Goal: Information Seeking & Learning: Learn about a topic

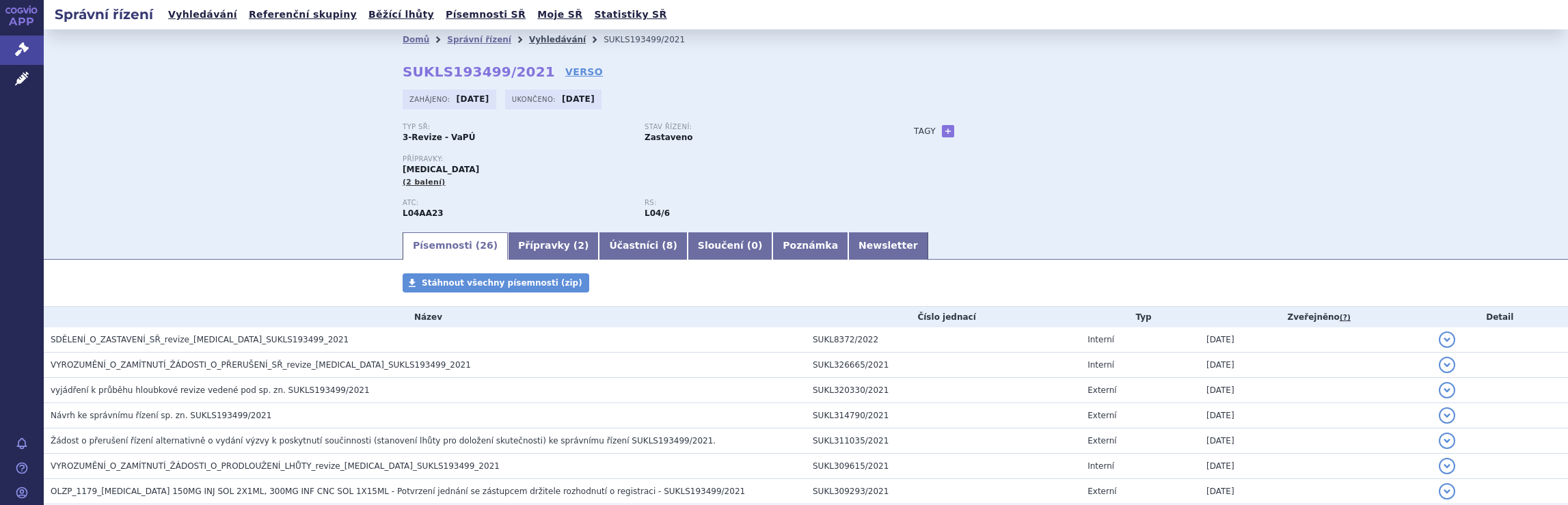
click at [529, 38] on link "Vyhledávání" at bounding box center [557, 39] width 57 height 9
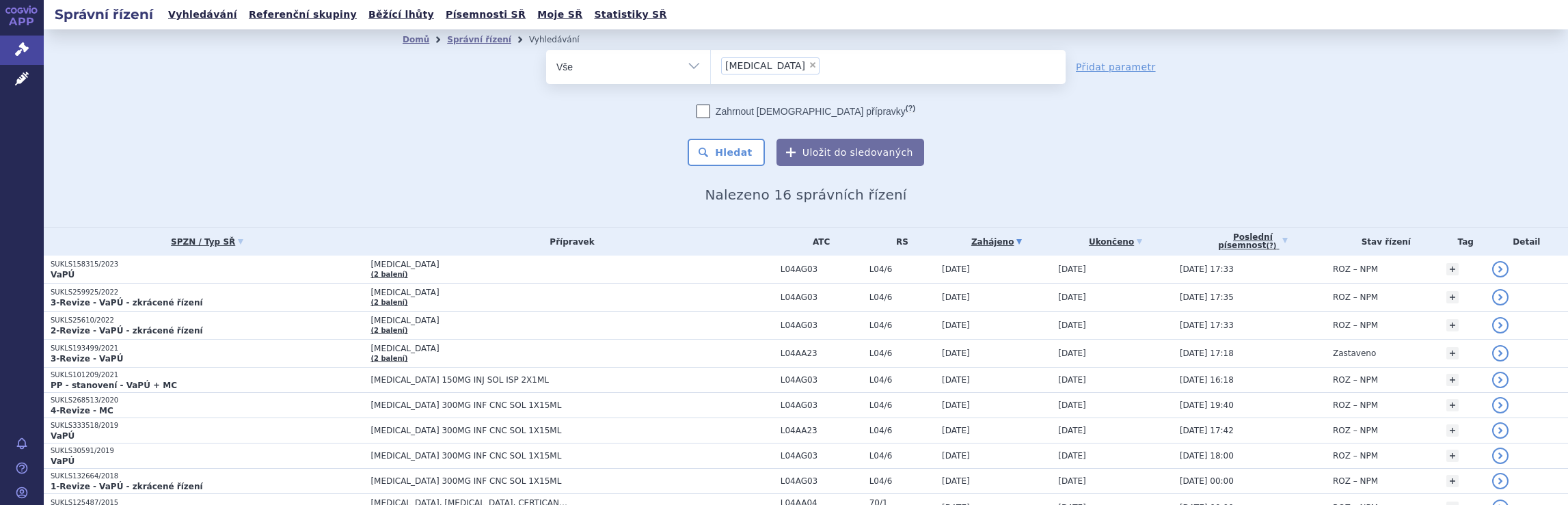
click at [820, 68] on ul "× Tysabri" at bounding box center [888, 65] width 355 height 30
click at [711, 68] on select "Tysabri" at bounding box center [710, 65] width 1 height 34
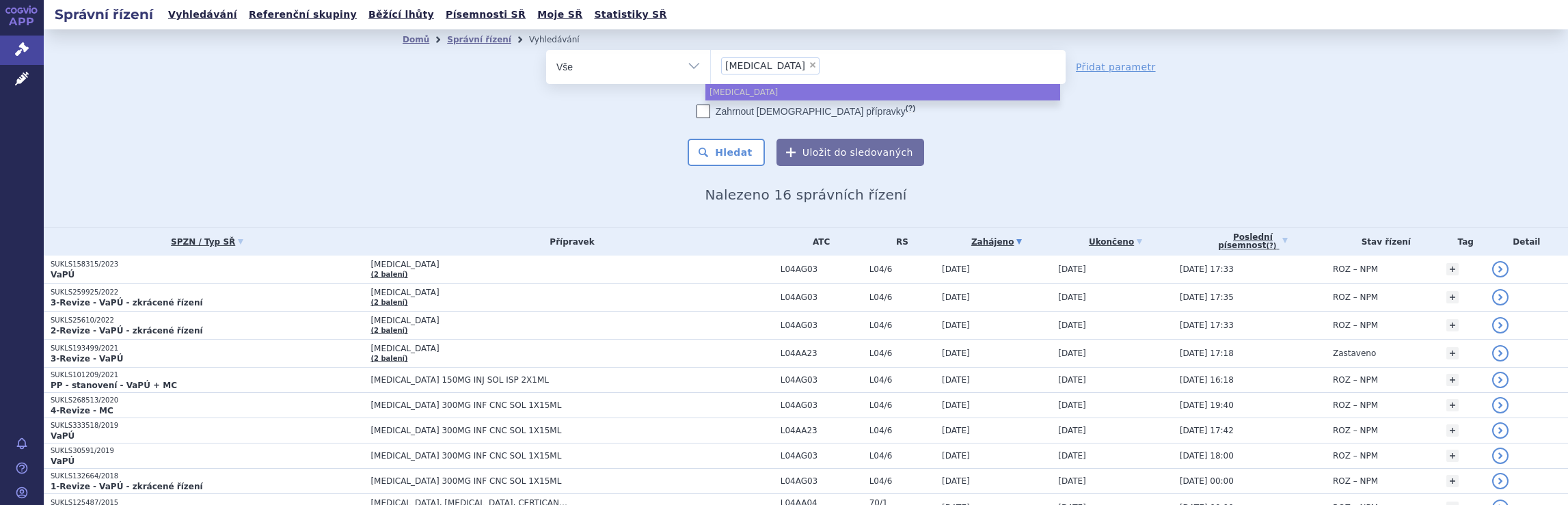
select select
type input "Tysabri"
type input "Tysab"
type input "T"
type input "na"
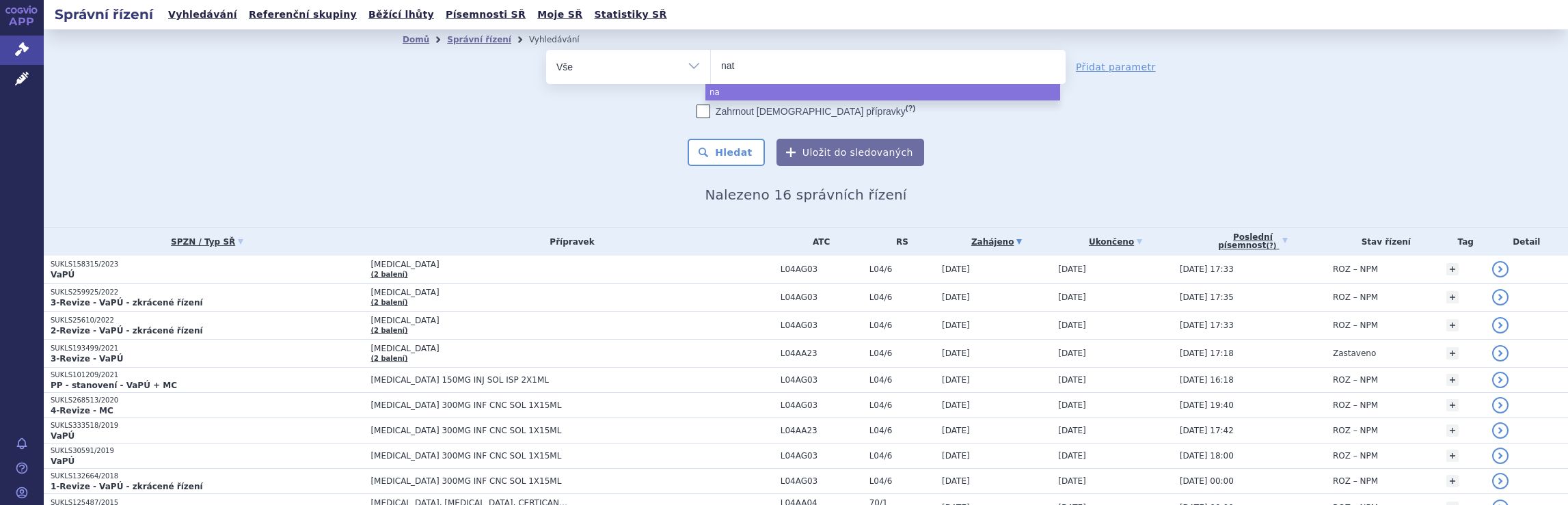
type input "nata"
type input "natal"
type input "natali"
type input "nataliz"
type input "natalizu"
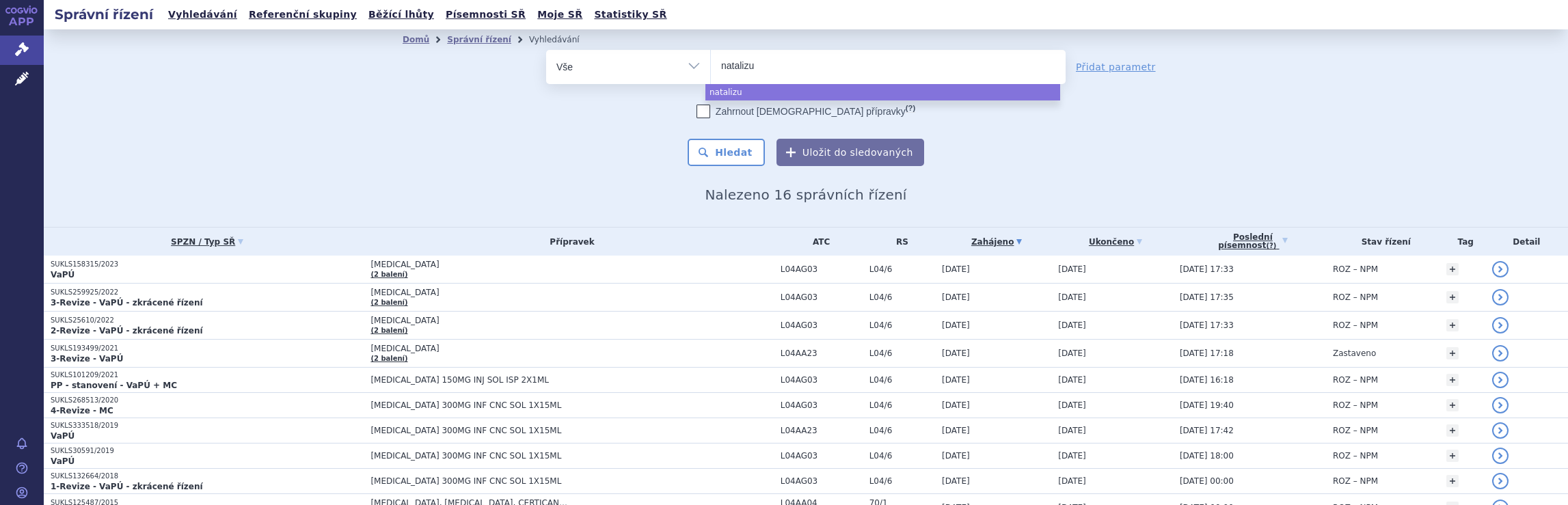
type input "natalizum"
type input "natalizuma"
type input "natalizumab"
select select "natalizumab"
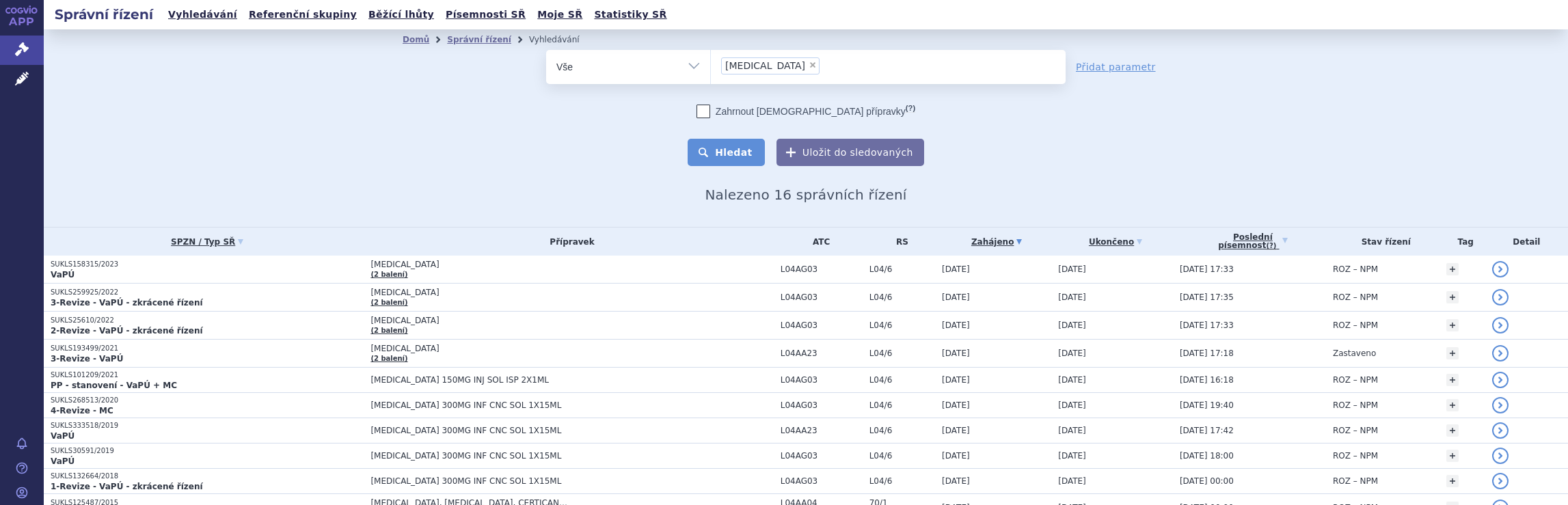
click at [744, 153] on button "Hledat" at bounding box center [726, 153] width 77 height 27
click at [806, 73] on ul "× natalizumab" at bounding box center [888, 65] width 355 height 30
click at [711, 73] on select "natalizumab" at bounding box center [710, 65] width 1 height 34
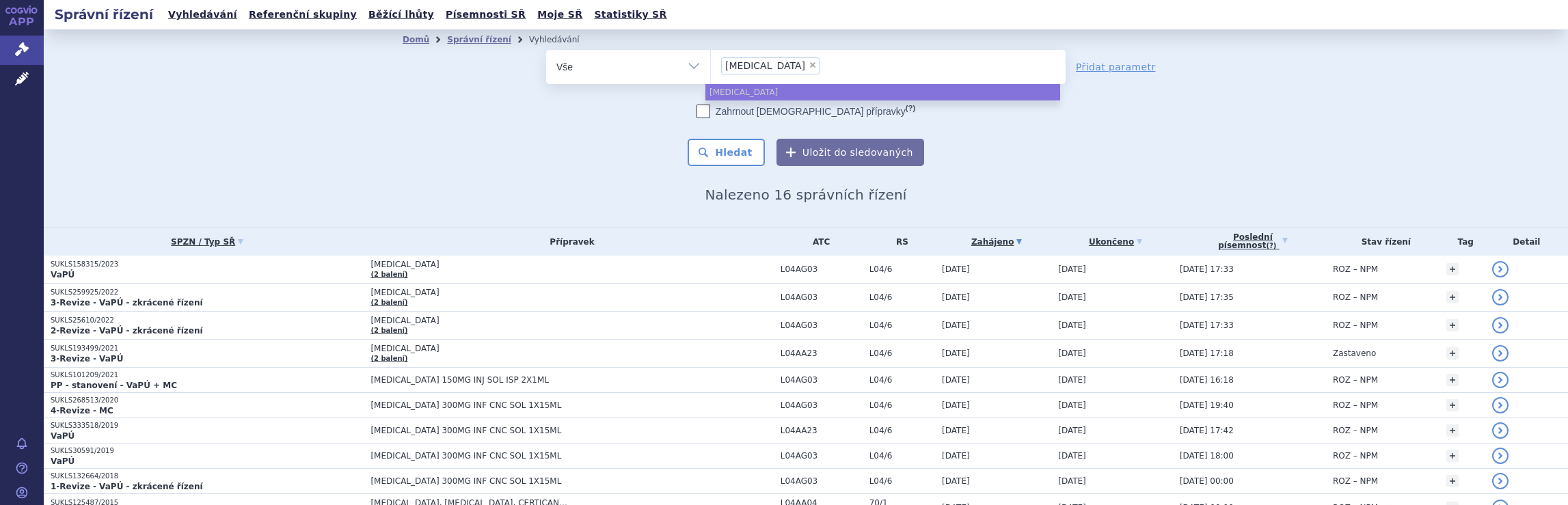
select select
type input "natalizumab"
type input "natalizum"
type input "n"
type input "ty"
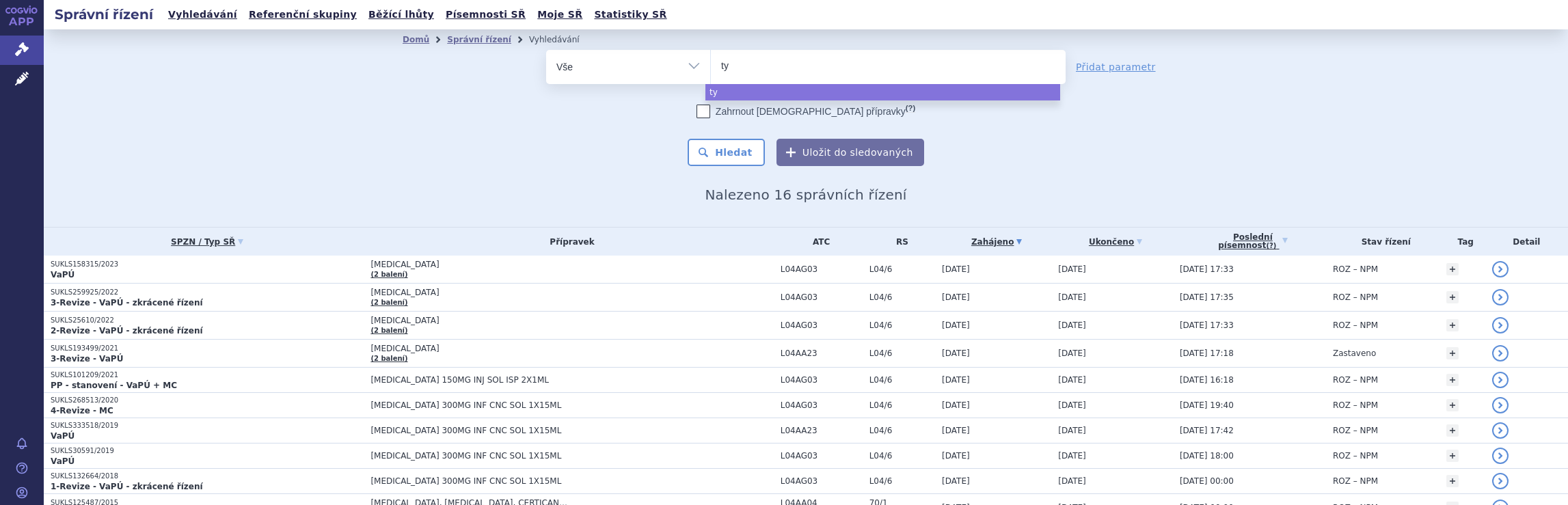
type input "tyr"
type input "tyru"
type input "tyruk"
type input "tyruko"
select select "tyruko"
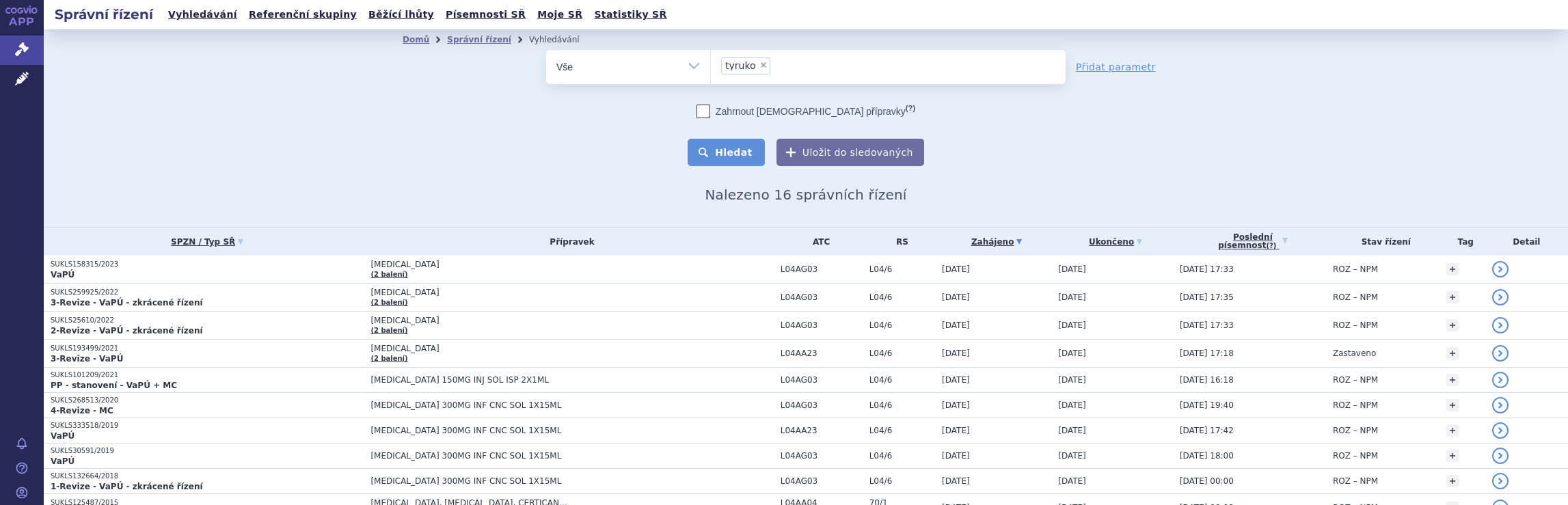
click at [731, 153] on button "Hledat" at bounding box center [726, 153] width 77 height 27
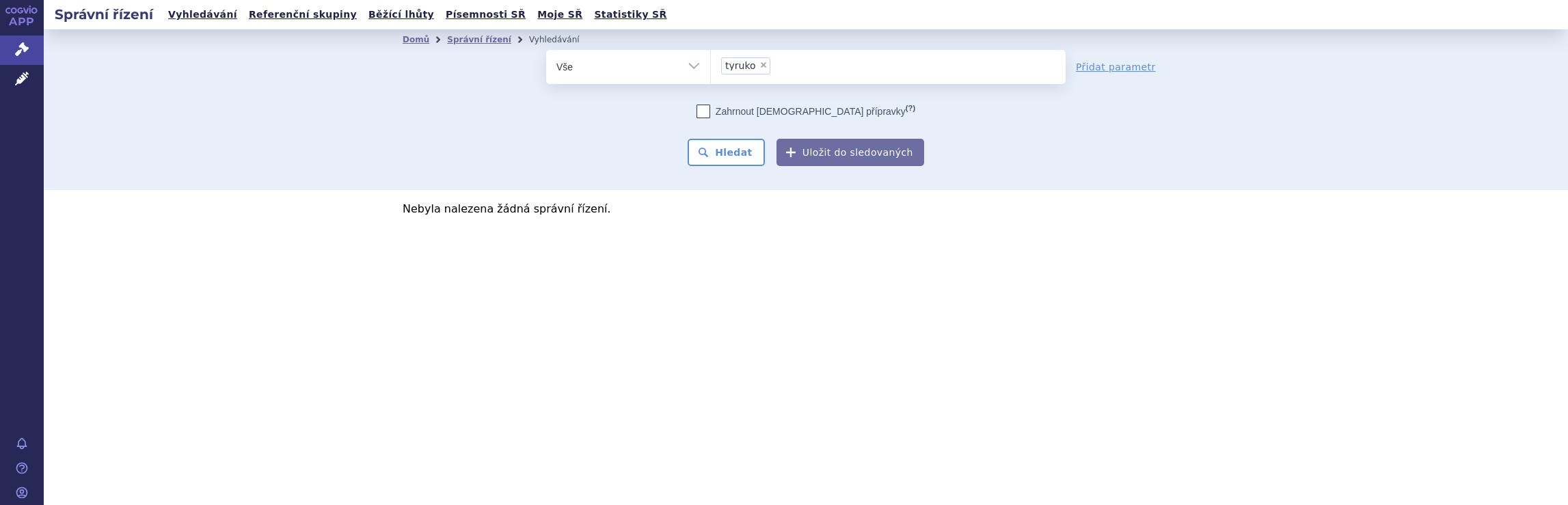
click at [791, 67] on ul "× tyruko" at bounding box center [888, 65] width 355 height 30
click at [711, 67] on select "tyruko" at bounding box center [710, 65] width 1 height 34
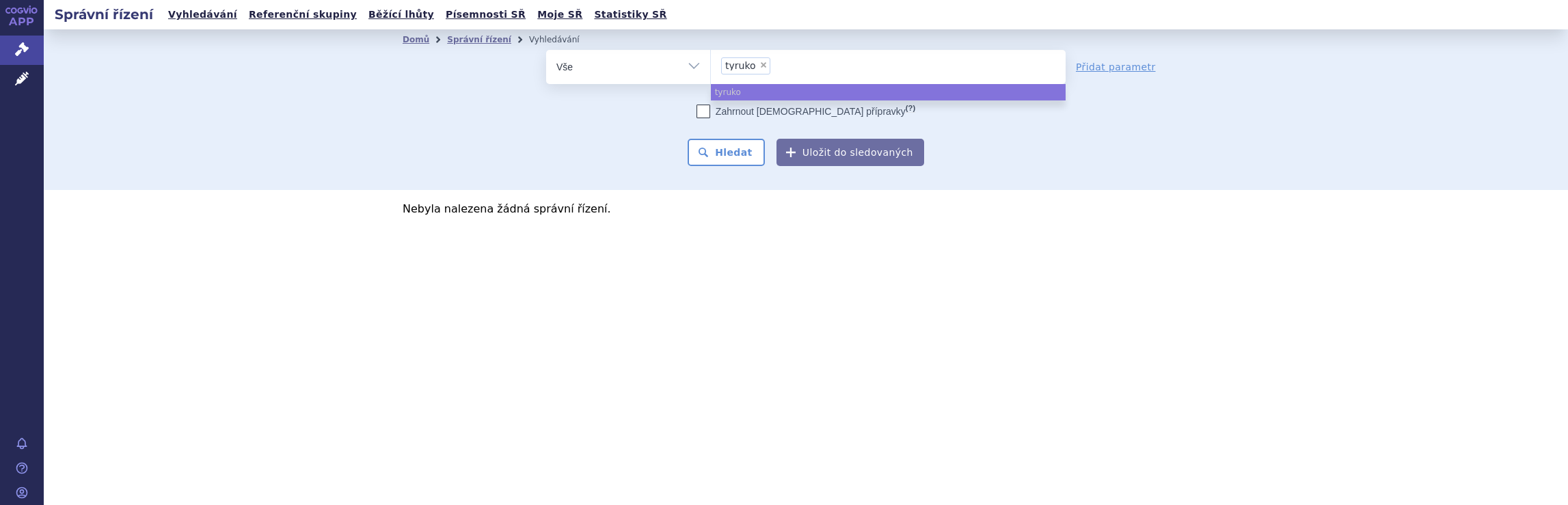
select select
type input "tyruko"
type input "t"
type input "dim"
type input "dime"
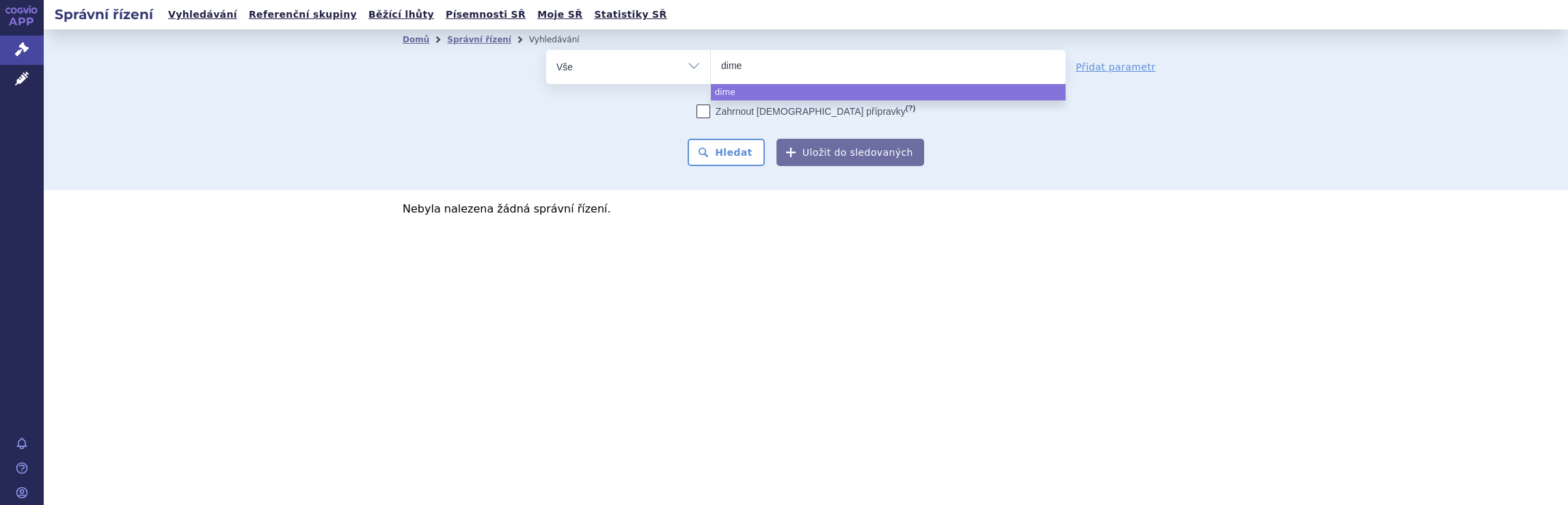
type input "dimet"
type input "dimethy"
type input "dimethyl"
select select "dimethyl"
click at [732, 153] on button "Hledat" at bounding box center [726, 153] width 77 height 27
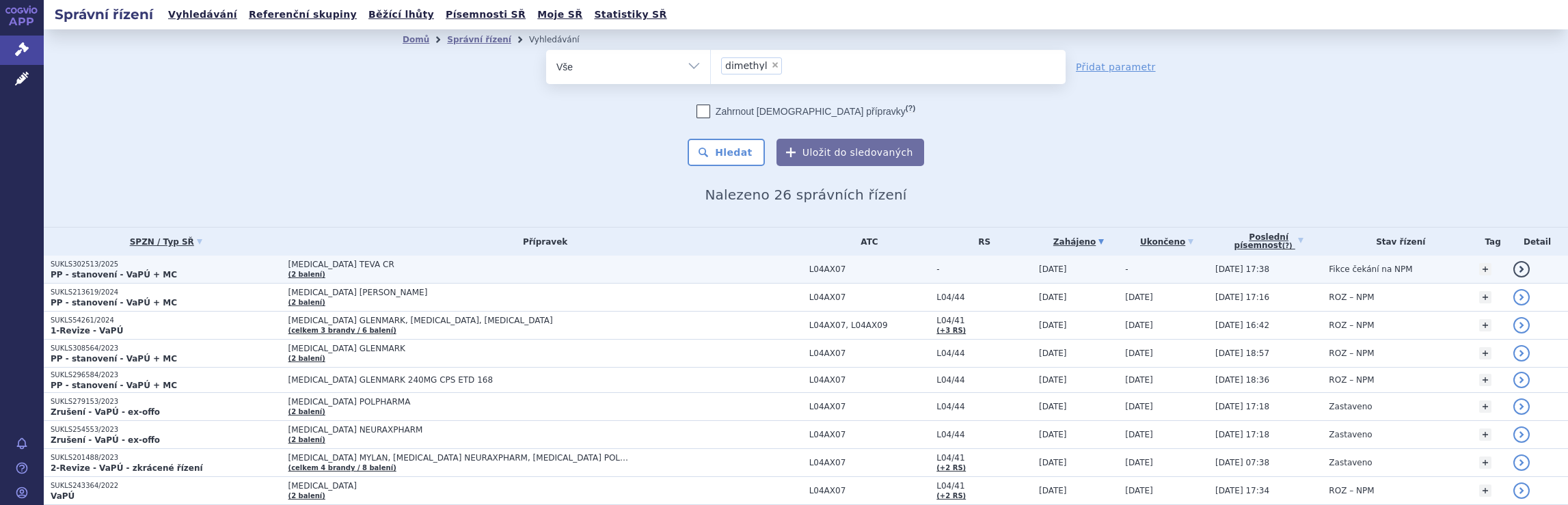
click at [793, 265] on span "DIMETHYL FUMARATE TEVA CR (2 balení)" at bounding box center [546, 269] width 514 height 19
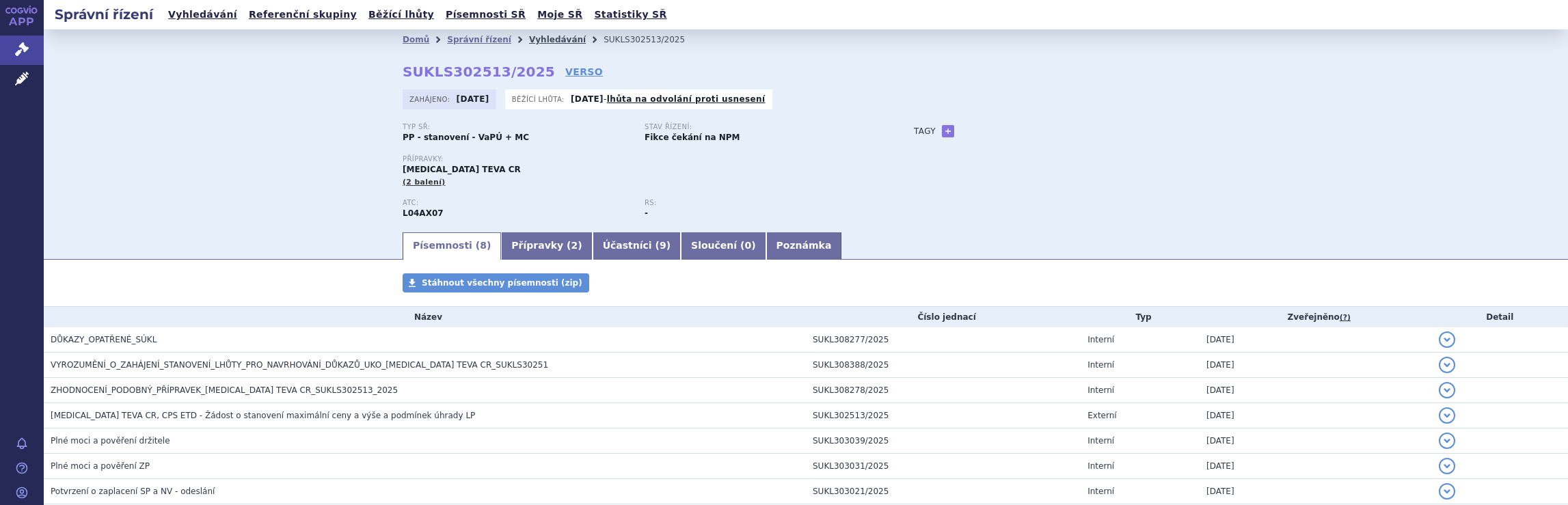
click at [529, 40] on link "Vyhledávání" at bounding box center [557, 39] width 57 height 9
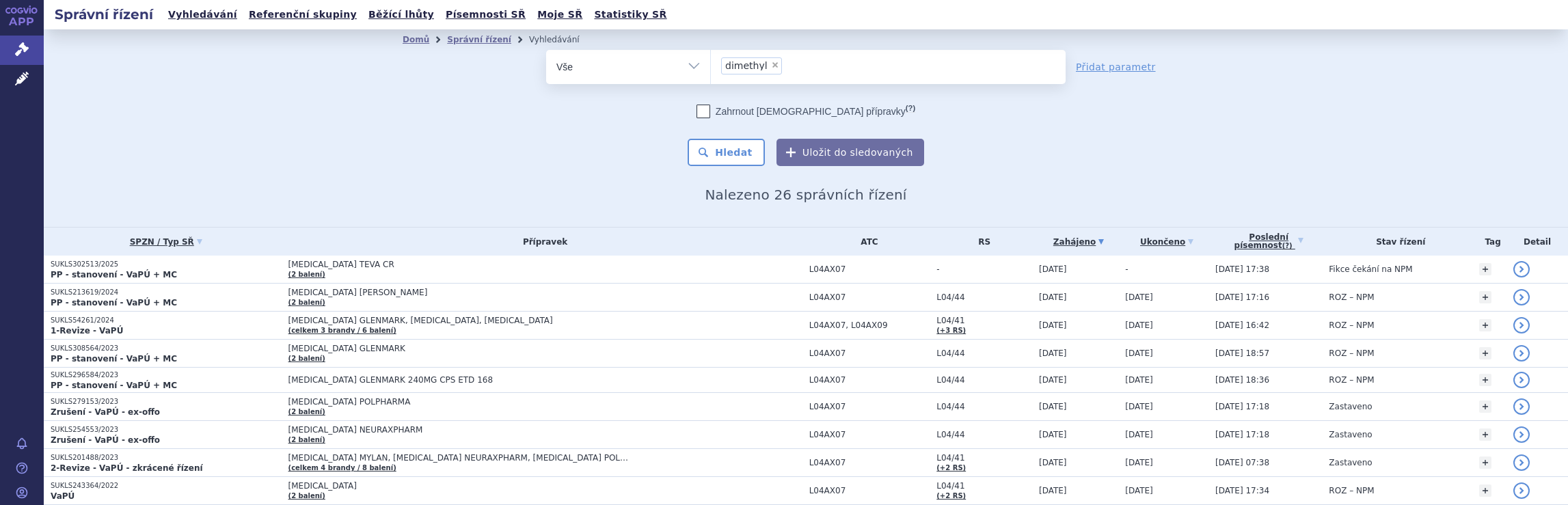
click at [791, 68] on ul "× dimethyl" at bounding box center [888, 65] width 355 height 30
click at [711, 68] on select "dimethyl" at bounding box center [710, 65] width 1 height 34
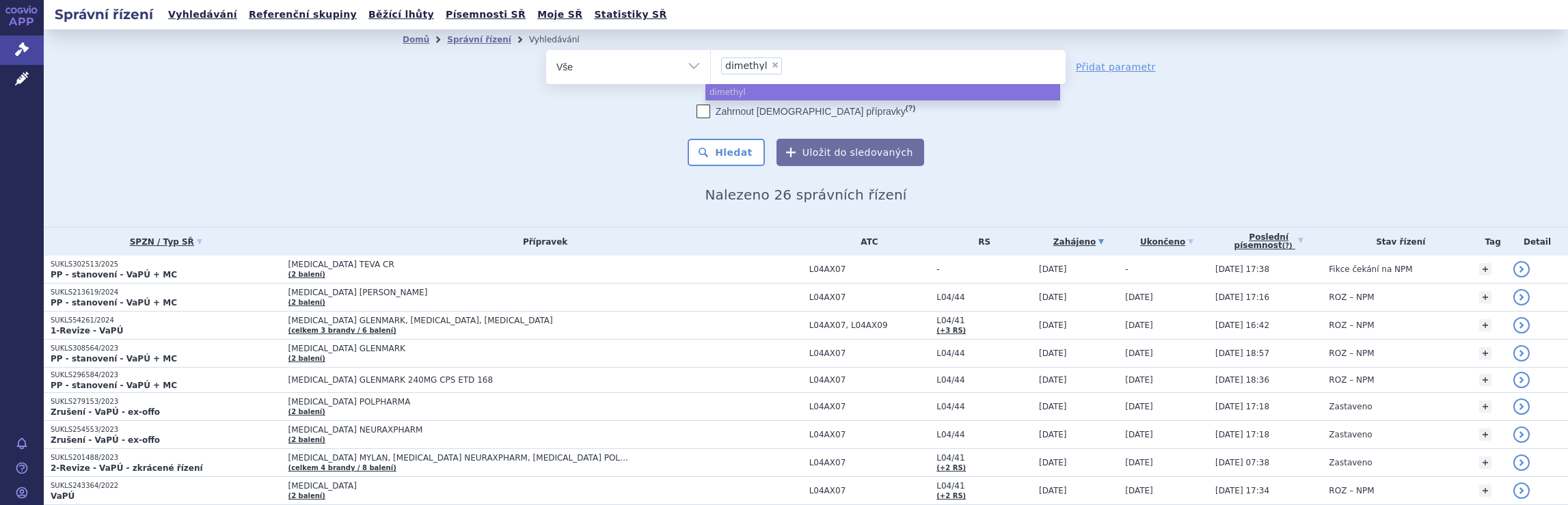
select select
type input "dimethyl"
type input "di"
type input "d"
type input "sk"
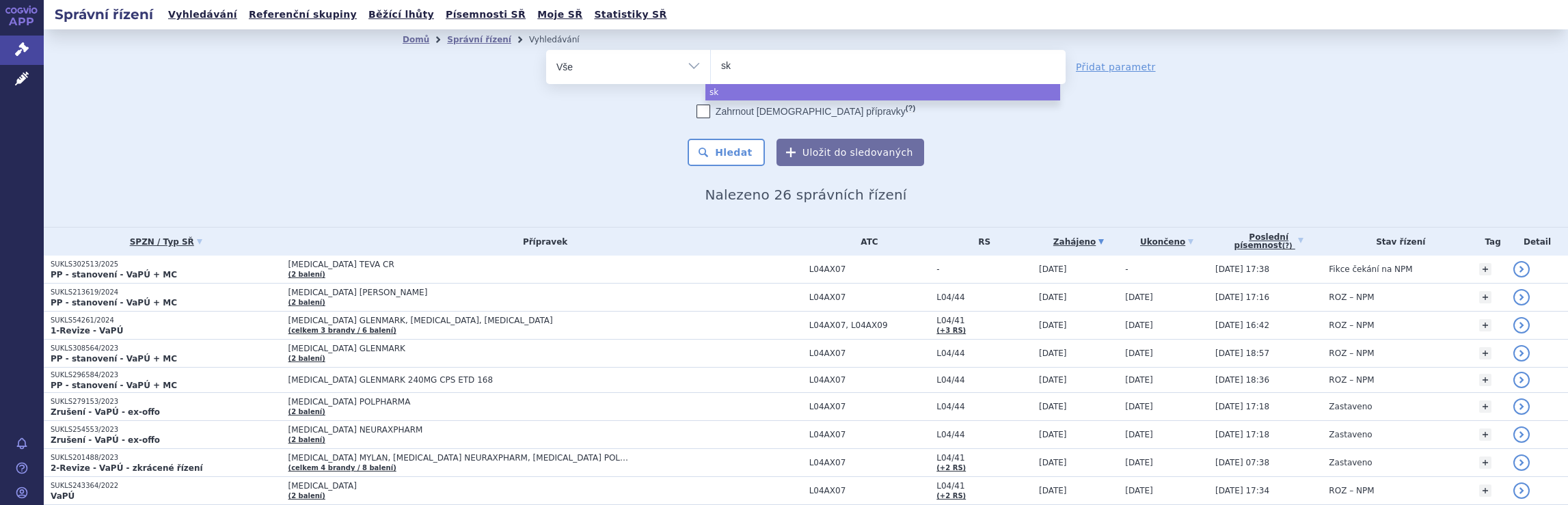
type input "sky"
type input "skyc"
type input "skycla"
type input "skyclar"
type input "skyclary"
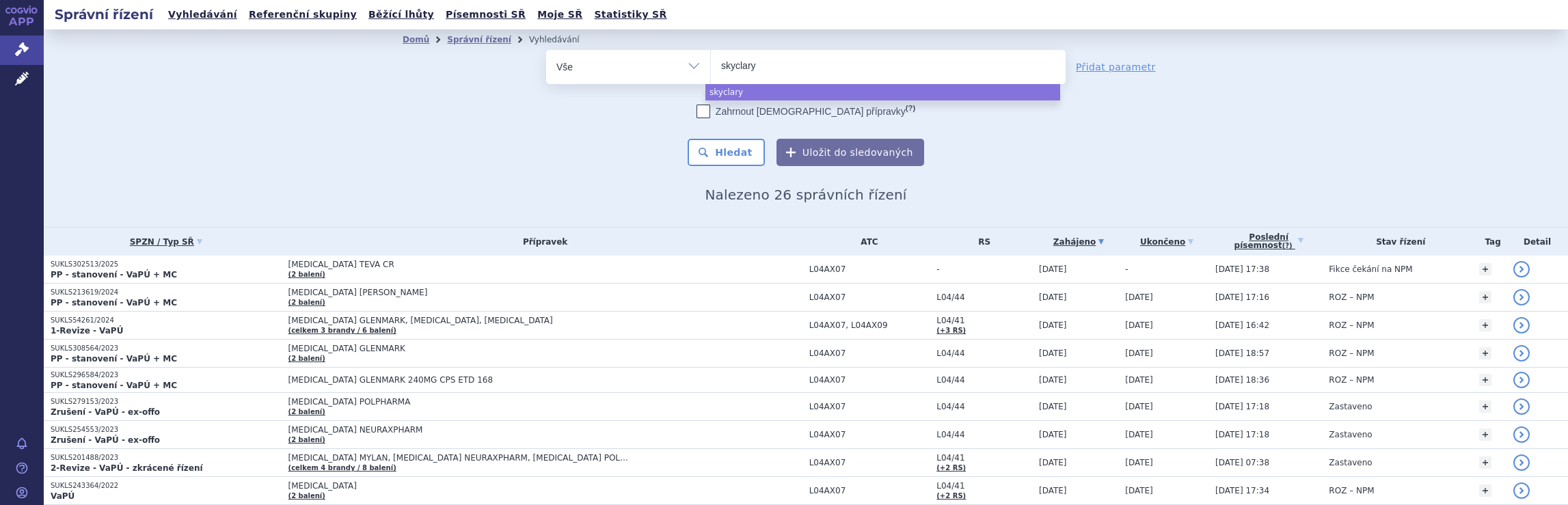
type input "skyclarys"
select select "skyclarys"
click at [730, 155] on button "Hledat" at bounding box center [726, 153] width 77 height 27
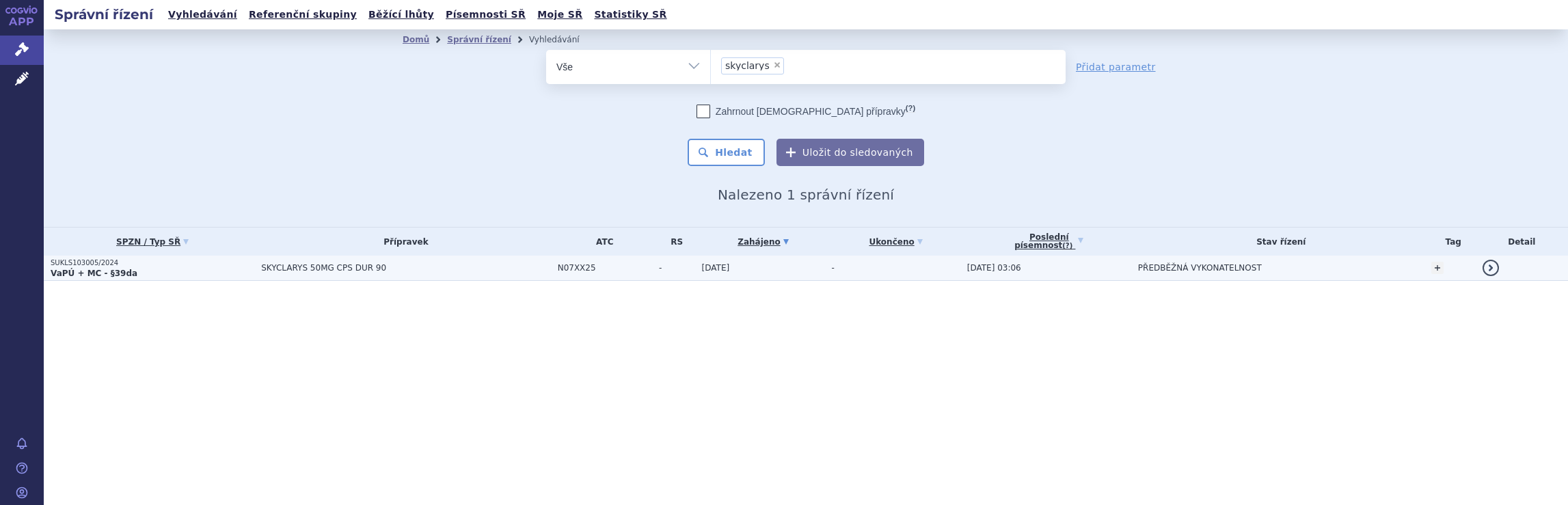
click at [887, 266] on td "-" at bounding box center [892, 268] width 135 height 25
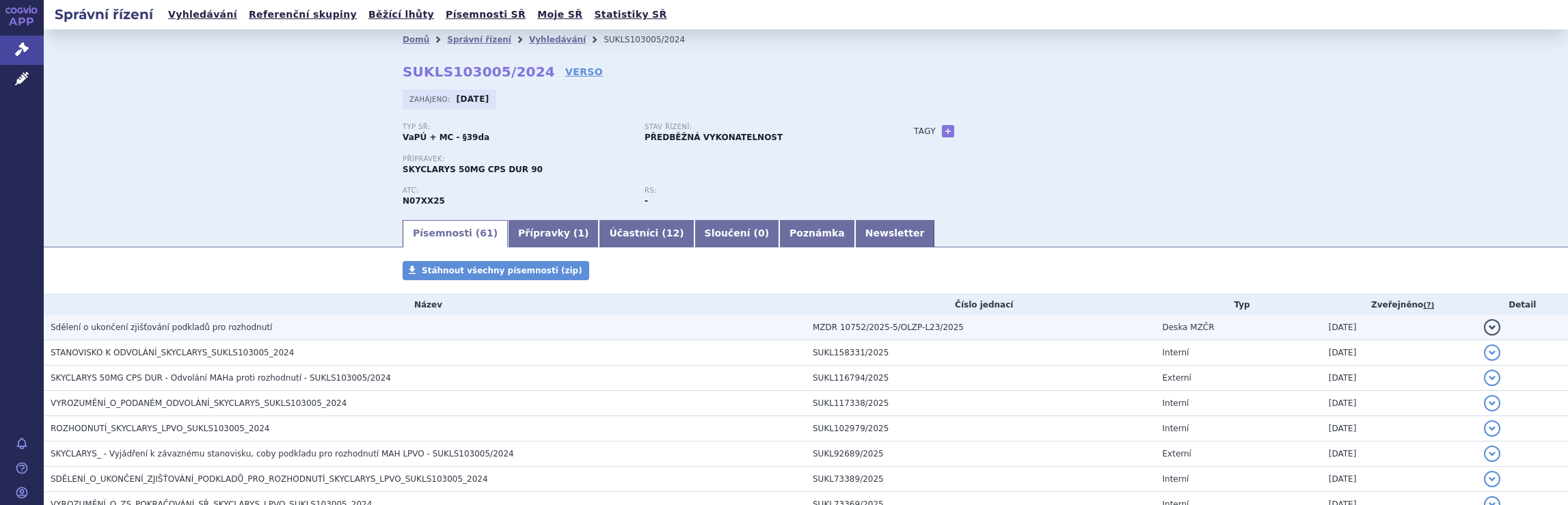
click at [667, 331] on h3 "Sdělení o ukončení zjišťování podkladů pro rozhodnutí" at bounding box center [428, 327] width 755 height 14
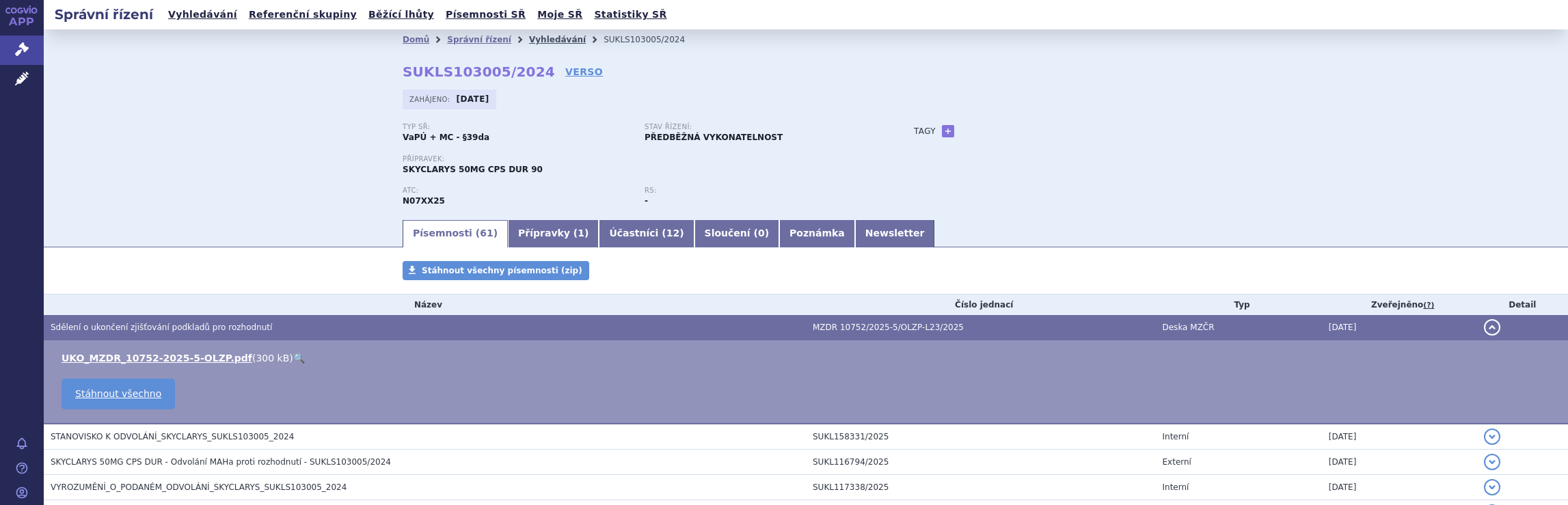
click at [536, 38] on link "Vyhledávání" at bounding box center [557, 39] width 57 height 9
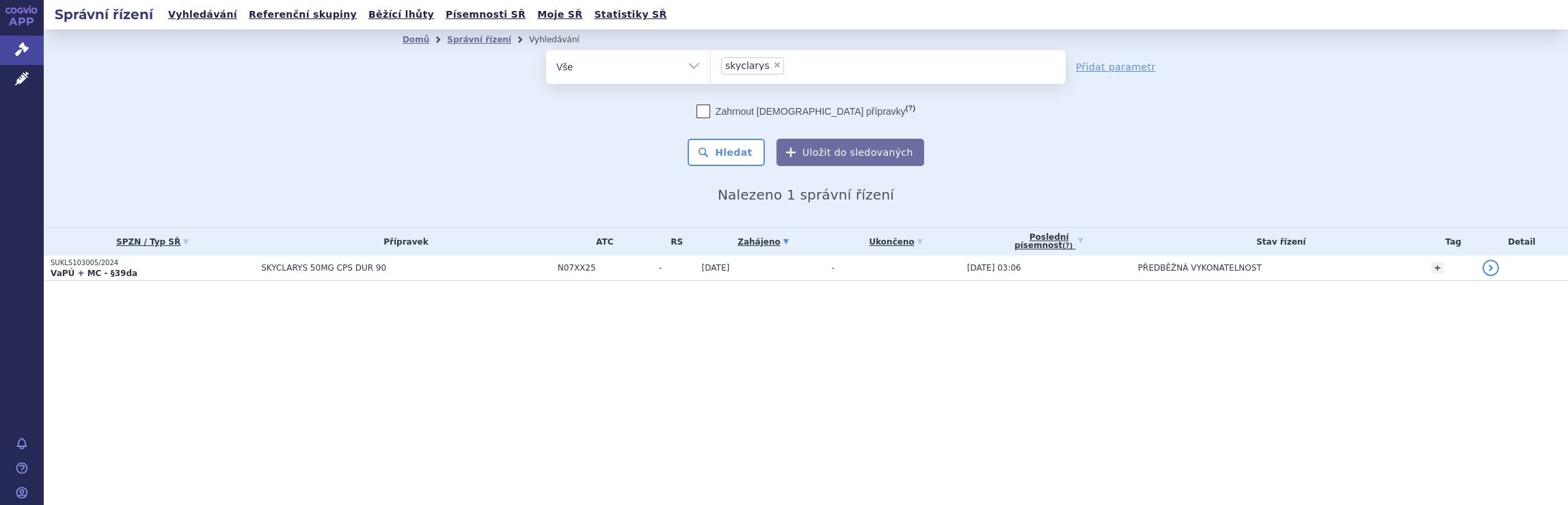
click at [789, 60] on ul "× skyclarys" at bounding box center [888, 65] width 355 height 30
click at [711, 60] on select "skyclarys" at bounding box center [710, 65] width 1 height 34
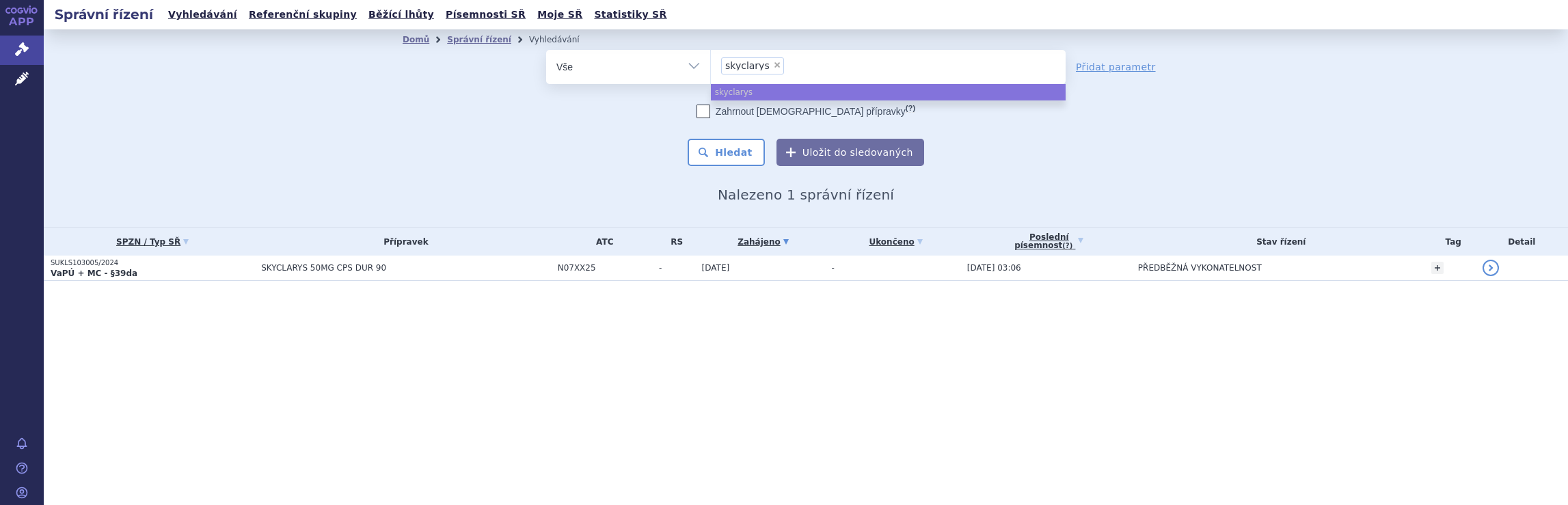
select select
type input "skyclarys"
type input "s"
type input "qa"
type input "qal"
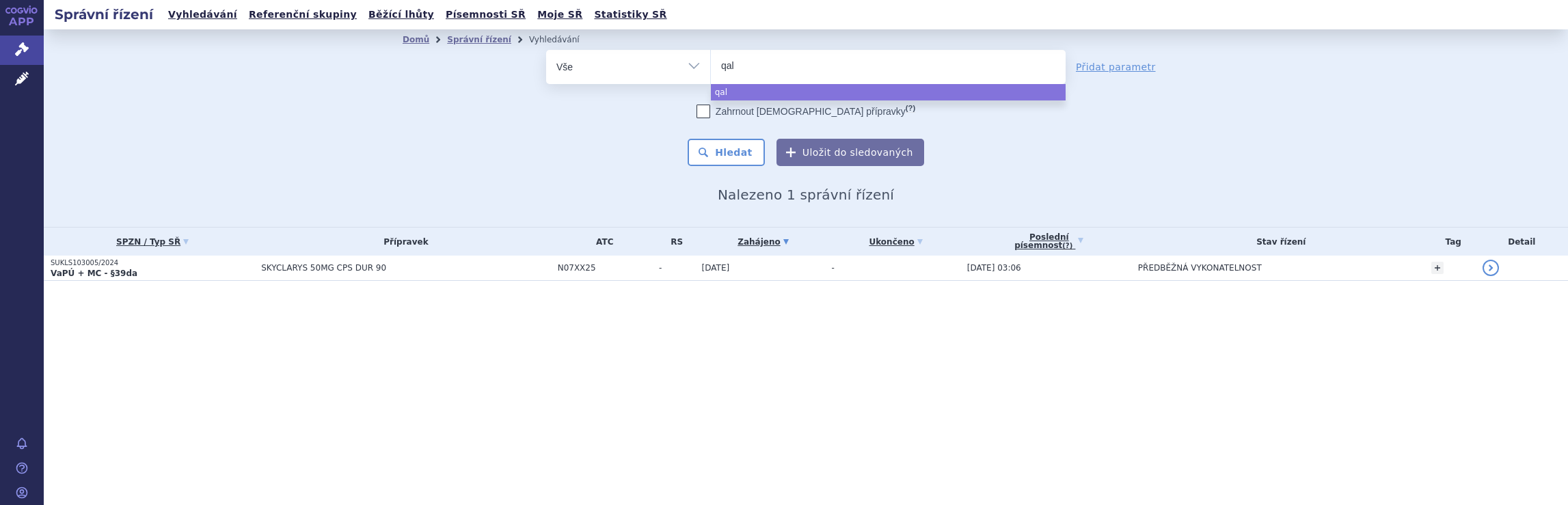
type input "qals"
type input "qalso"
type input "qalsod"
type input "qalsody"
select select "qalsody"
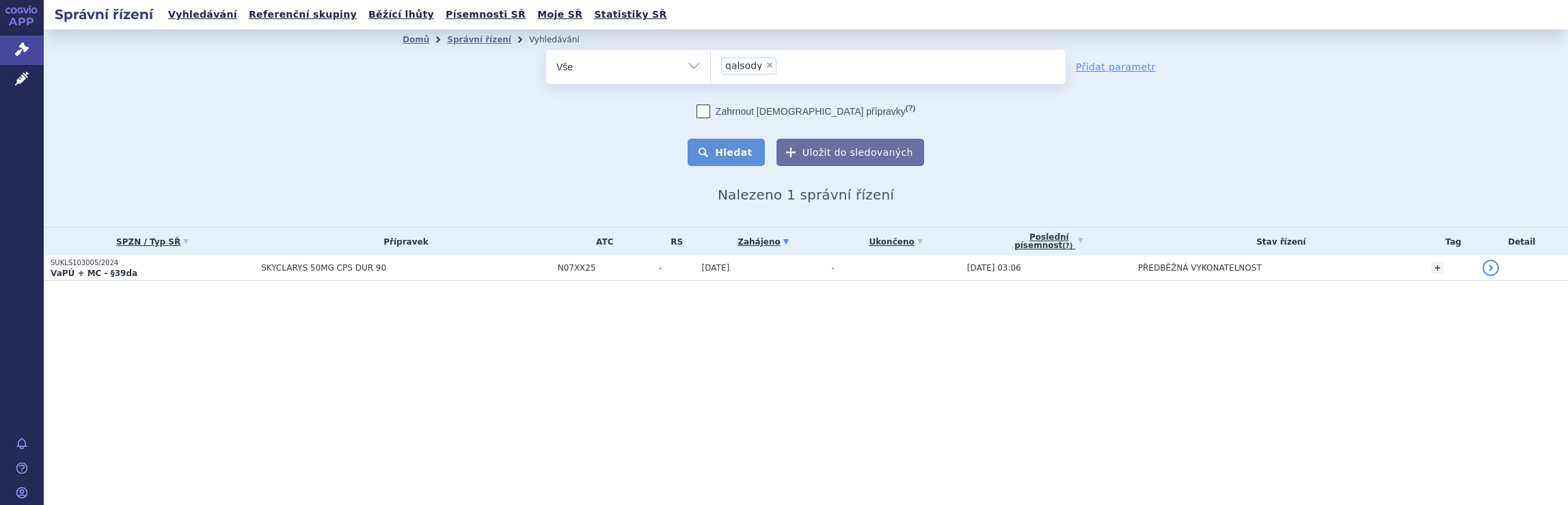
click at [744, 154] on button "Hledat" at bounding box center [726, 153] width 77 height 27
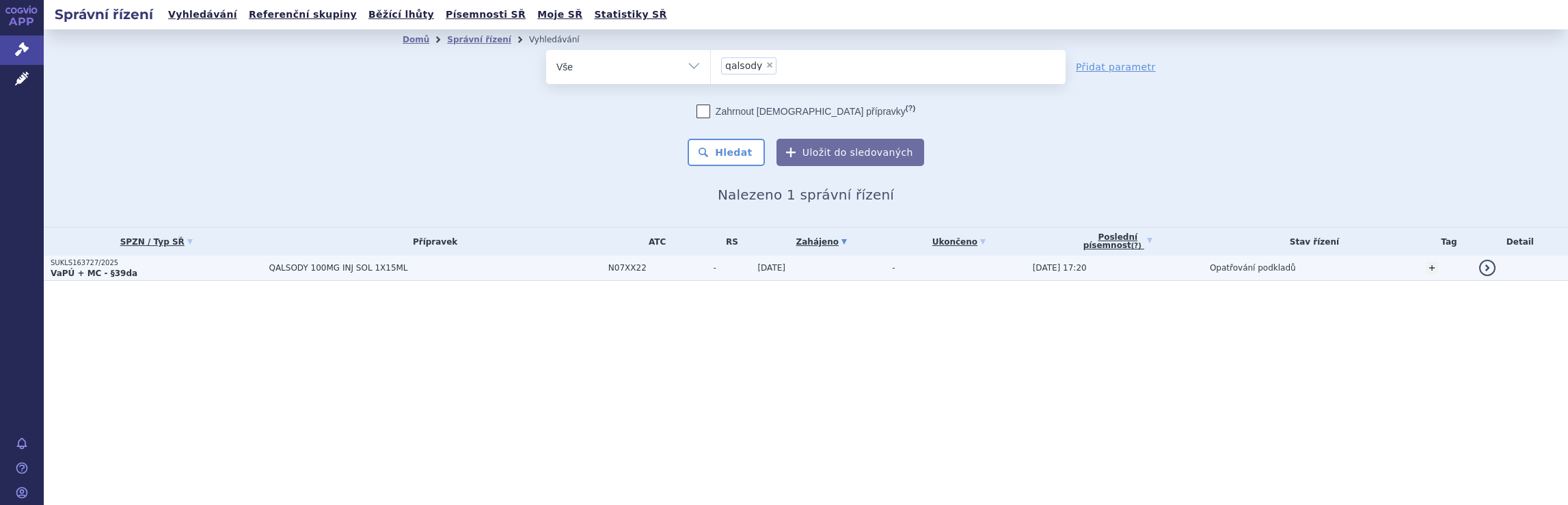
click at [846, 268] on td "[DATE]" at bounding box center [817, 268] width 135 height 25
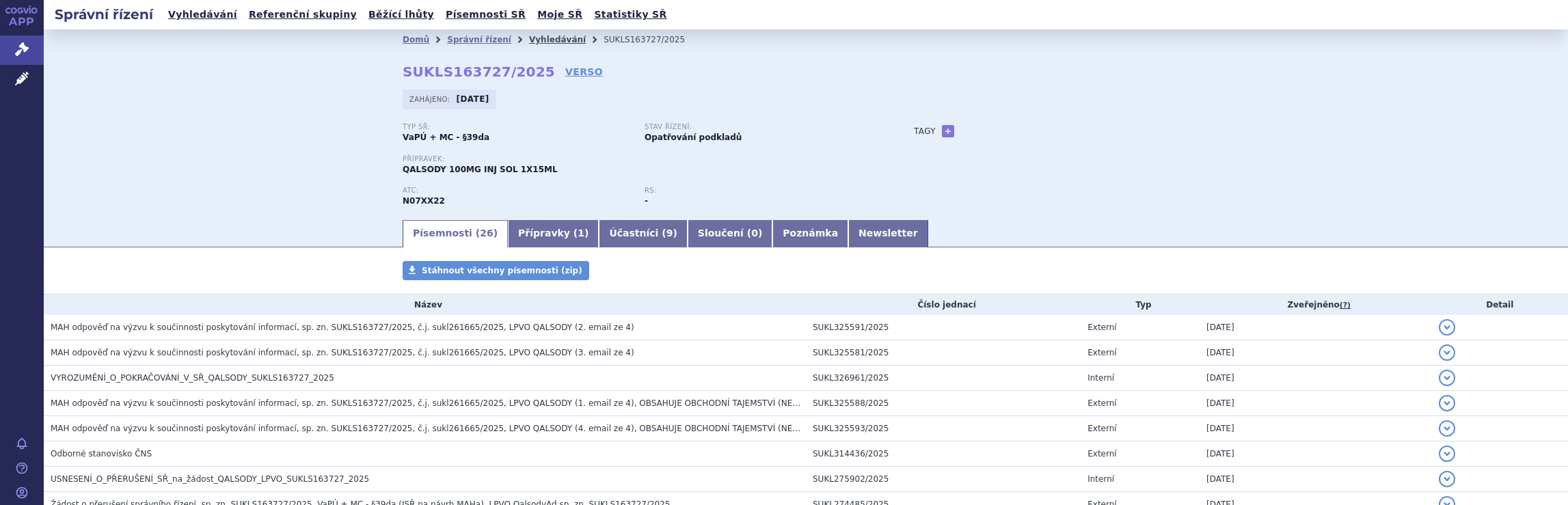
click at [531, 39] on link "Vyhledávání" at bounding box center [557, 39] width 57 height 9
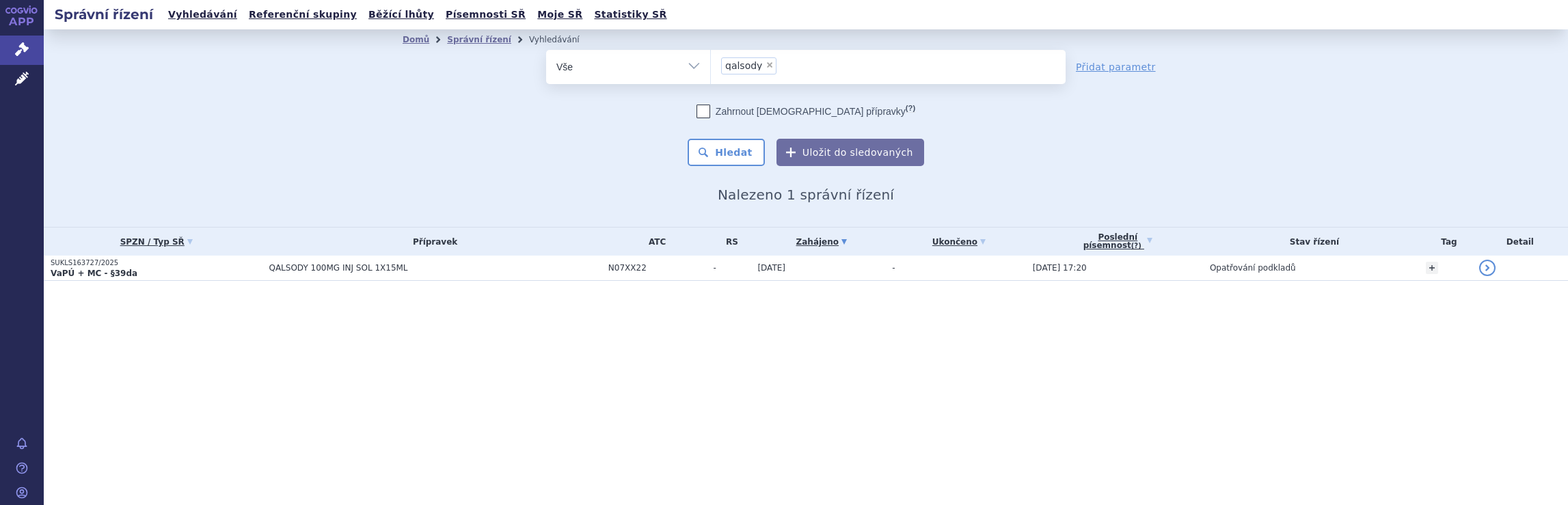
click at [837, 69] on ul "× qalsody" at bounding box center [888, 65] width 355 height 30
click at [711, 69] on select "qalsody" at bounding box center [710, 65] width 1 height 34
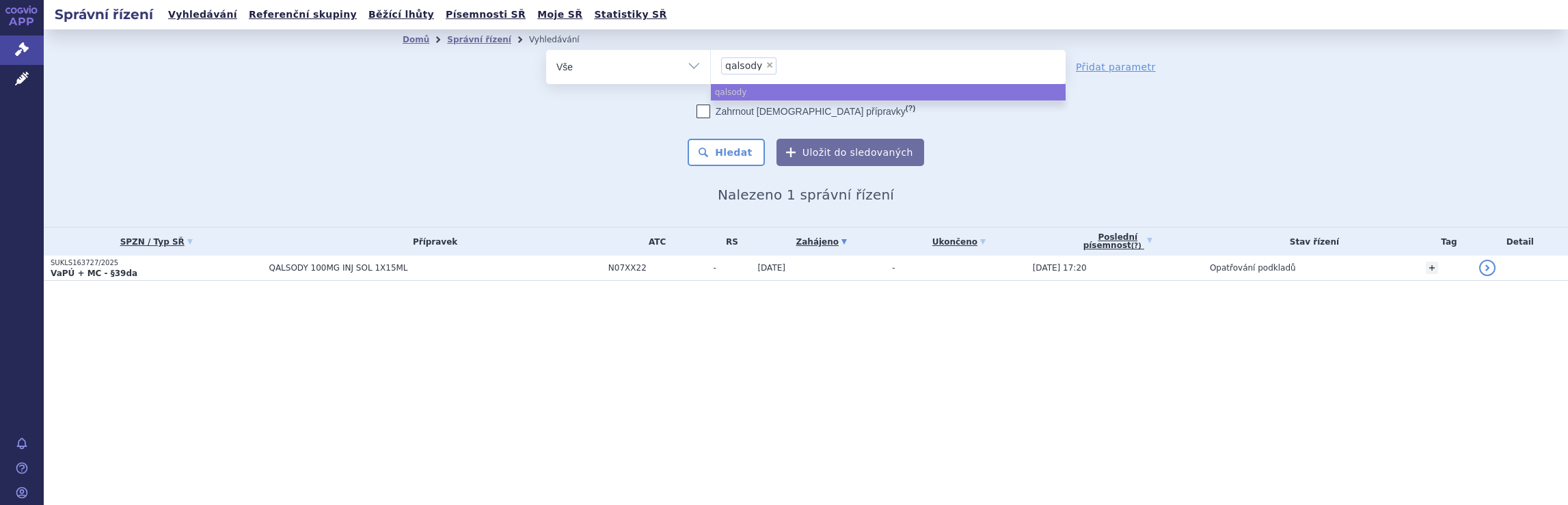
select select
type input "qalsody"
type input "qal"
type input "q"
type input "av"
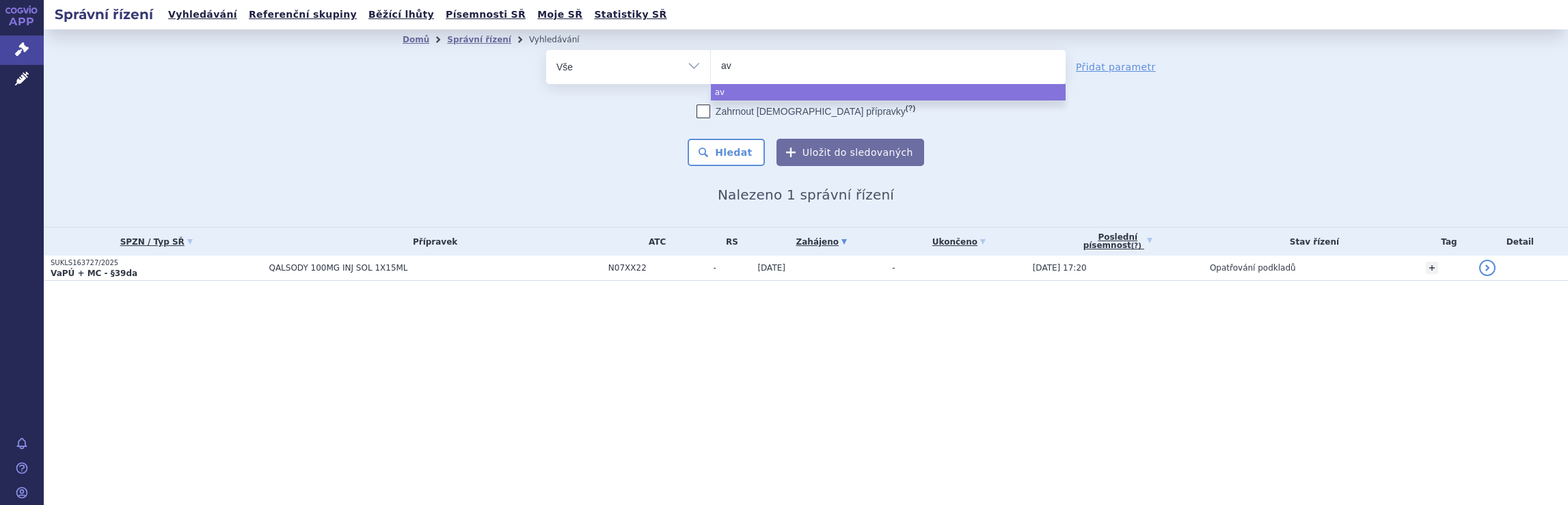
type input "avo"
type input "avone"
type input "[MEDICAL_DATA]"
select select "[MEDICAL_DATA]"
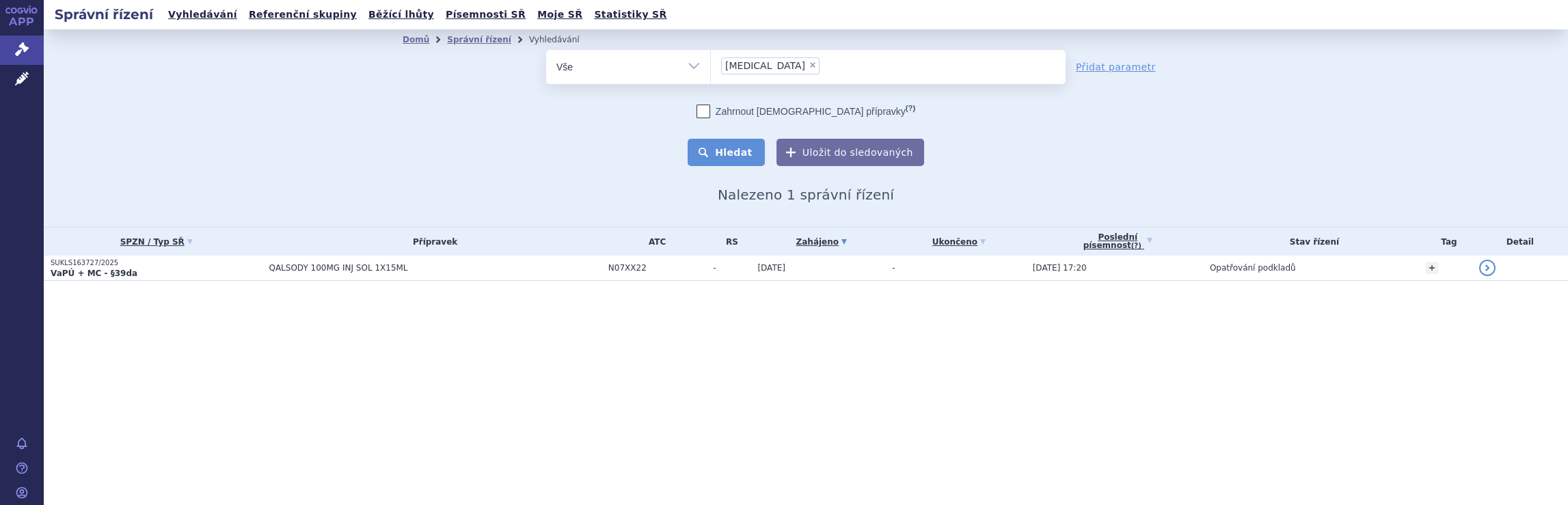
click at [738, 153] on button "Hledat" at bounding box center [726, 153] width 77 height 27
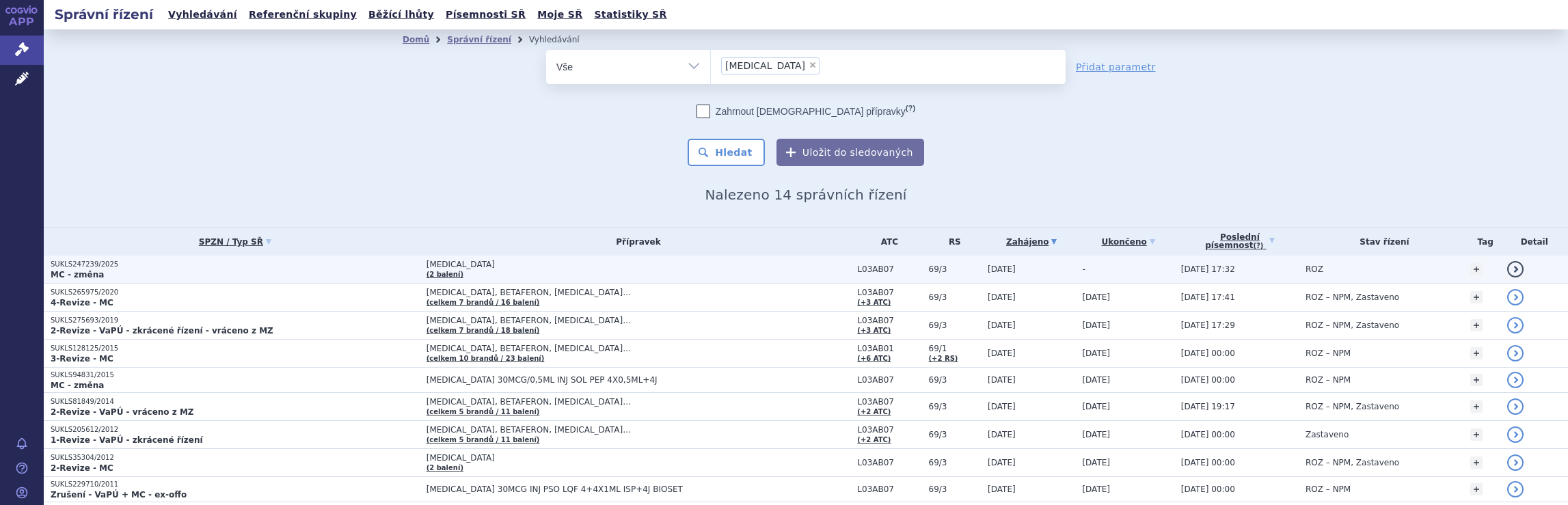
click at [746, 268] on span "[MEDICAL_DATA]" at bounding box center [597, 264] width 342 height 9
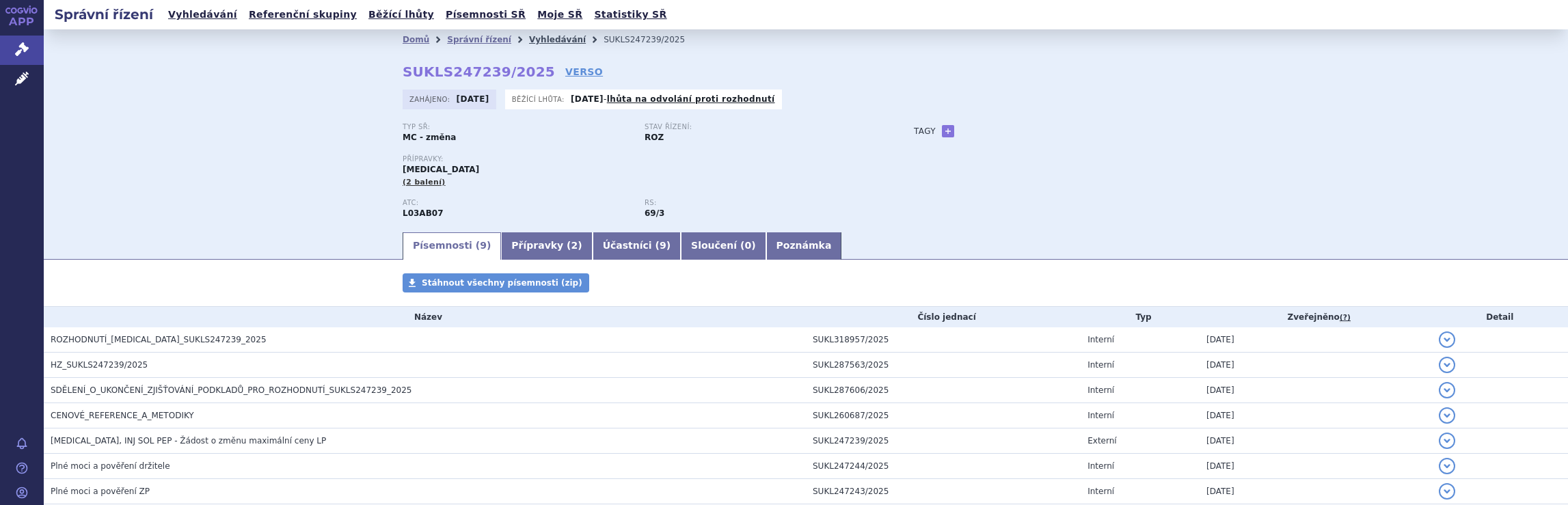
click at [536, 40] on link "Vyhledávání" at bounding box center [557, 39] width 57 height 9
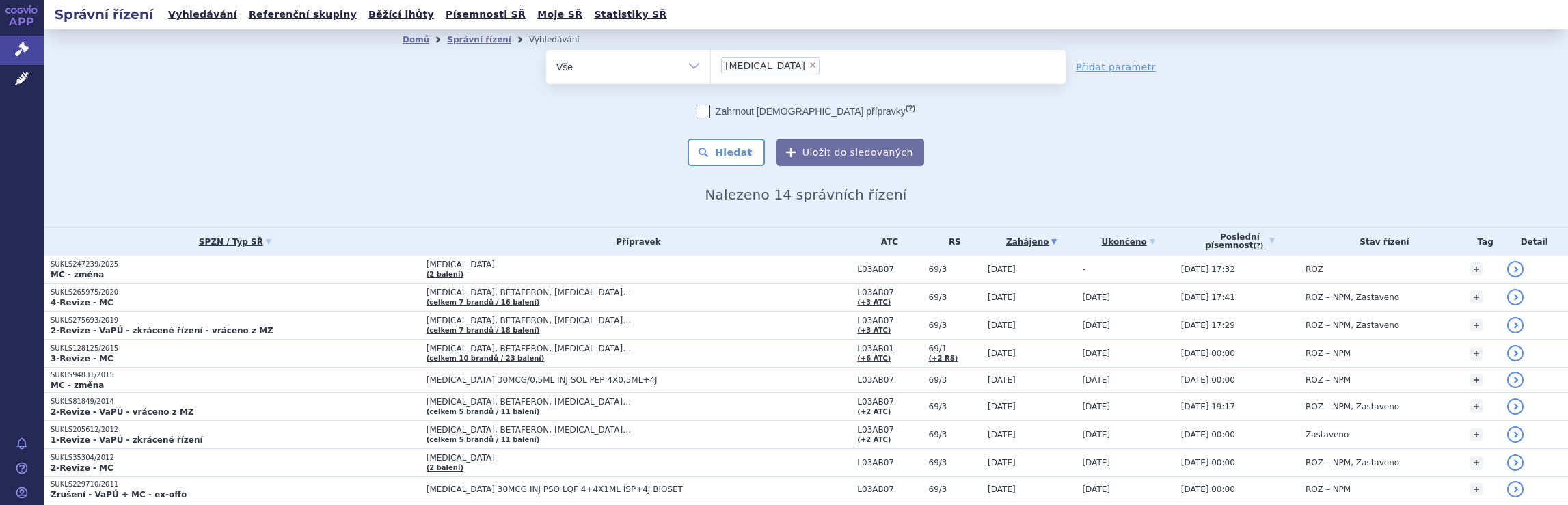
click at [824, 74] on ul "× [MEDICAL_DATA]" at bounding box center [888, 65] width 355 height 30
click at [711, 74] on select "[MEDICAL_DATA]" at bounding box center [710, 65] width 1 height 34
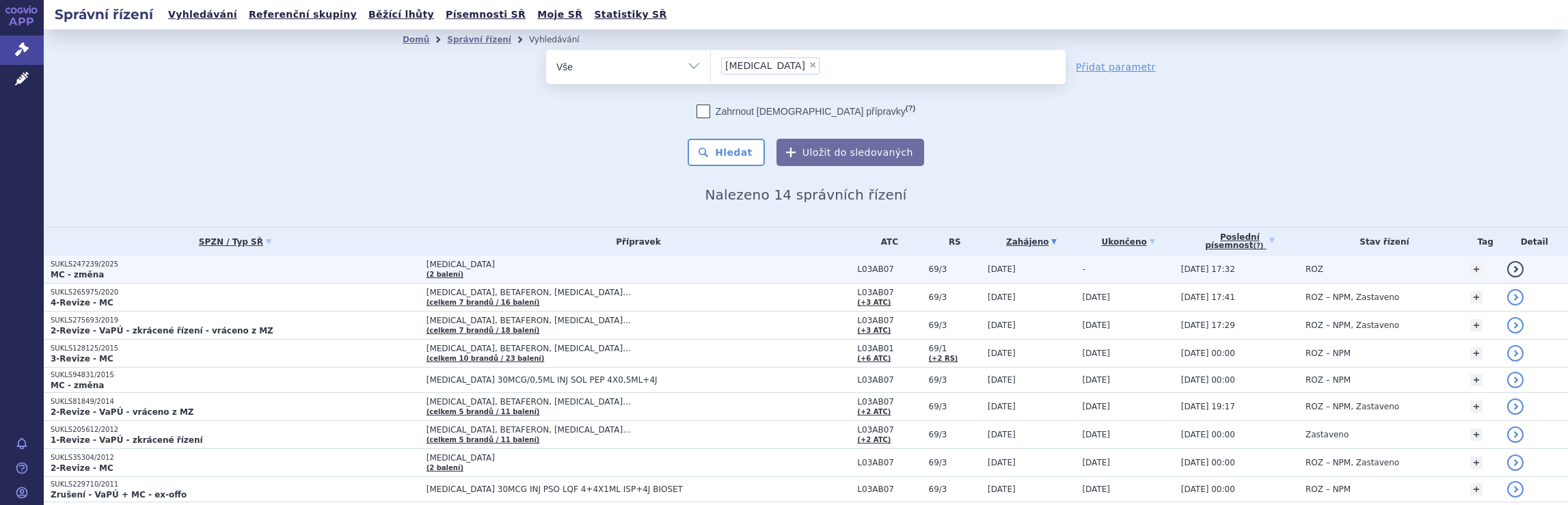
click at [632, 270] on td "AVONEX (2 balení)" at bounding box center [635, 269] width 431 height 28
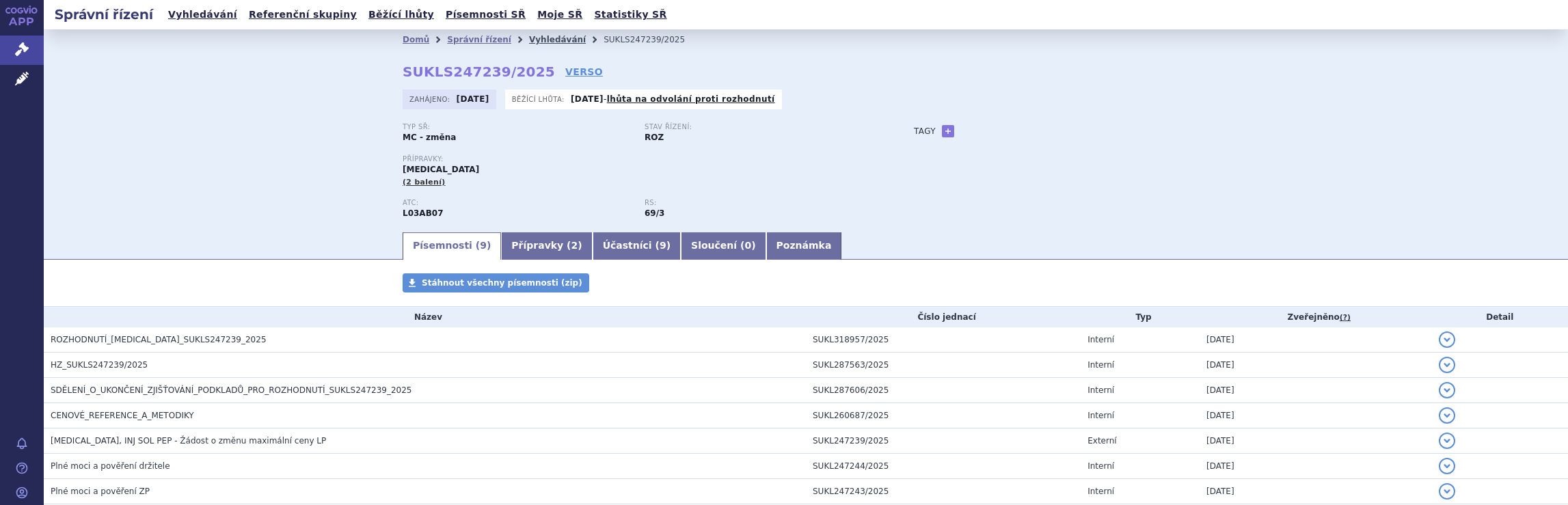
click at [529, 38] on link "Vyhledávání" at bounding box center [557, 39] width 57 height 9
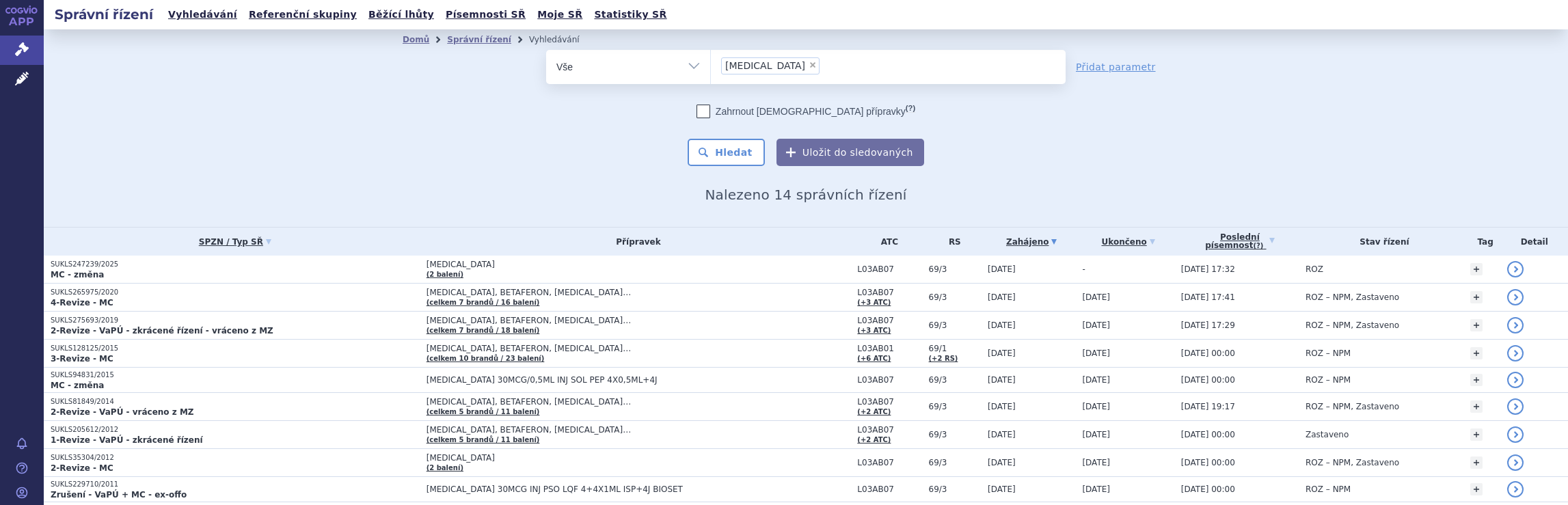
click at [827, 75] on ul "× [MEDICAL_DATA]" at bounding box center [888, 65] width 355 height 30
click at [711, 75] on select "[MEDICAL_DATA]" at bounding box center [710, 65] width 1 height 34
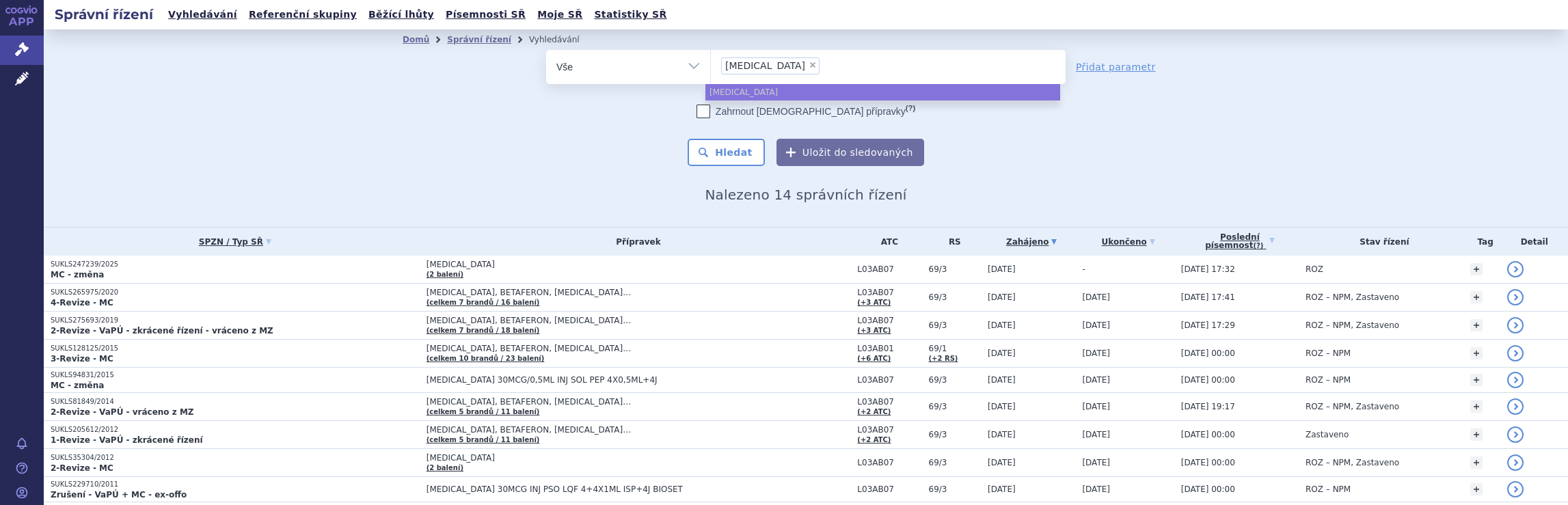
select select
type input "[MEDICAL_DATA]"
type input "a"
type input "pl"
type input "ple"
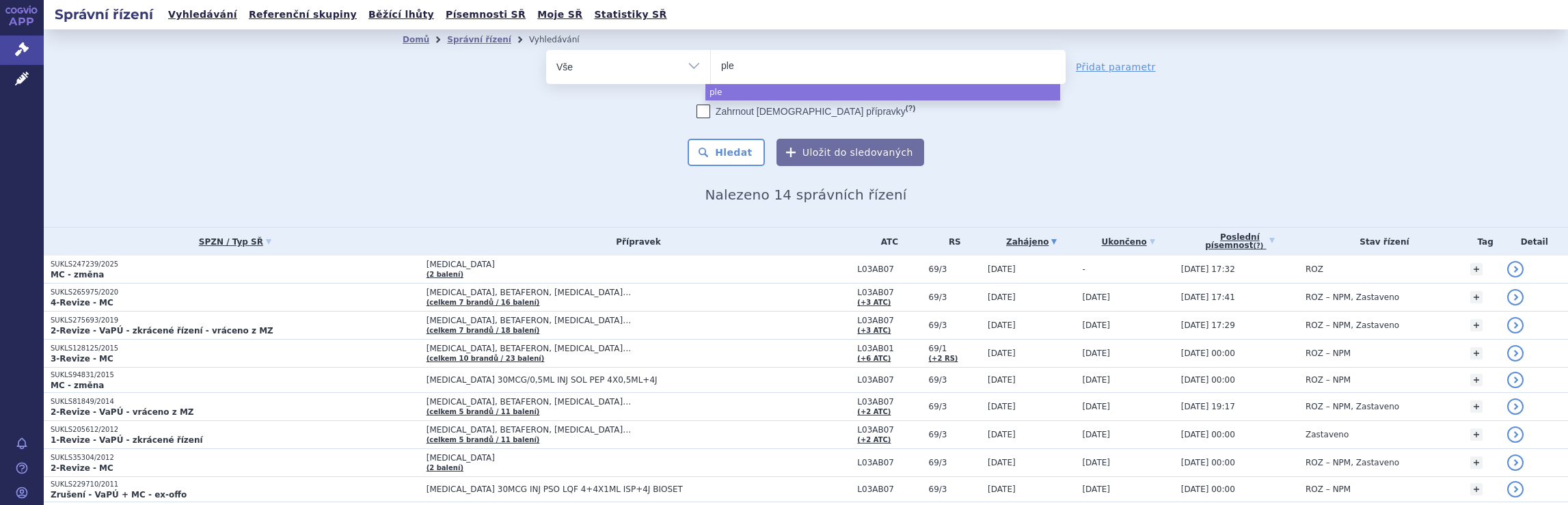
type input "pleg"
type input "plegr"
type input "plegri"
type input "plegrid"
type input "[MEDICAL_DATA]"
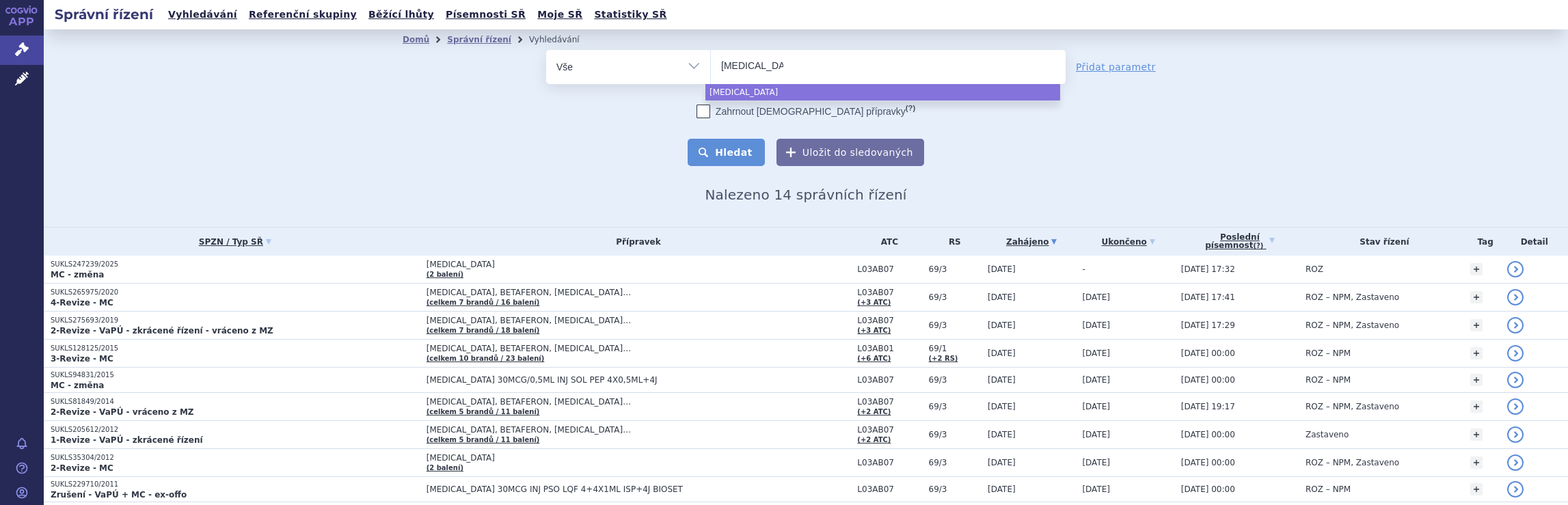
select select "plegridy"
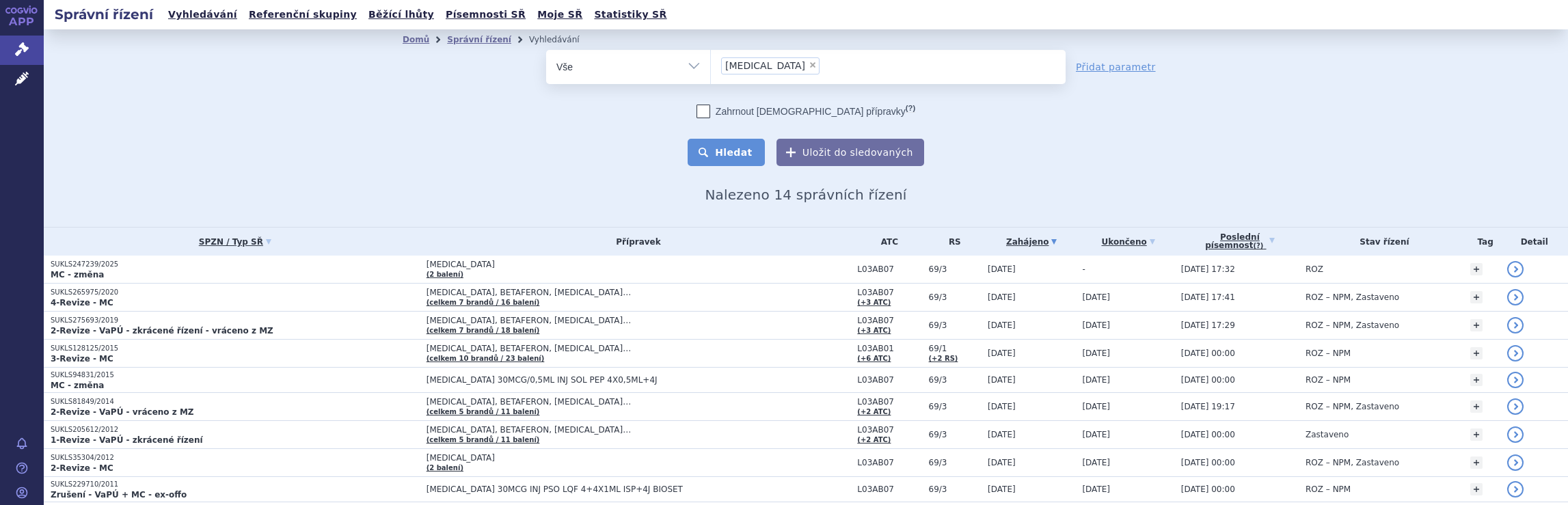
click at [729, 153] on button "Hledat" at bounding box center [726, 153] width 77 height 27
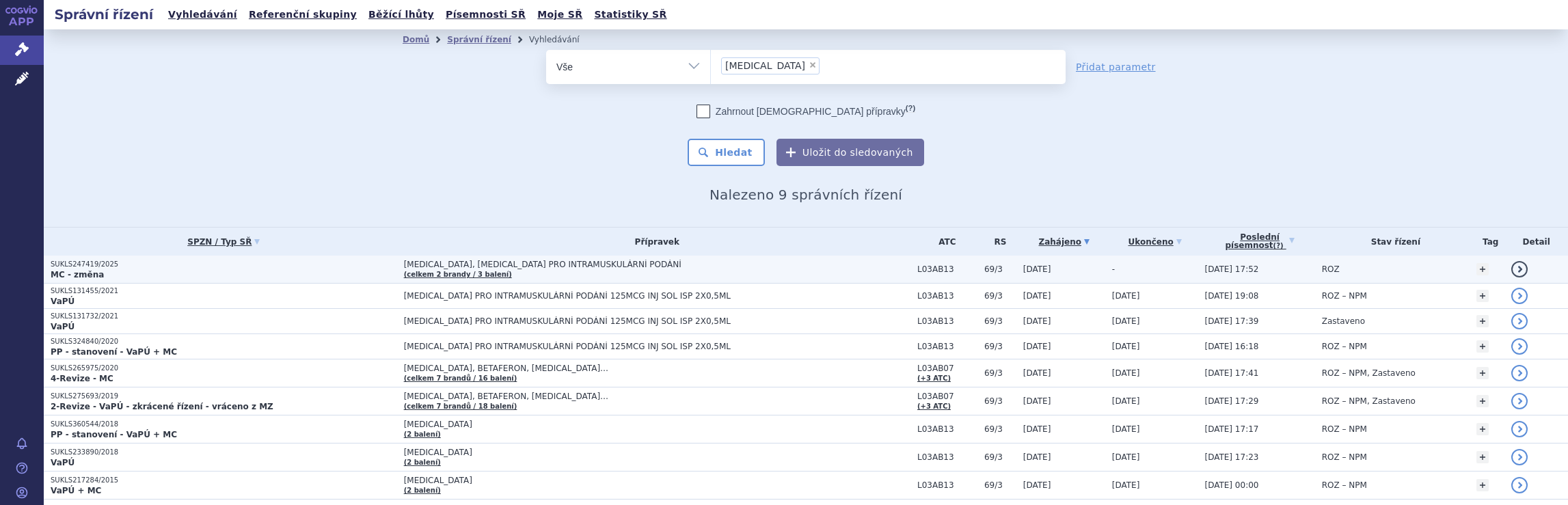
click at [805, 275] on td "PLEGRIDY, PLEGRIDY PRO INTRAMUSKULÁRNÍ PODÁNÍ (celkem 2 brandy / 3 balení)" at bounding box center [654, 269] width 513 height 28
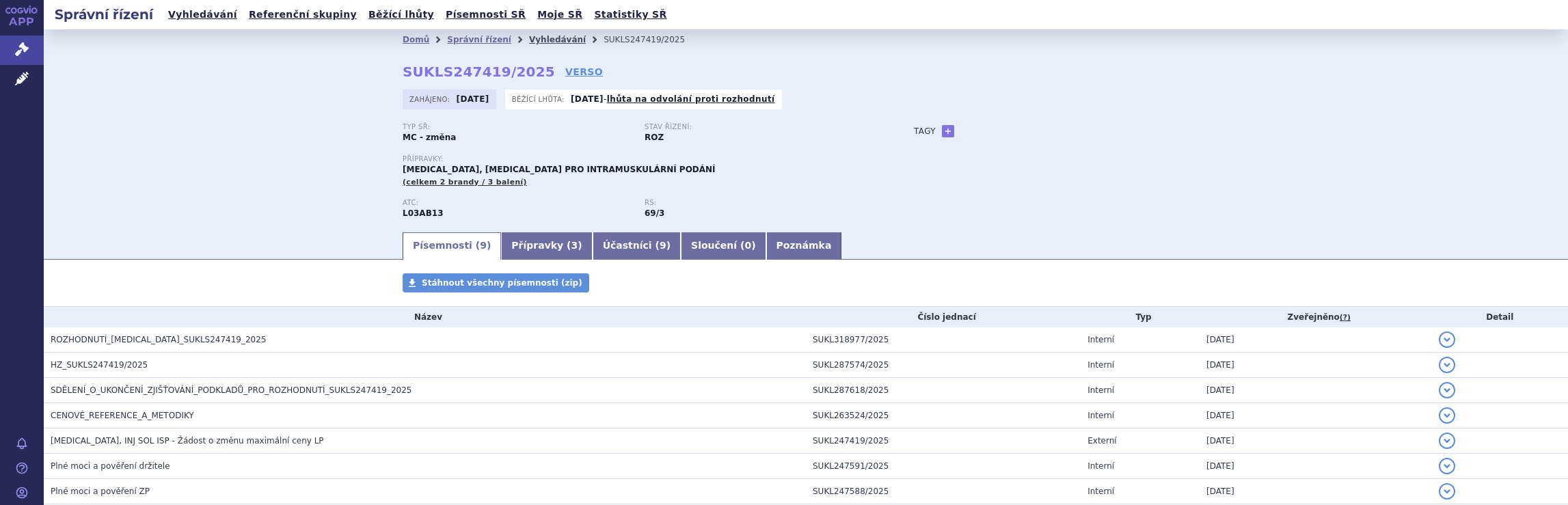
click at [532, 42] on link "Vyhledávání" at bounding box center [557, 39] width 57 height 9
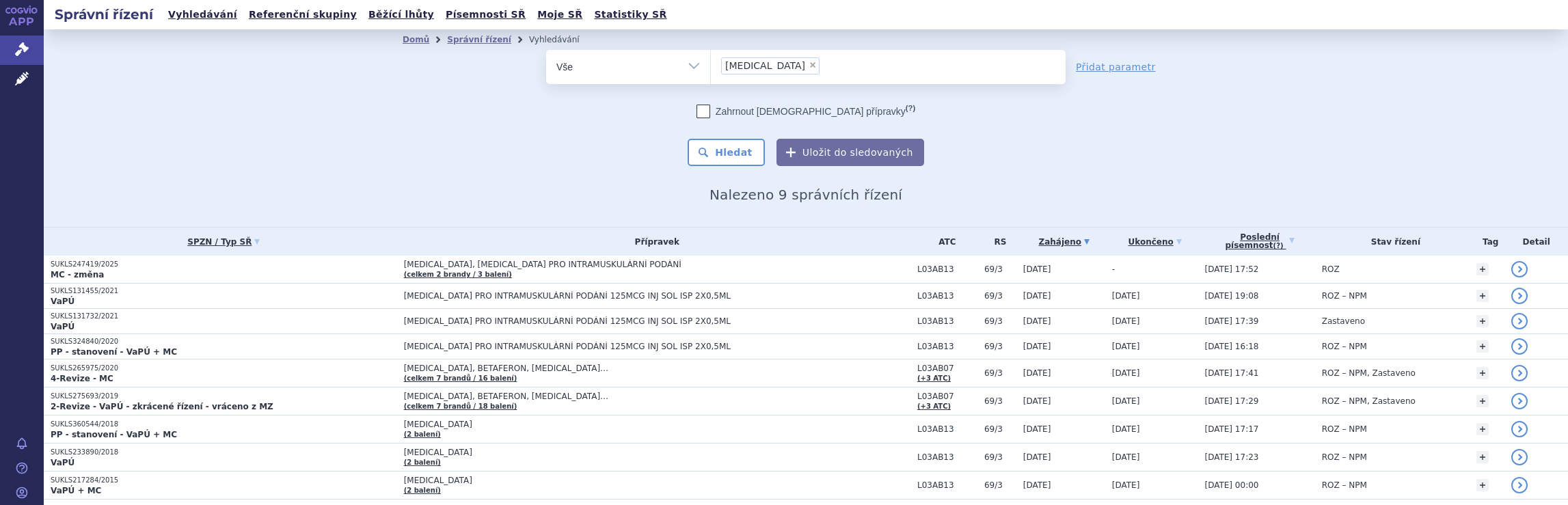
click at [816, 69] on ul "× [MEDICAL_DATA]" at bounding box center [888, 65] width 355 height 30
click at [711, 69] on select "[MEDICAL_DATA]" at bounding box center [710, 65] width 1 height 34
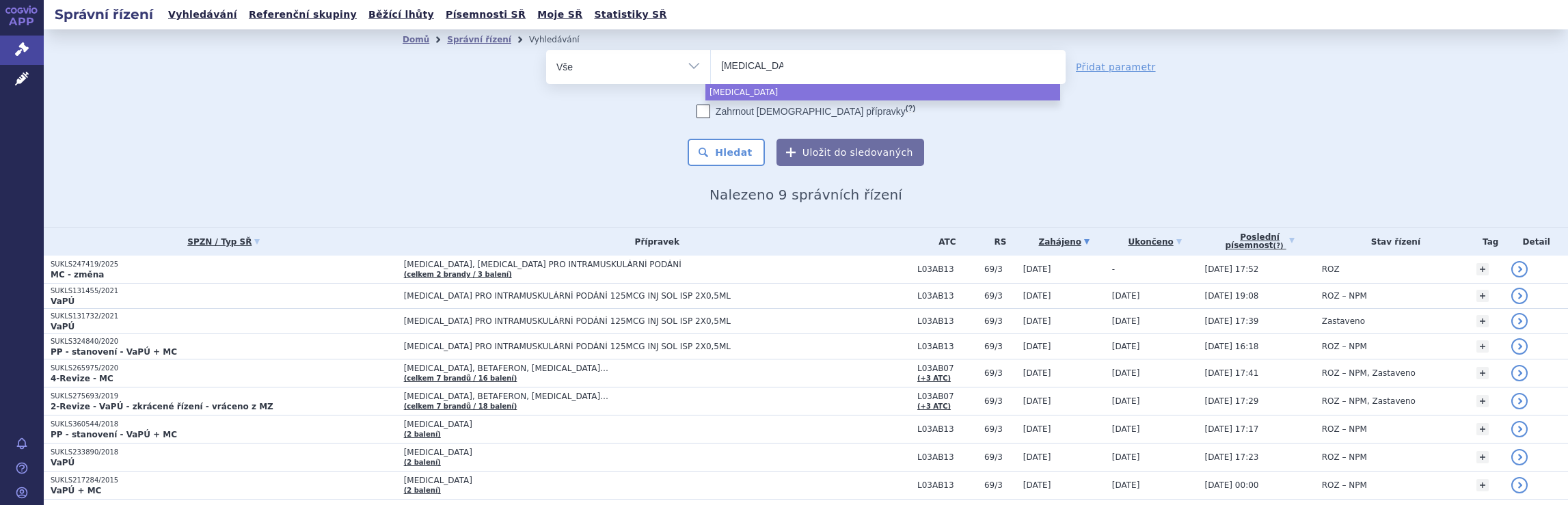
select select
type input "p"
type input "sp"
type input "spi"
type input "spin"
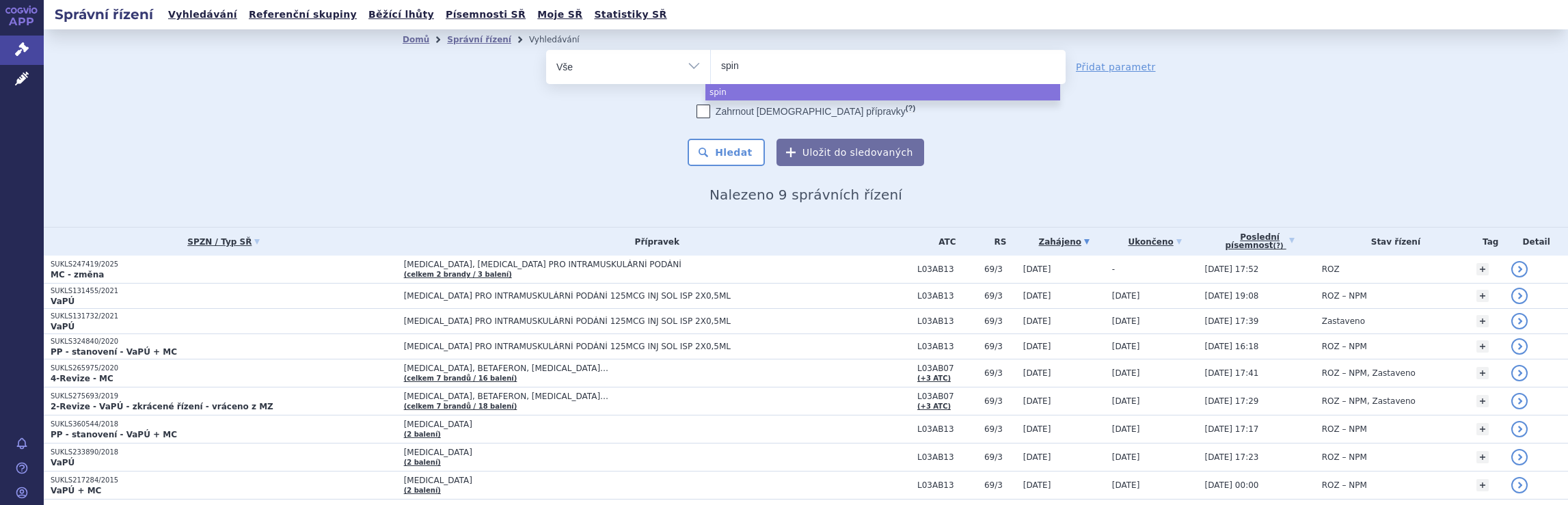
type input "spinr"
type input "spinra"
type input "spinraz"
type input "[MEDICAL_DATA]"
select select "[MEDICAL_DATA]"
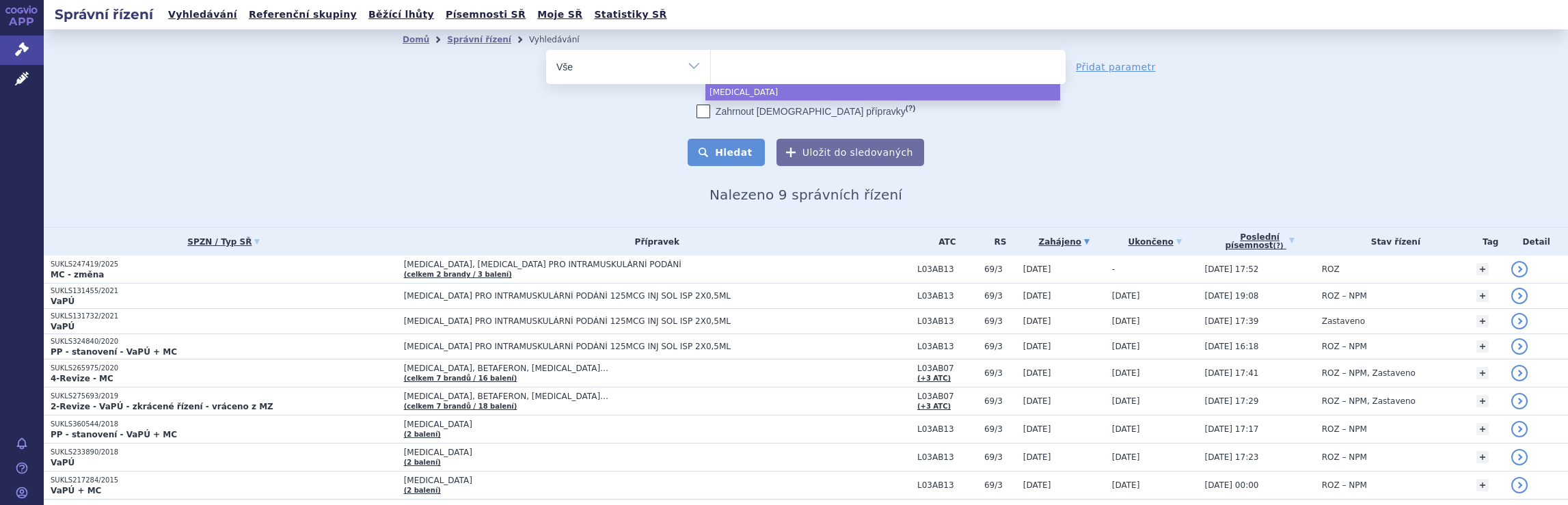
click at [734, 151] on button "Hledat" at bounding box center [726, 153] width 77 height 27
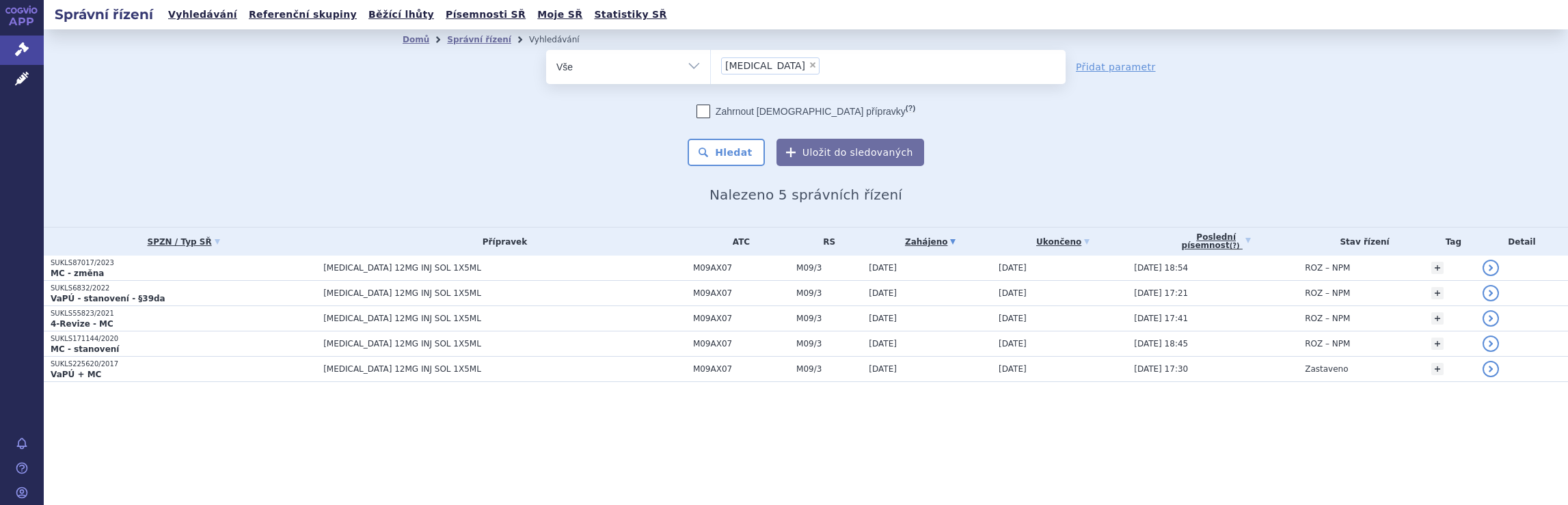
click at [824, 65] on input "spinraza × spinraza" at bounding box center [827, 65] width 7 height 17
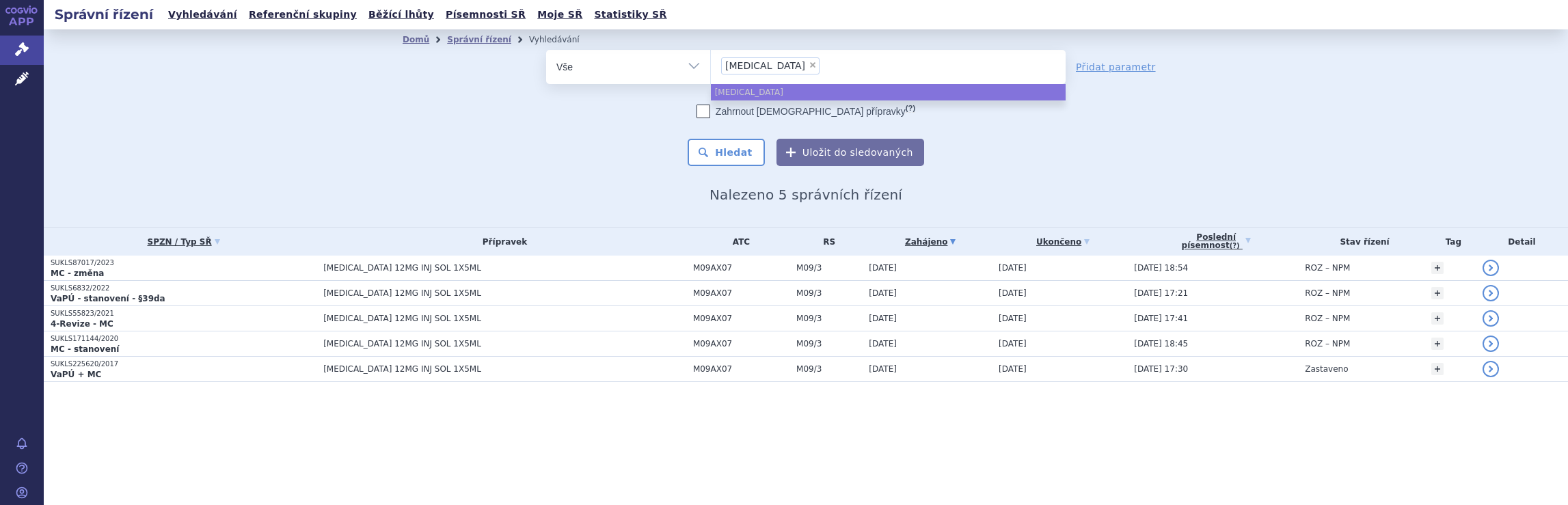
select select
type input "spinraza"
type input "s"
type input "gl"
type input "gle"
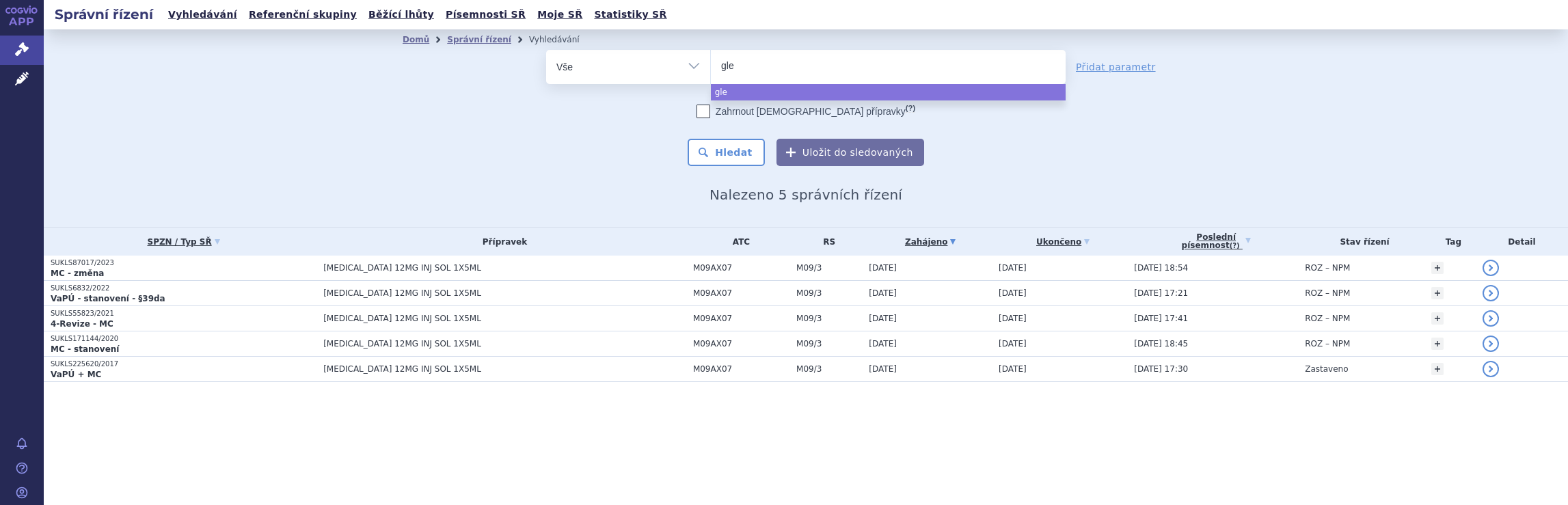
type input "glen"
type input "glenm"
type input "glenma"
type input "glenmar"
type input "glenmark"
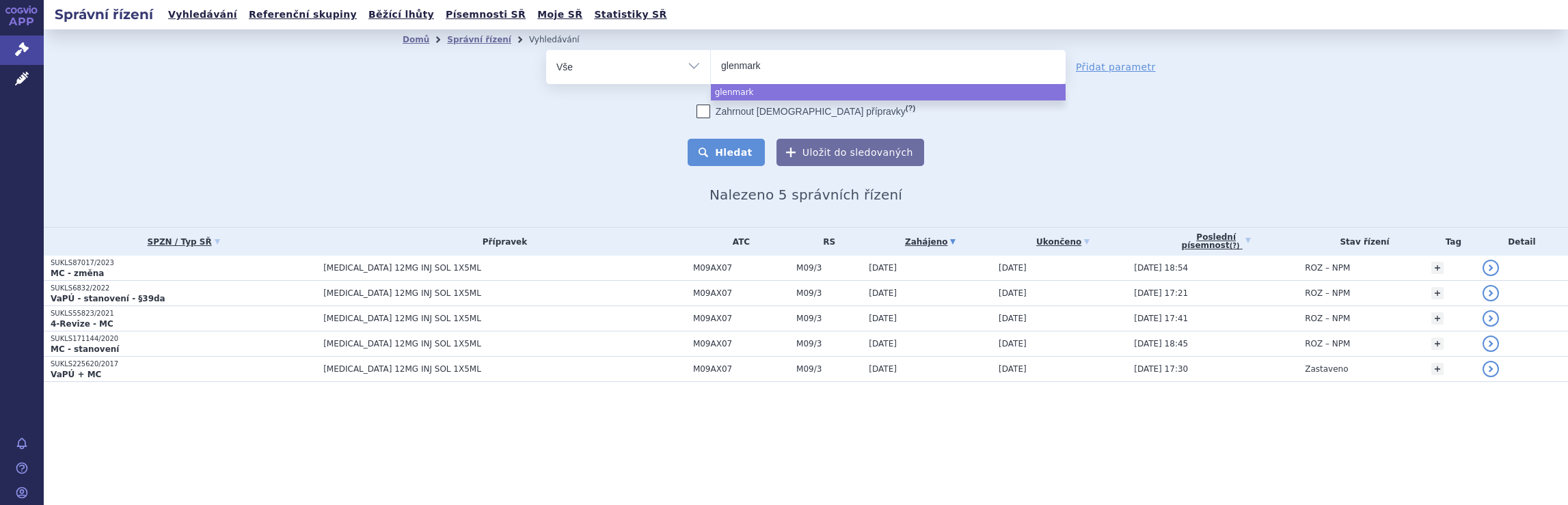
select select "glenmark"
click at [733, 153] on button "Hledat" at bounding box center [726, 153] width 77 height 27
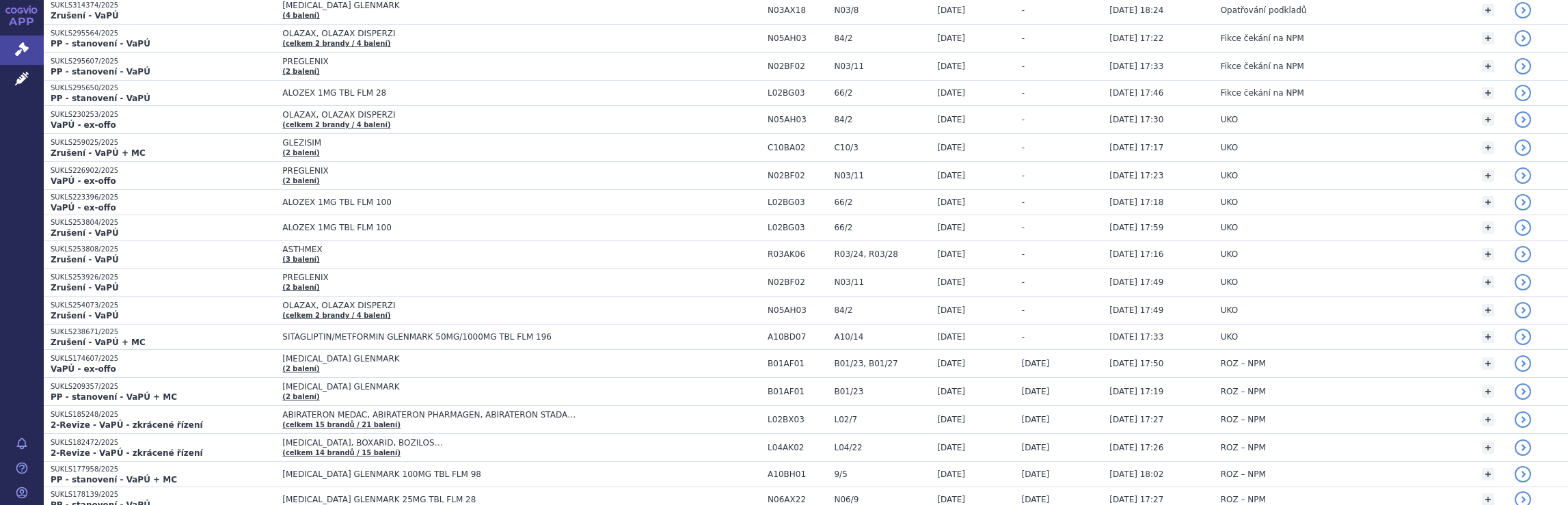
scroll to position [2526, 0]
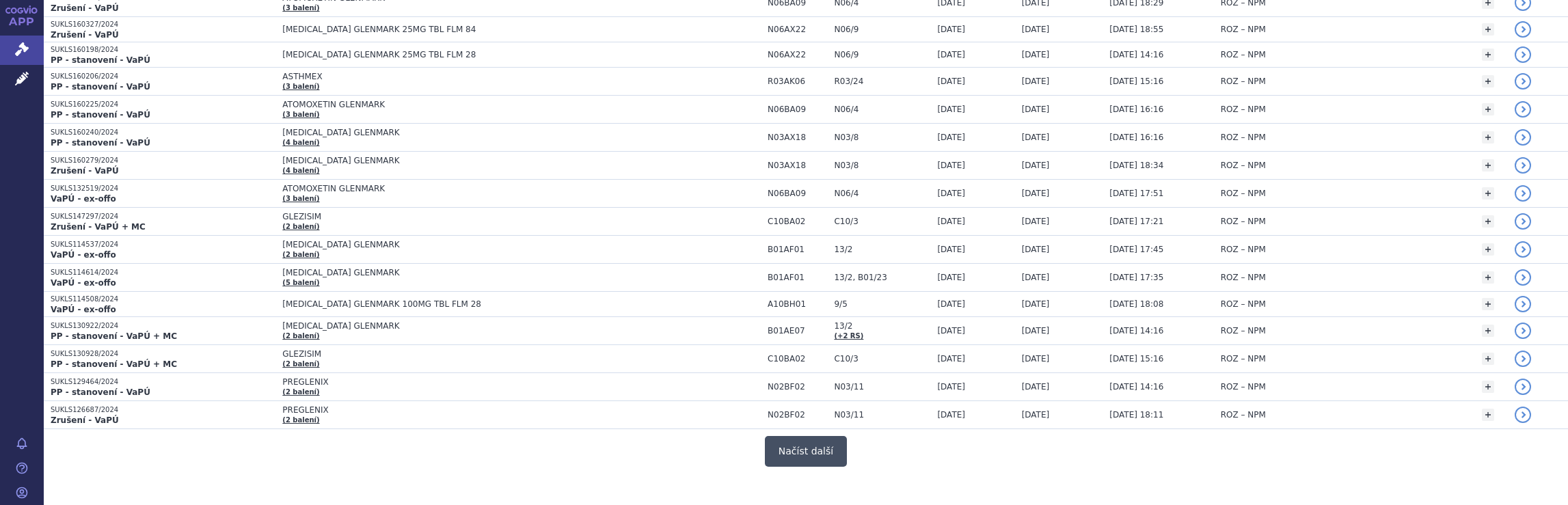
click at [815, 436] on button "Načíst další" at bounding box center [806, 451] width 82 height 31
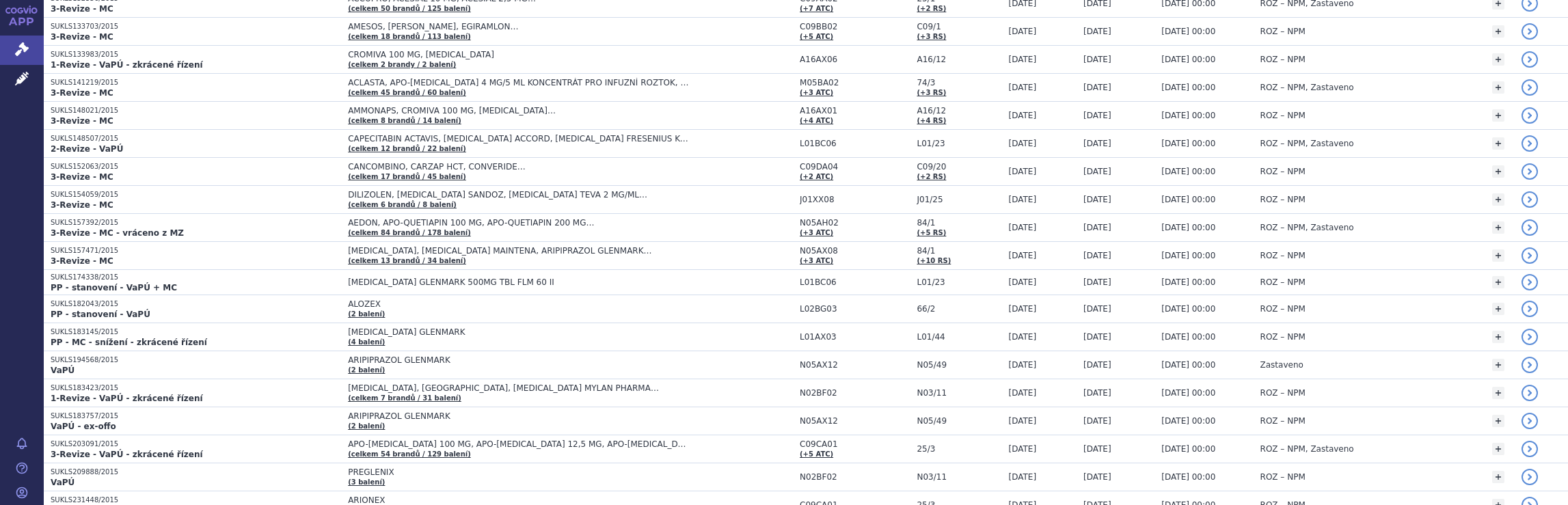
scroll to position [5264, 0]
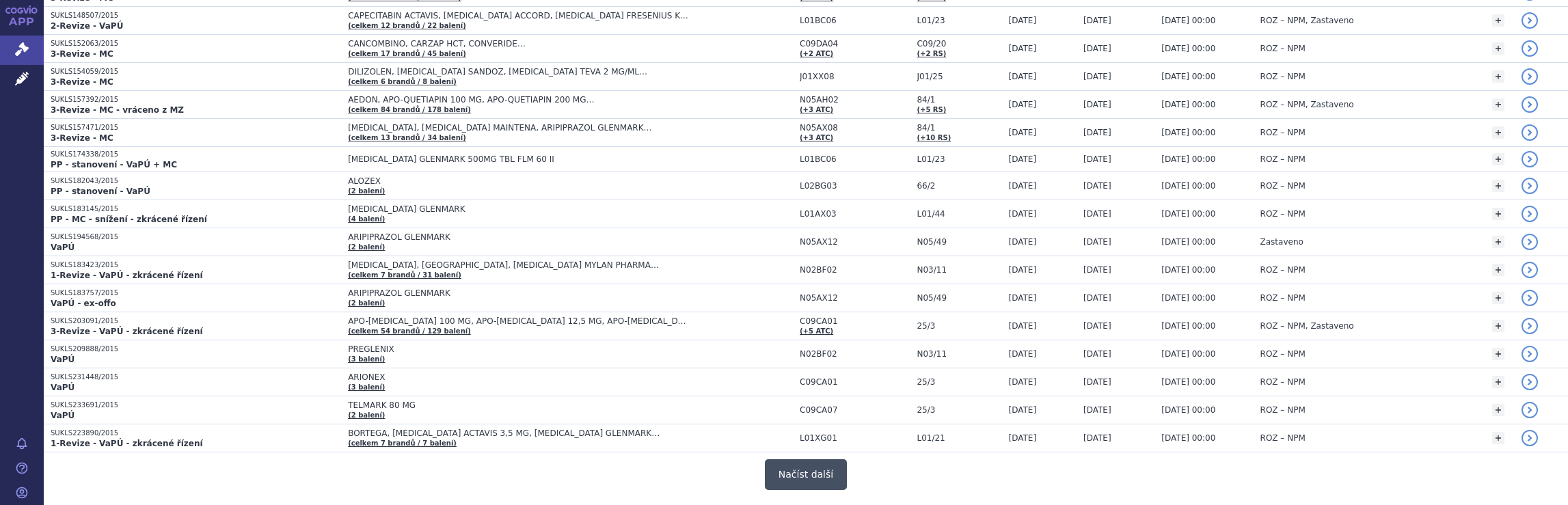
click at [800, 459] on button "Načíst další" at bounding box center [806, 474] width 82 height 31
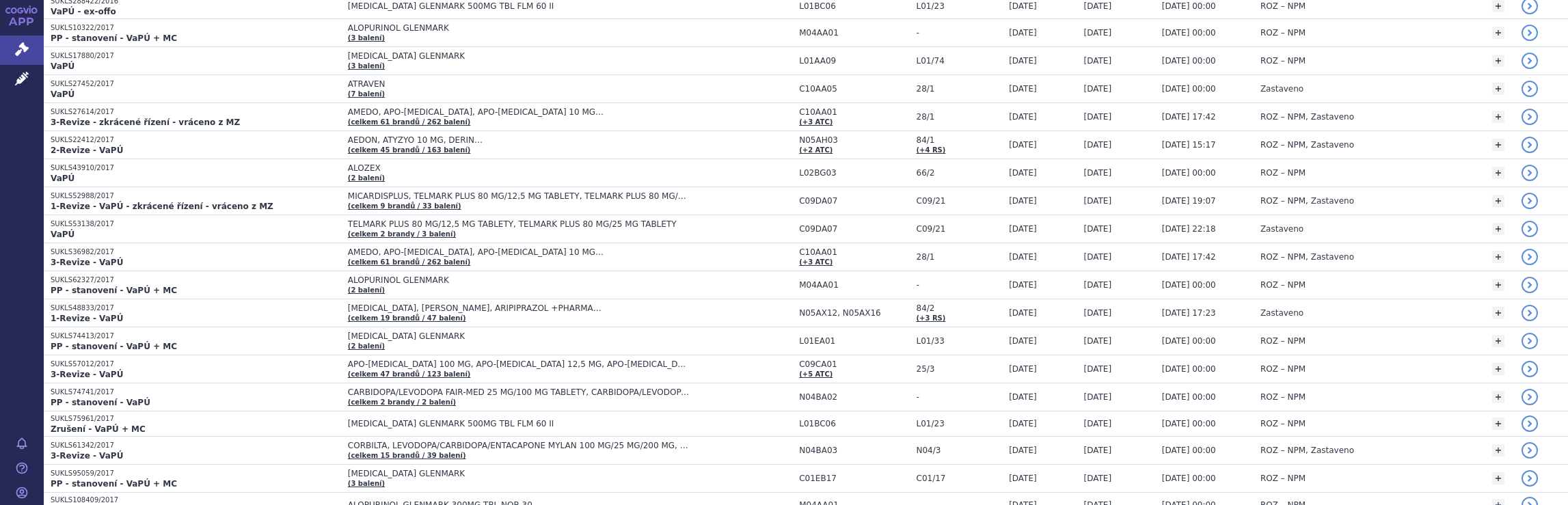
scroll to position [7974, 0]
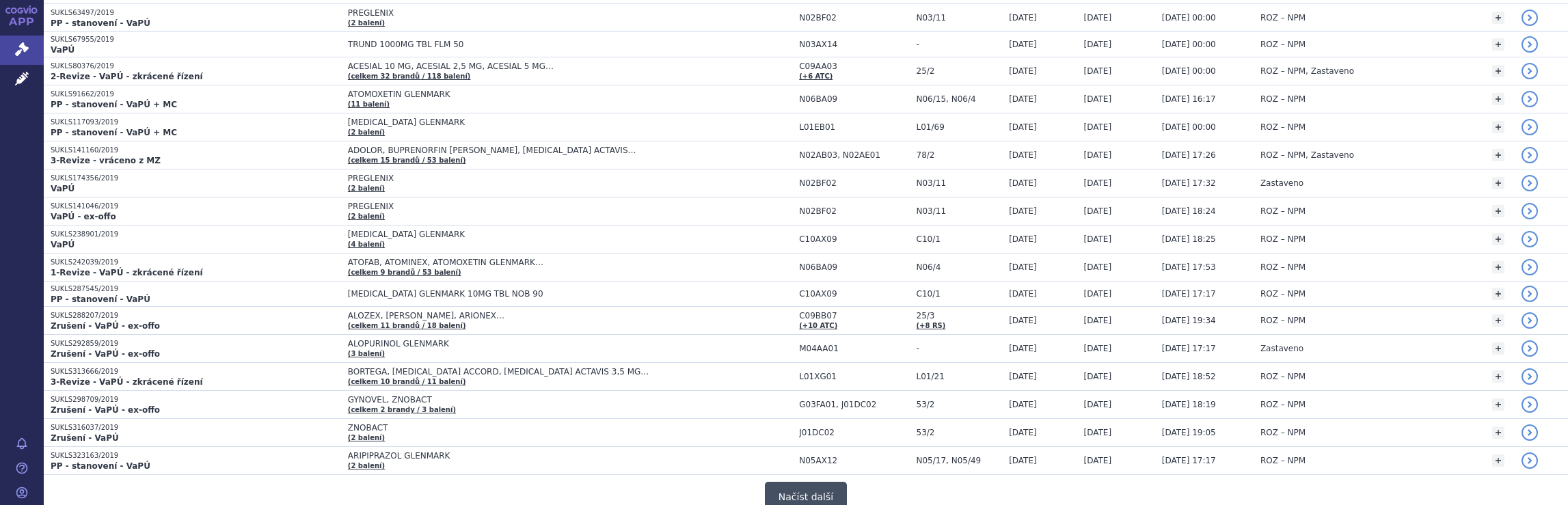
click at [811, 481] on button "Načíst další" at bounding box center [806, 496] width 82 height 31
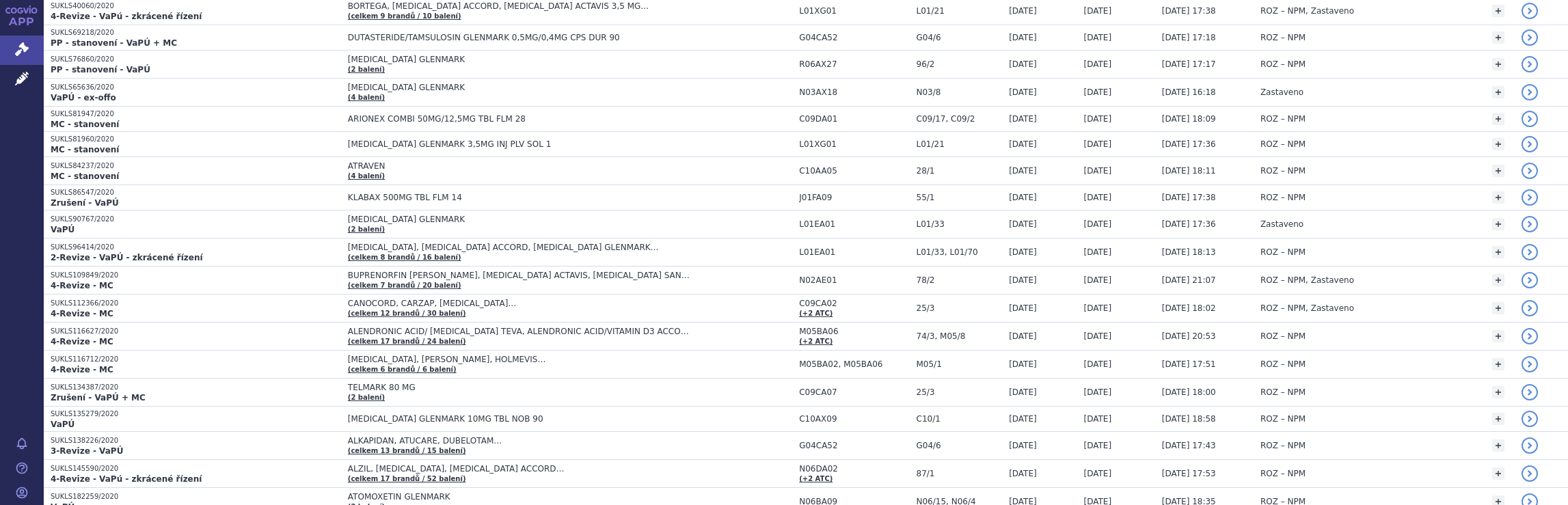
scroll to position [10678, 0]
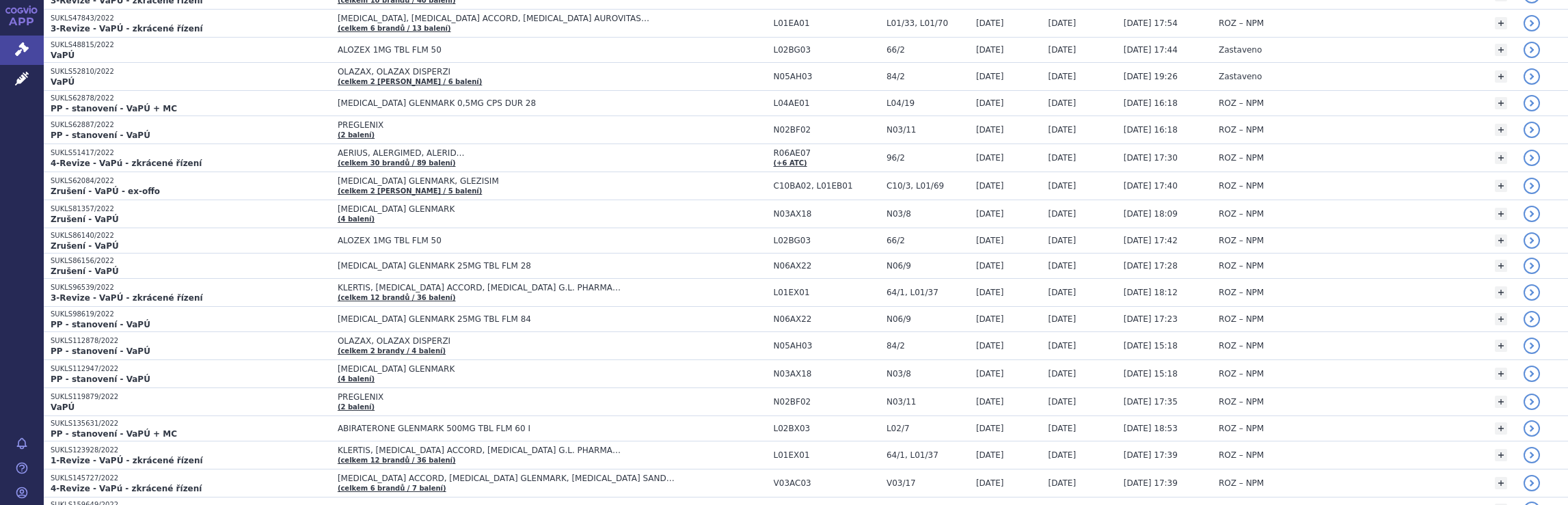
scroll to position [13365, 0]
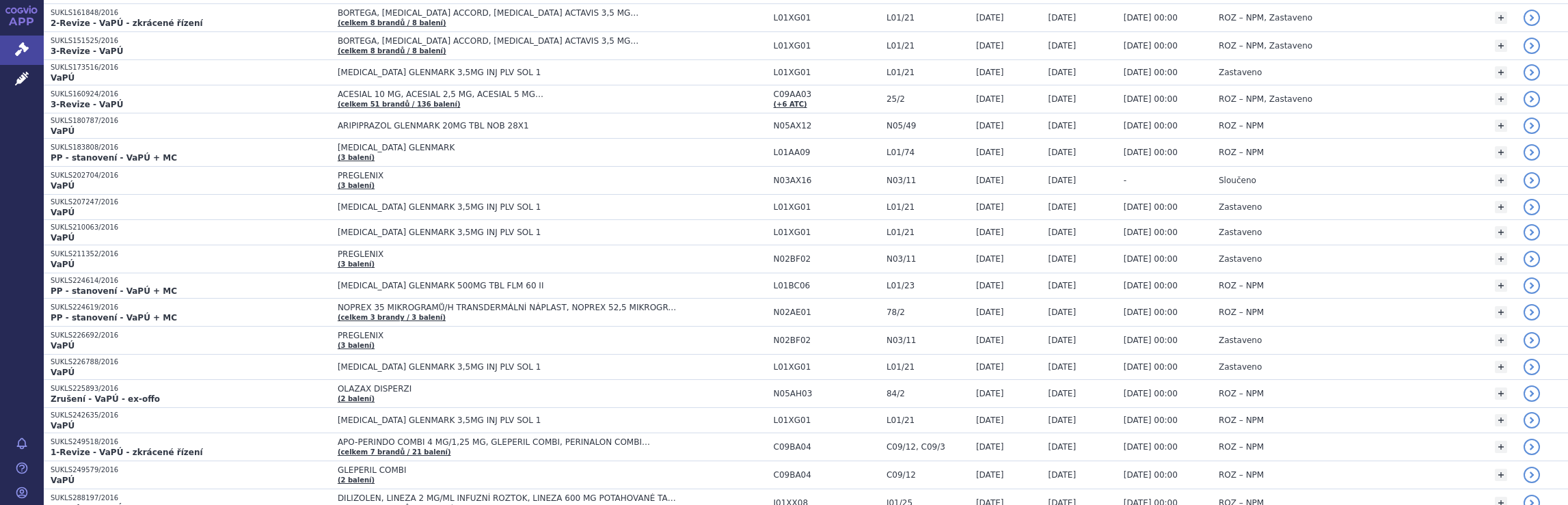
scroll to position [0, 0]
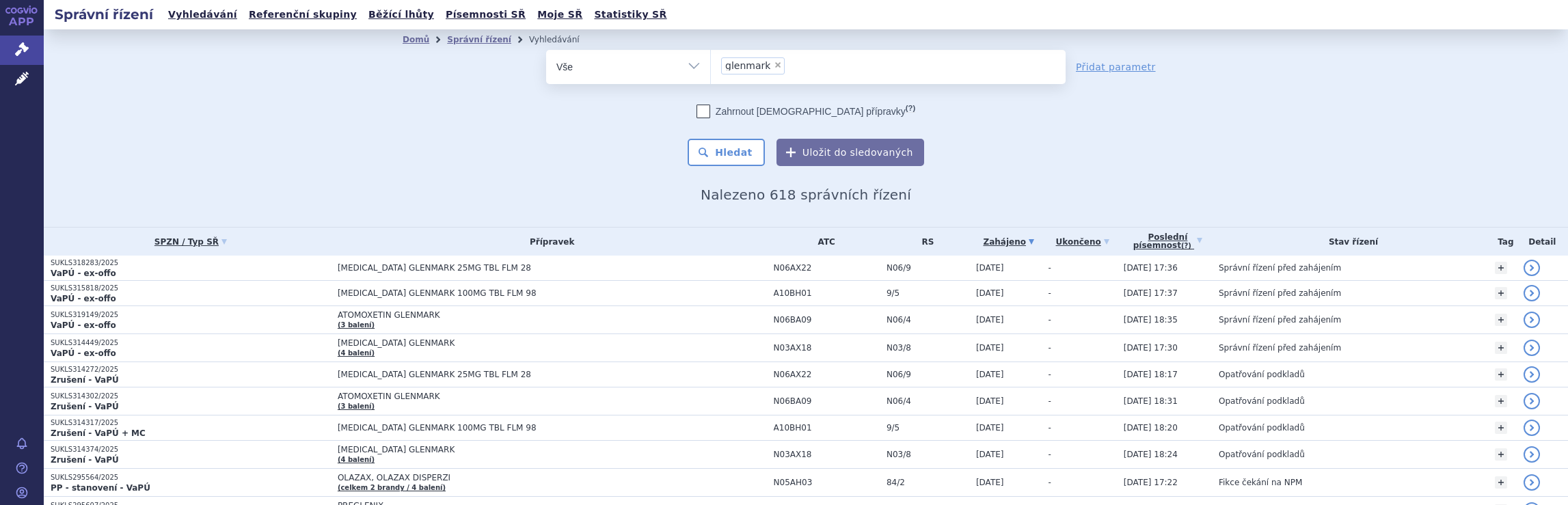
click at [819, 62] on ul "× glenmark" at bounding box center [888, 65] width 355 height 30
click at [711, 62] on select "glenmark" at bounding box center [710, 65] width 1 height 34
select select
type input "glenmark"
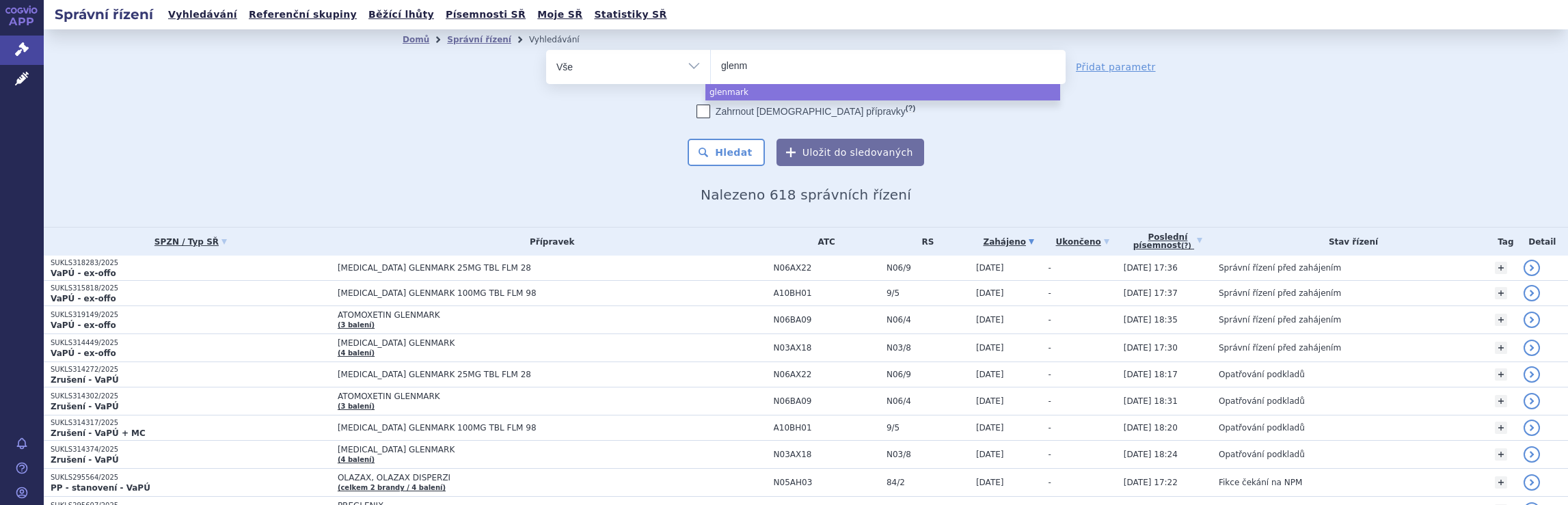
type input "glen"
type input "g"
type input "ge"
type input "gede"
type input "gedeo"
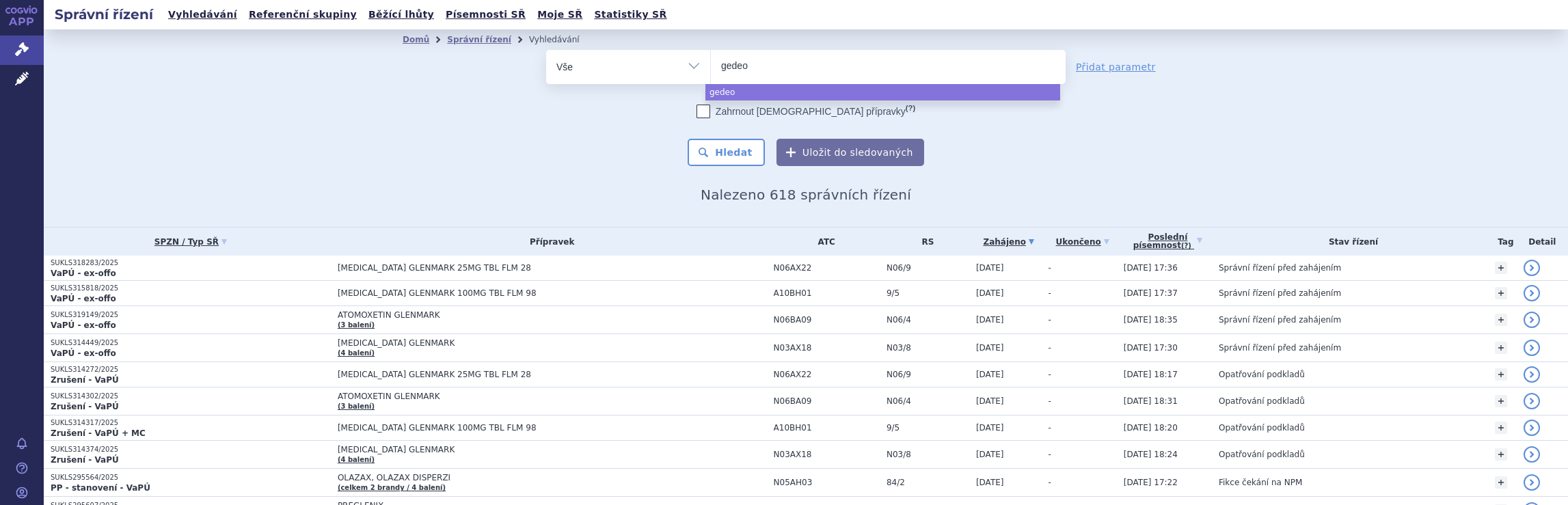
type input "gedeon"
type input "gedeon r"
type input "gedeon ri"
type input "gedeon ric"
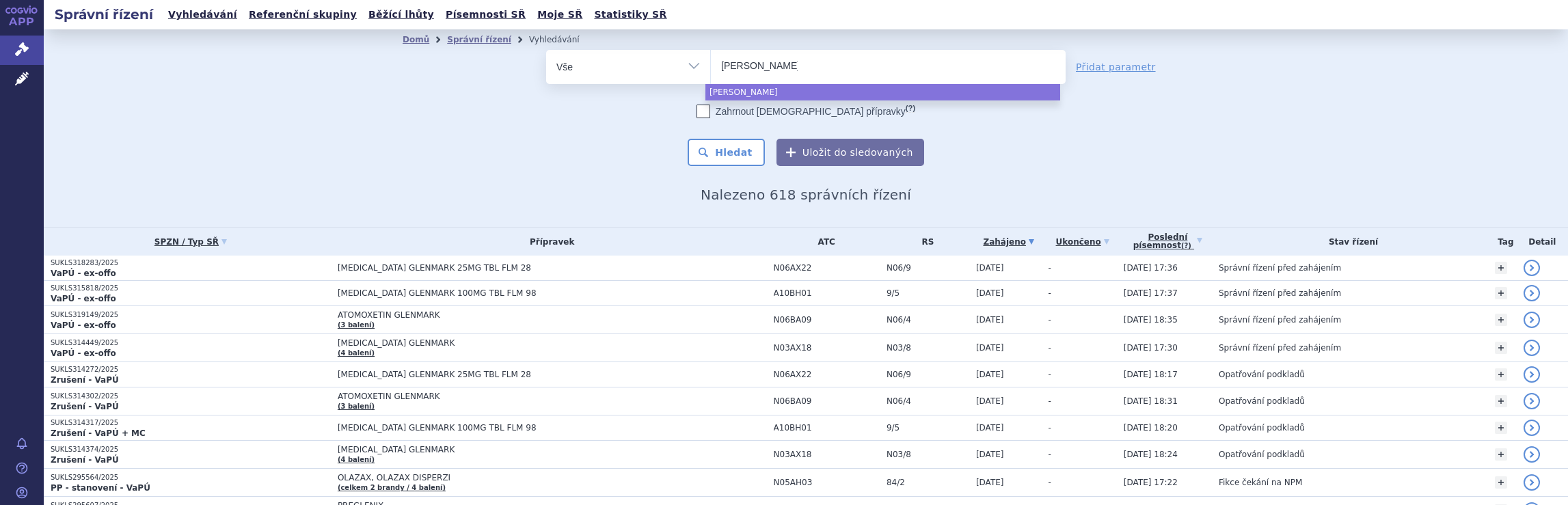
type input "gedeon rich"
type input "gedeon richte"
type input "gedeon richter"
select select "gedeon richter"
click at [730, 153] on button "Hledat" at bounding box center [726, 153] width 77 height 27
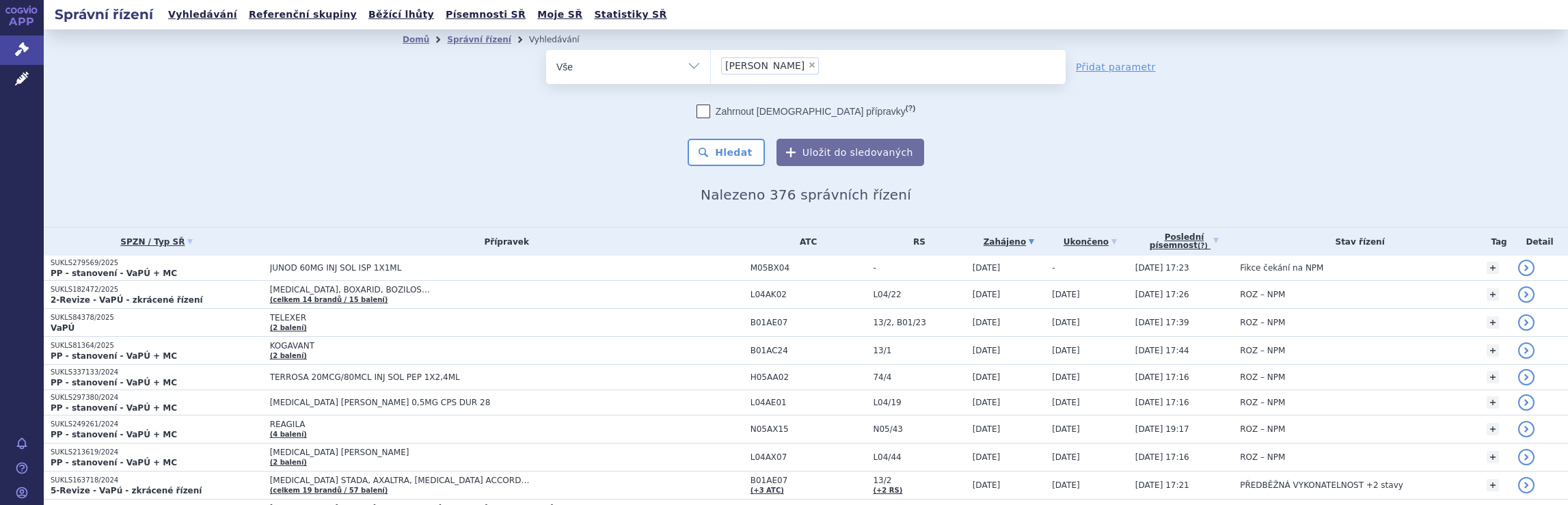
click at [834, 71] on ul "× [PERSON_NAME]" at bounding box center [888, 65] width 355 height 30
click at [711, 71] on select "[PERSON_NAME]" at bounding box center [710, 65] width 1 height 34
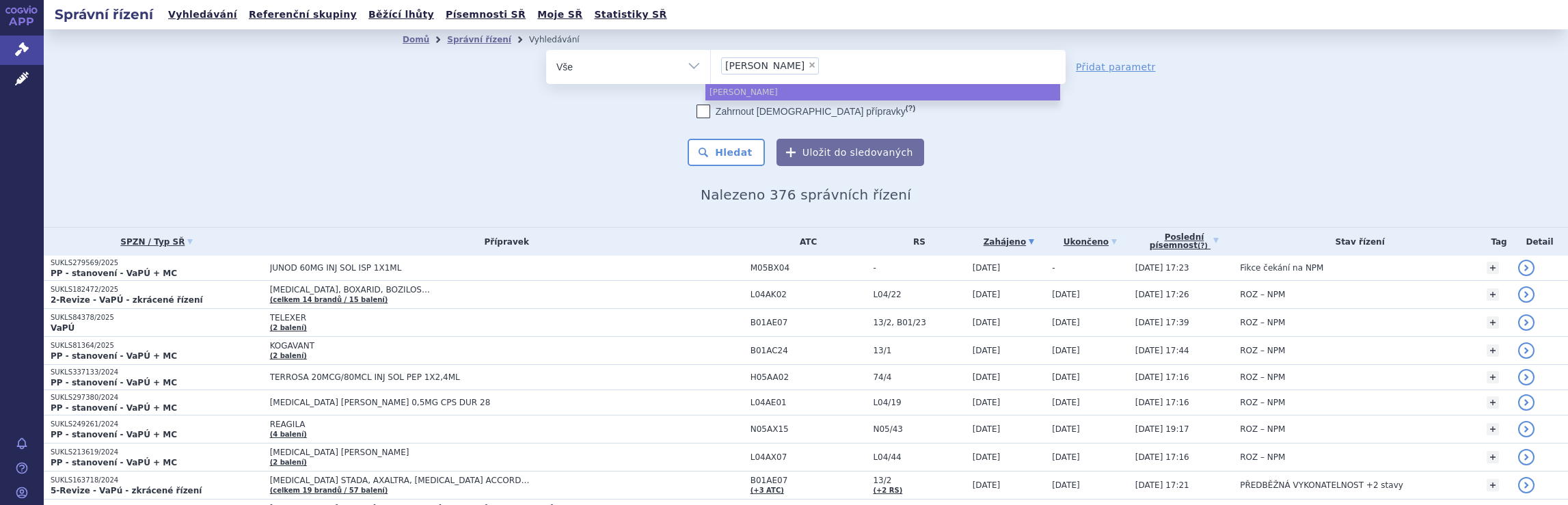
select select
type input "[PERSON_NAME]"
type input "[PERSON_NAME] r"
type input "g"
type input "tev"
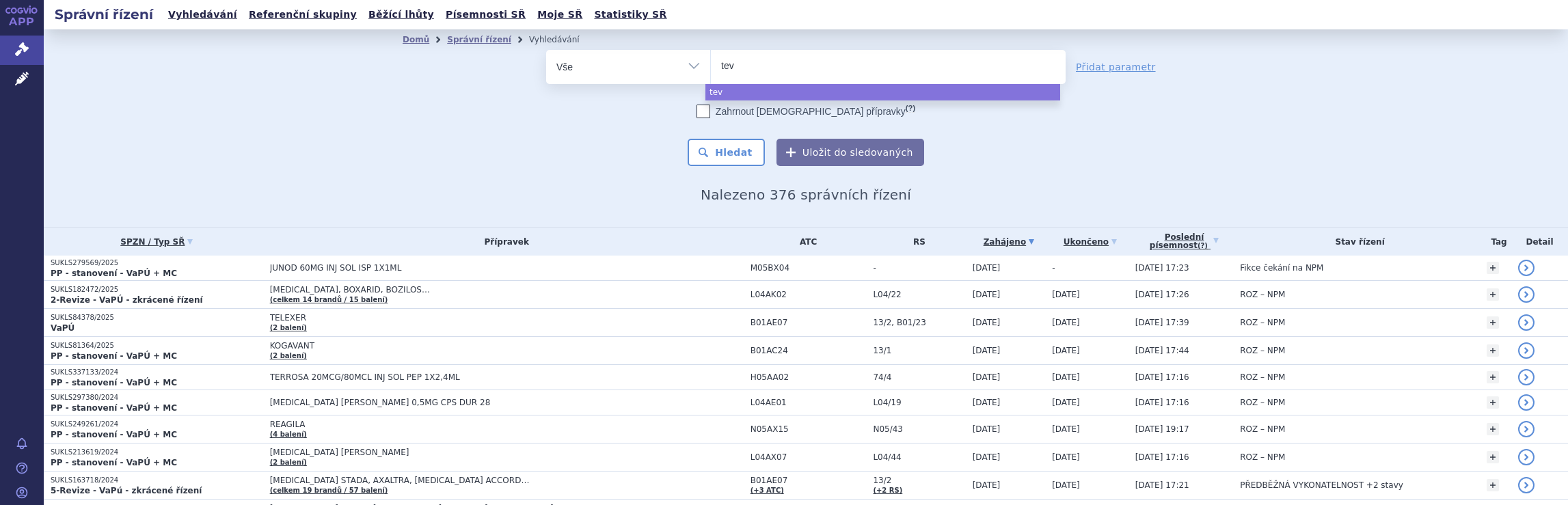
type input "teva"
select select "teva"
click at [730, 148] on button "Hledat" at bounding box center [726, 153] width 77 height 27
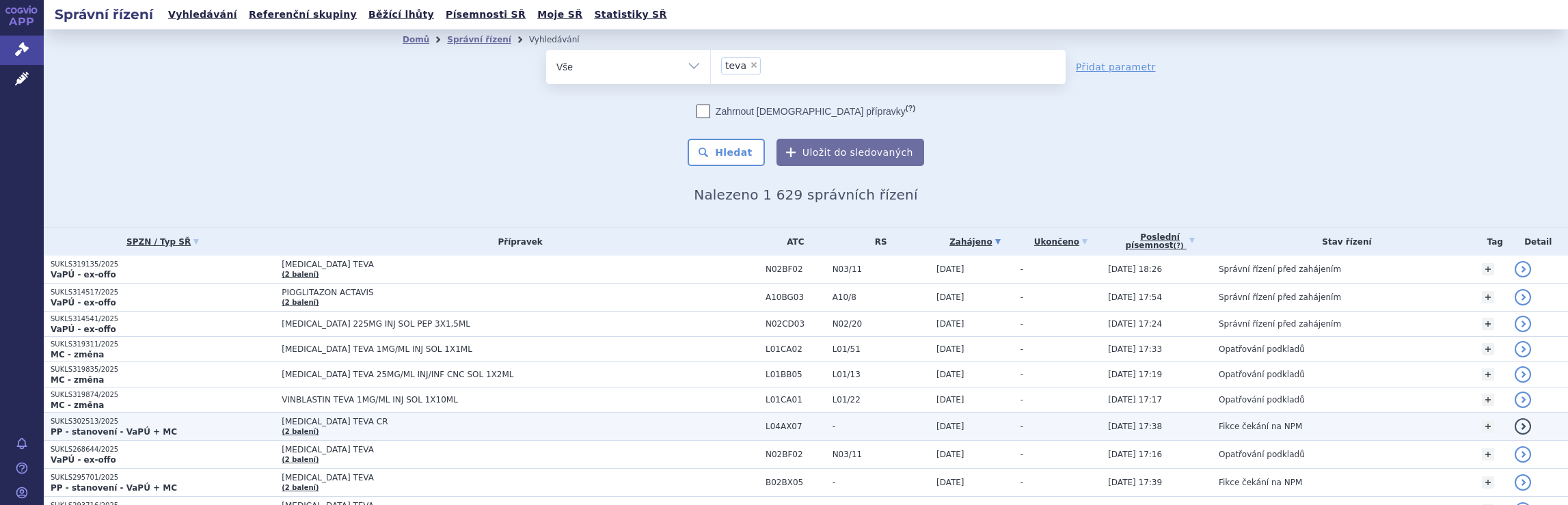
click at [687, 420] on span "[MEDICAL_DATA] TEVA CR (2 balení)" at bounding box center [520, 426] width 477 height 19
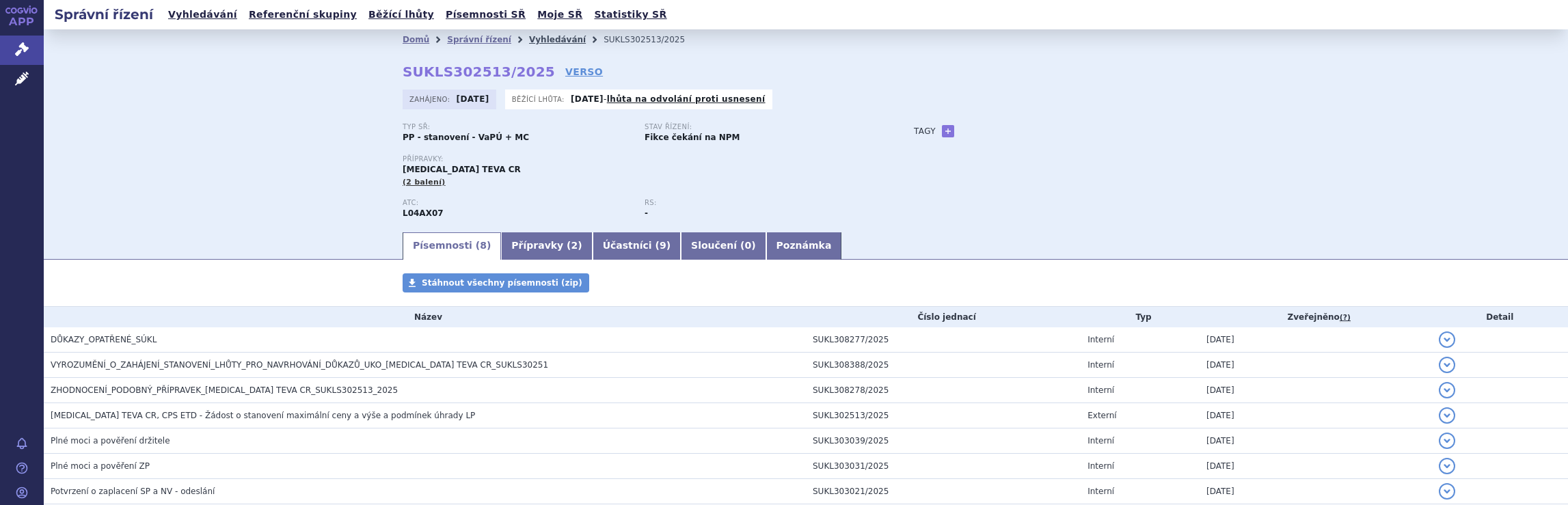
click at [532, 40] on link "Vyhledávání" at bounding box center [557, 39] width 57 height 9
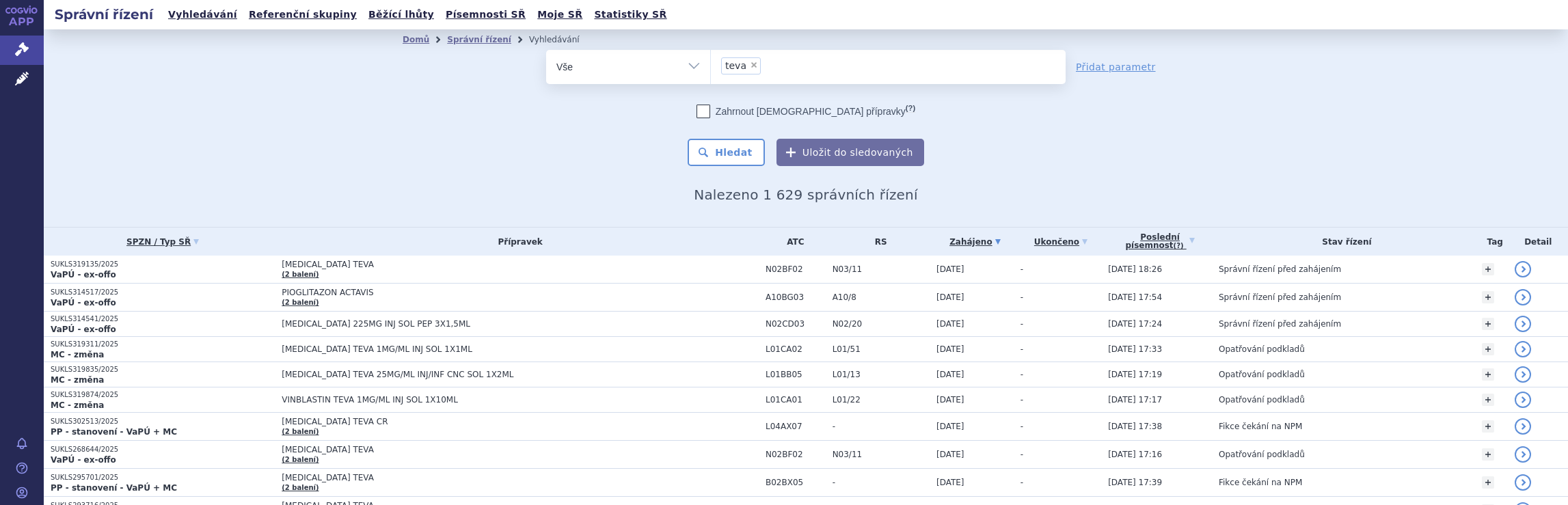
click at [793, 63] on ul "× teva" at bounding box center [888, 65] width 355 height 30
click at [711, 63] on select "teva" at bounding box center [710, 65] width 1 height 34
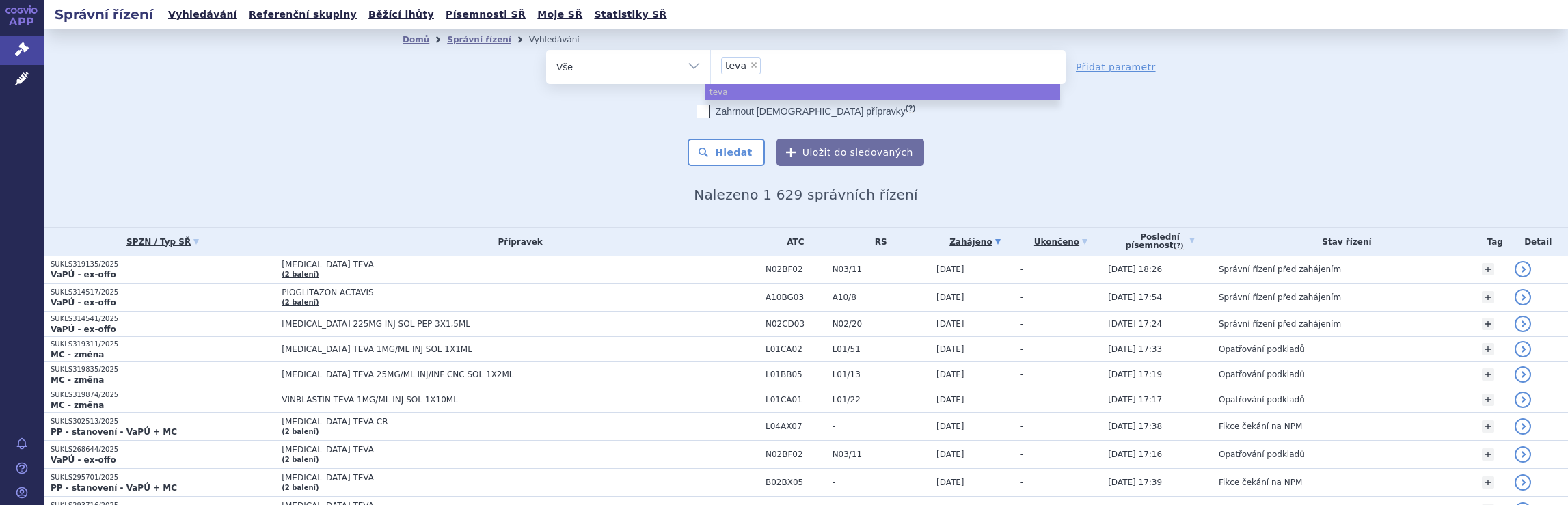
select select
type input "teva"
type input "t"
type input "ne"
type input "neu"
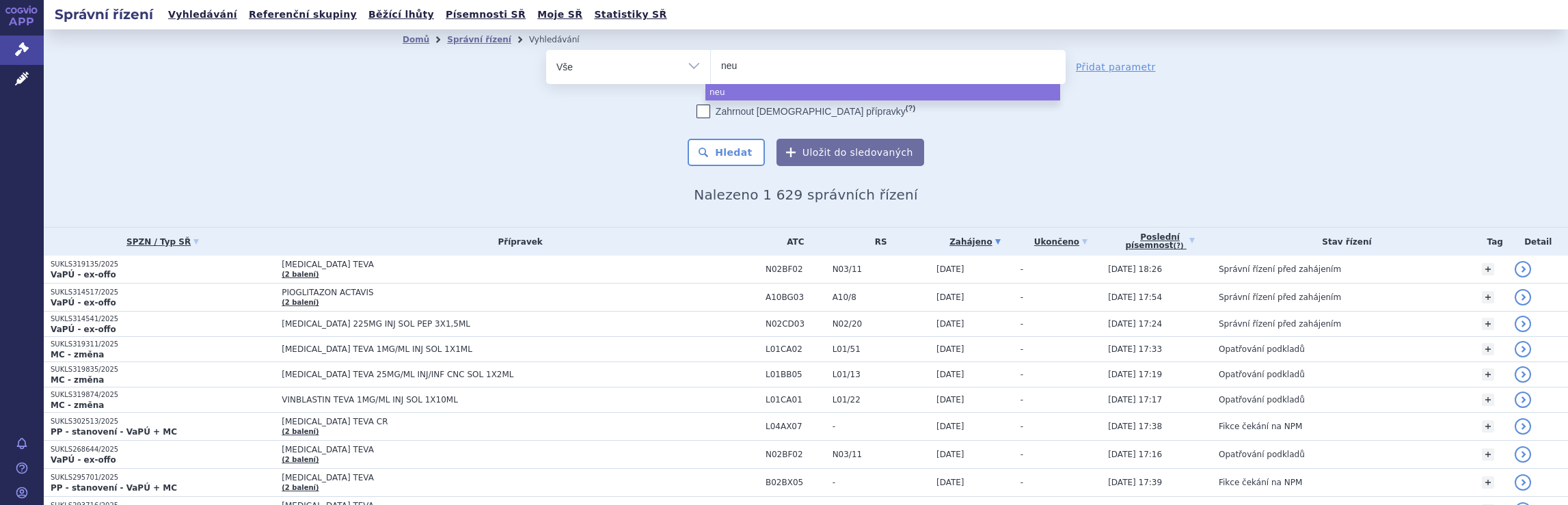
type input "neur"
type input "neura"
type input "neurax"
type input "neuraxp"
type input "neuraxph"
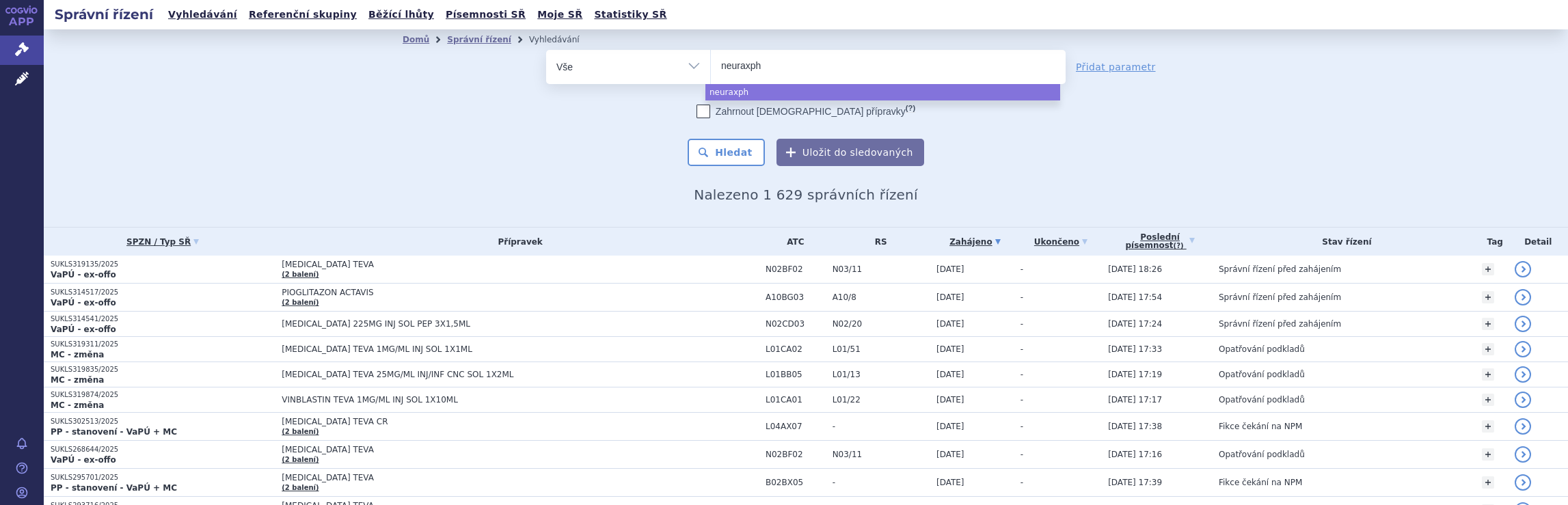
type input "neuraxpha"
type input "neuraxphar"
type input "neuraxpharm"
select select "neuraxpharm"
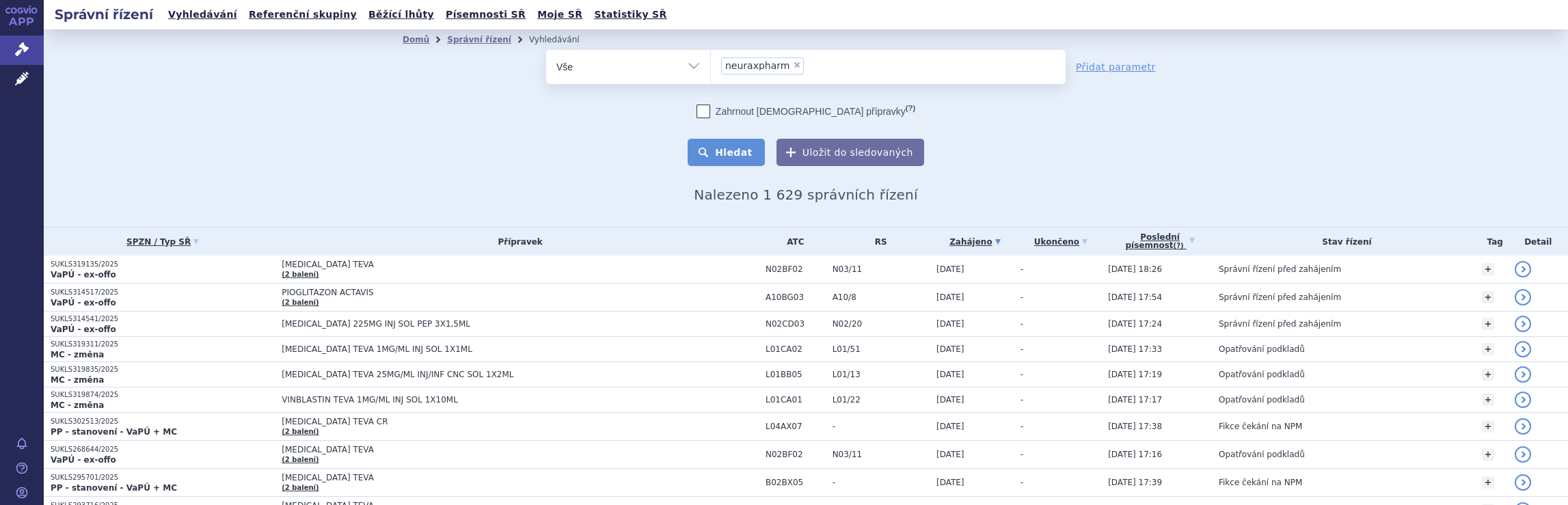
click at [728, 155] on button "Hledat" at bounding box center [726, 153] width 77 height 27
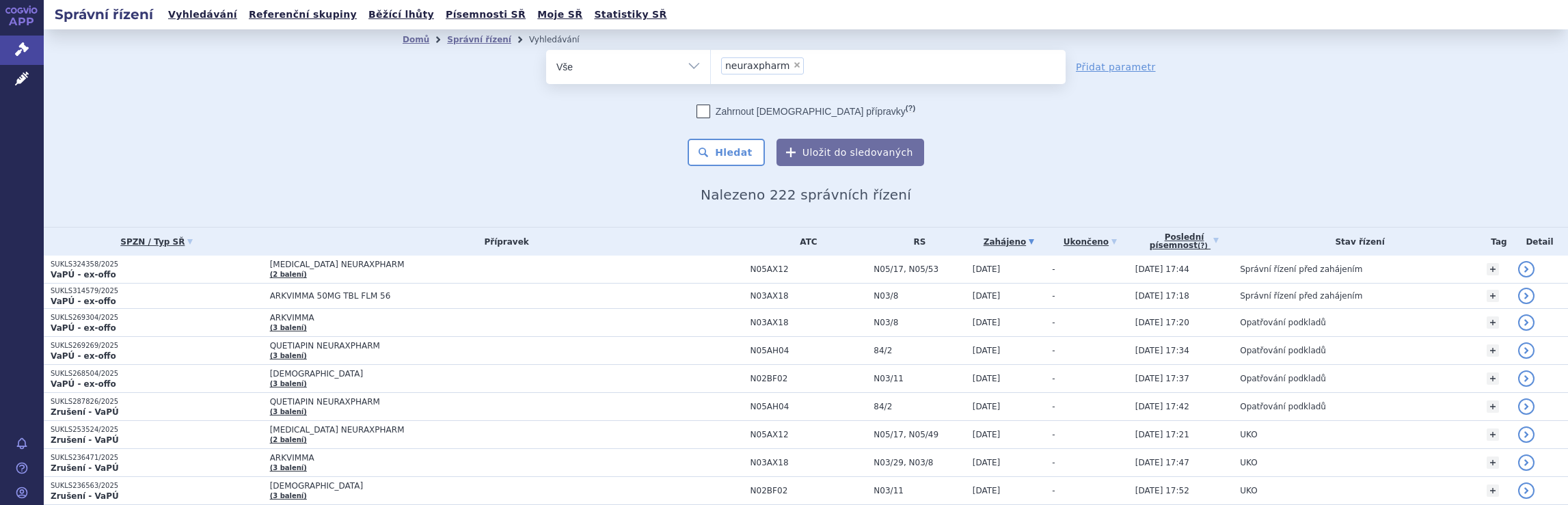
scroll to position [784, 0]
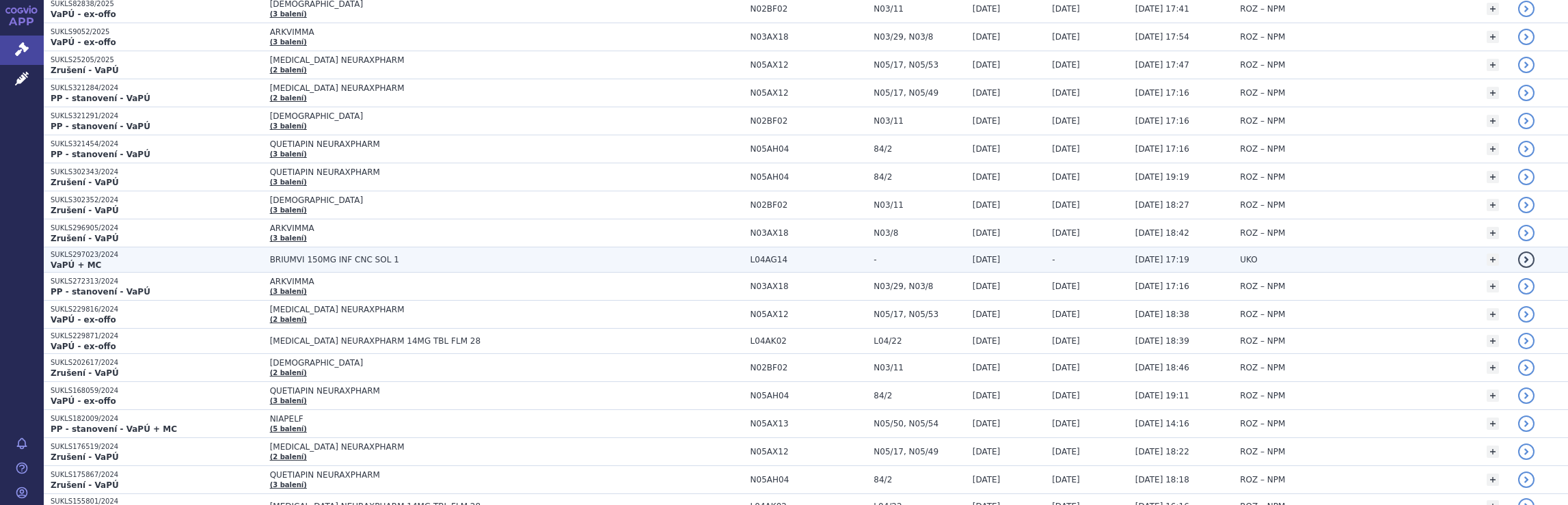
click at [726, 255] on span "BRIUMVI 150MG INF CNC SOL 1" at bounding box center [507, 259] width 474 height 9
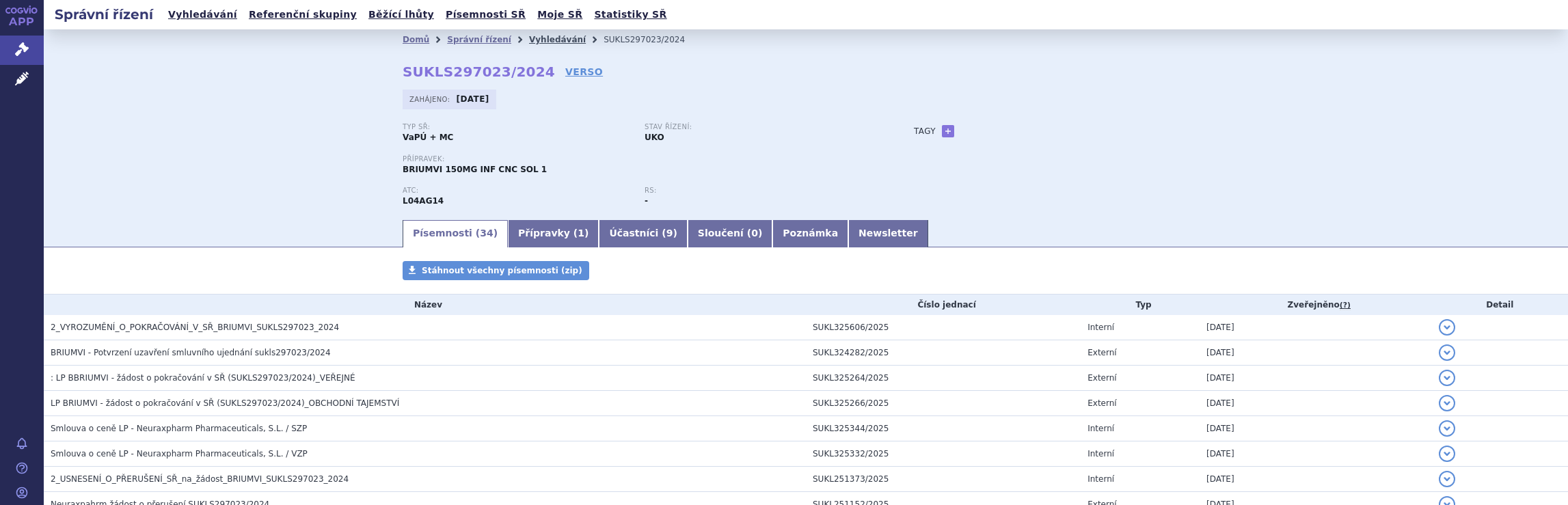
click at [537, 40] on link "Vyhledávání" at bounding box center [557, 39] width 57 height 9
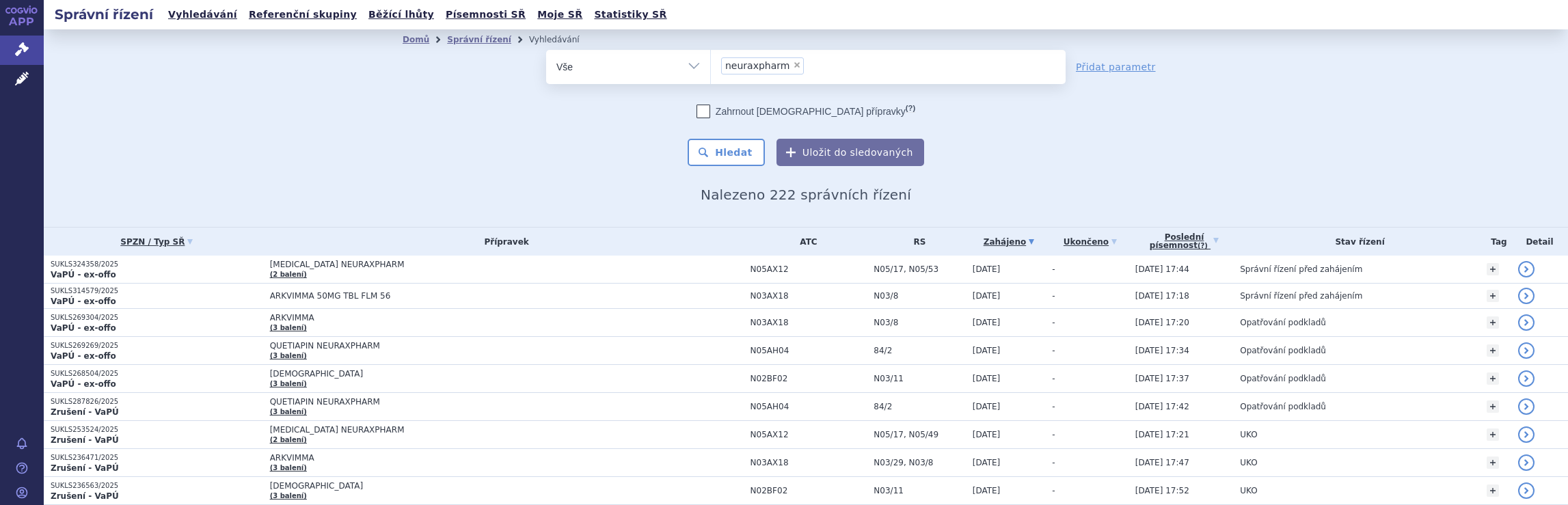
click at [830, 68] on ul "× neuraxpharm" at bounding box center [888, 65] width 355 height 30
click at [711, 68] on select "neuraxpharm" at bounding box center [710, 65] width 1 height 34
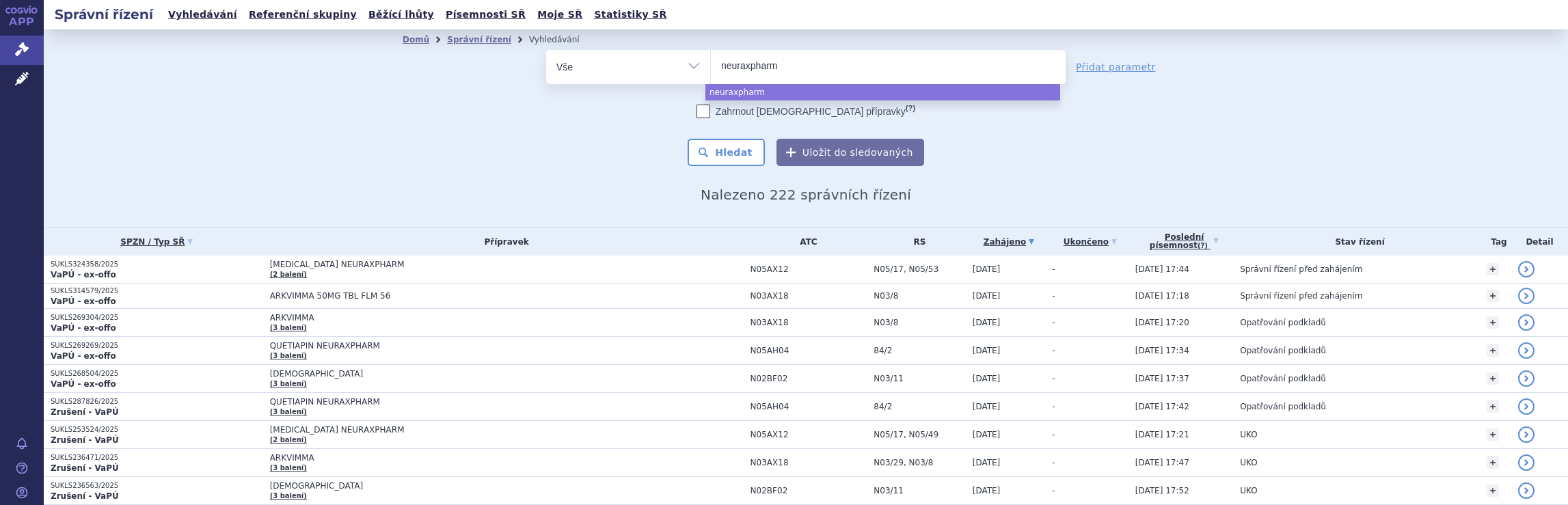
select select
type input "neu"
type input "n"
type input "no"
type input "nova"
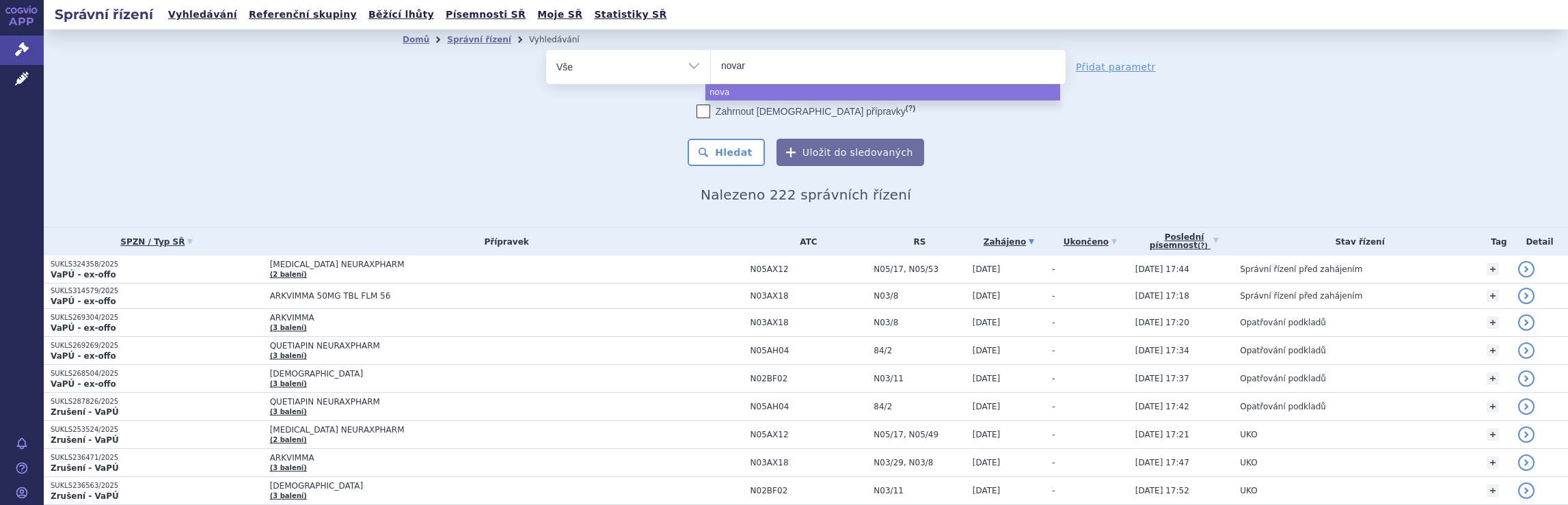
type input "novart"
type input "novarti"
type input "novartis"
select select "novartis"
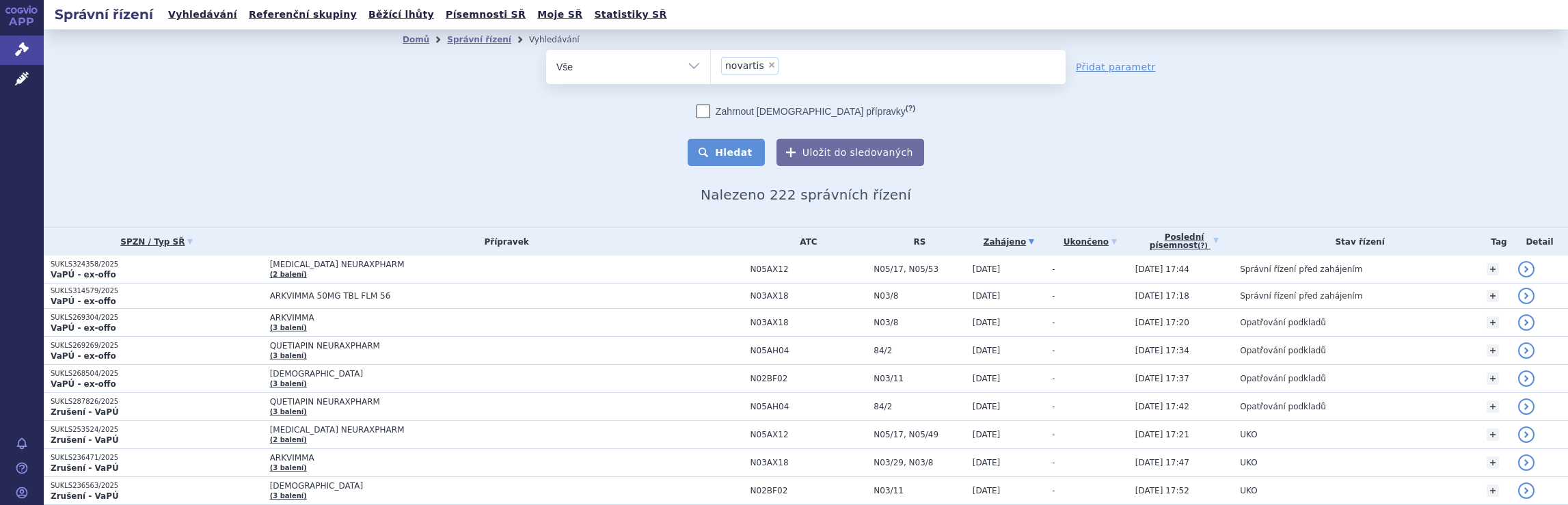
click at [744, 154] on button "Hledat" at bounding box center [726, 153] width 77 height 27
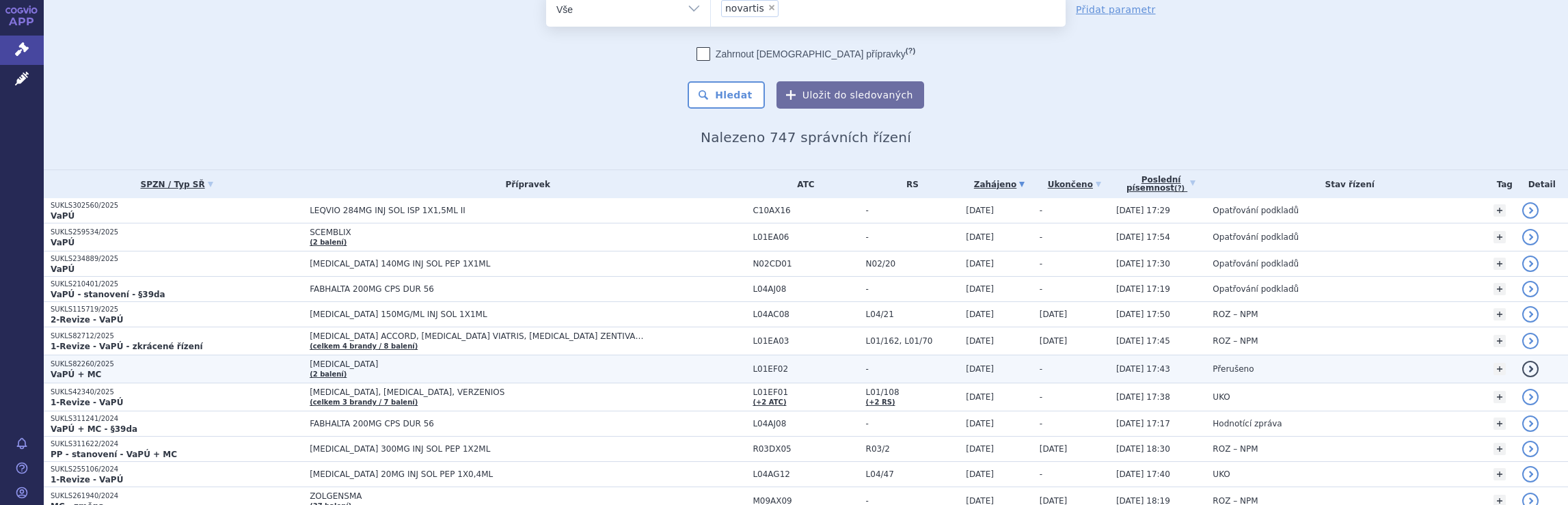
scroll to position [137, 0]
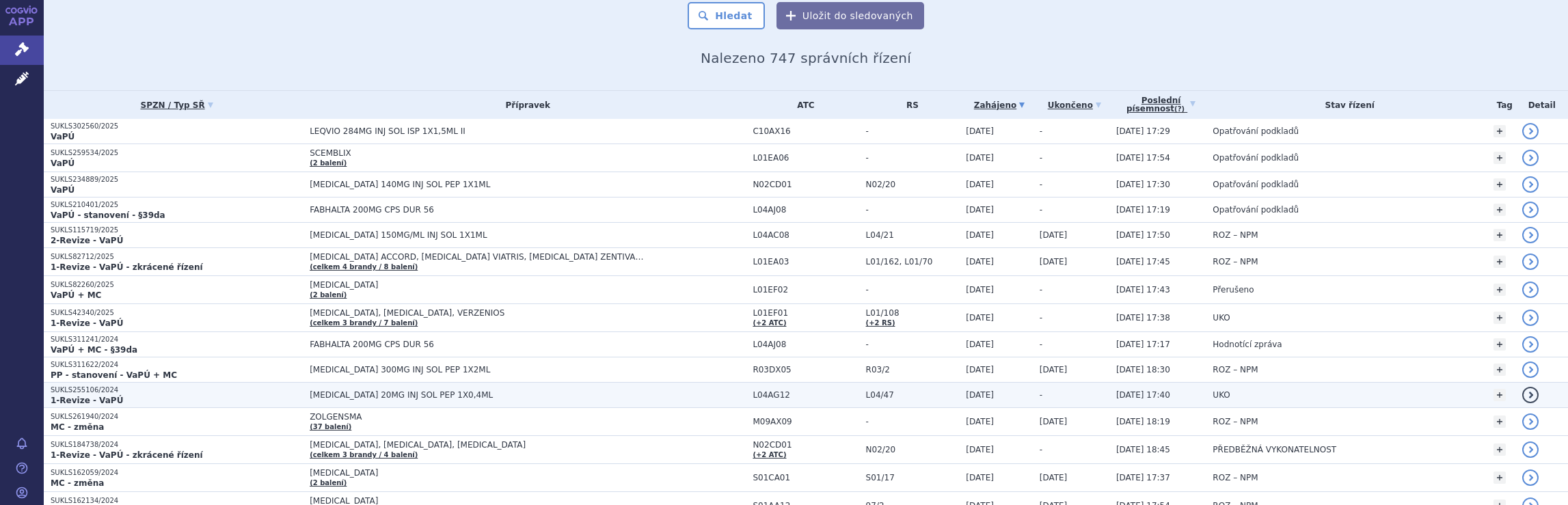
click at [685, 390] on span "[MEDICAL_DATA] 20MG INJ SOL PEP 1X0,4ML" at bounding box center [528, 394] width 436 height 9
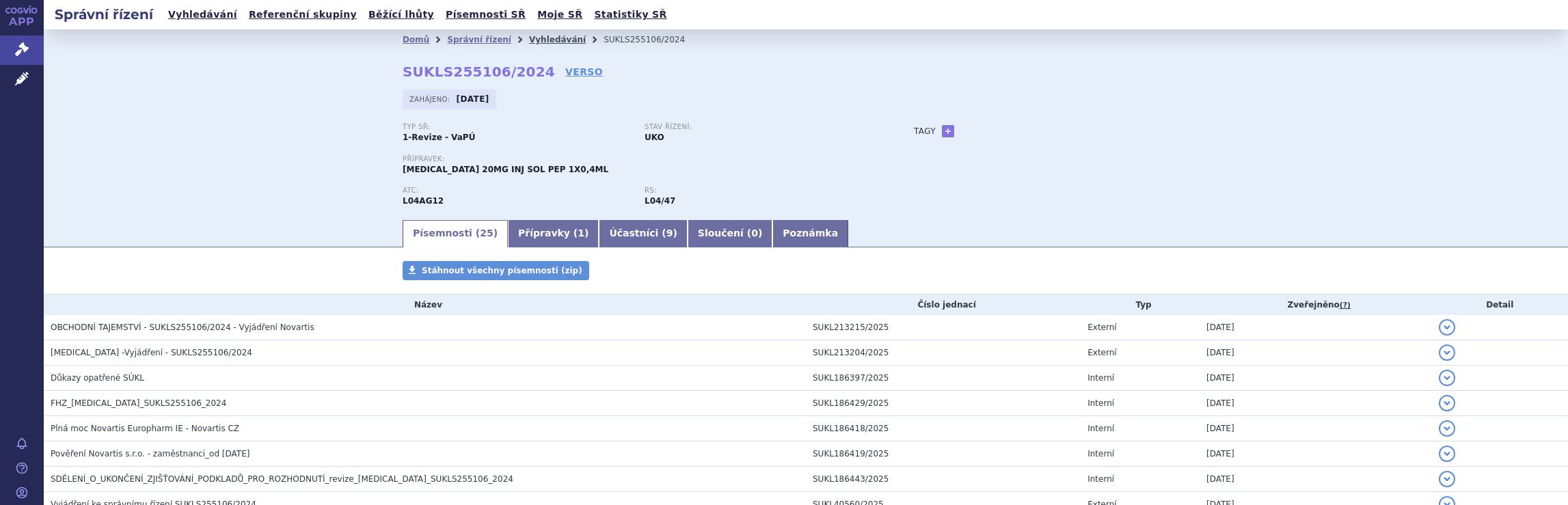
click at [541, 38] on link "Vyhledávání" at bounding box center [557, 39] width 57 height 9
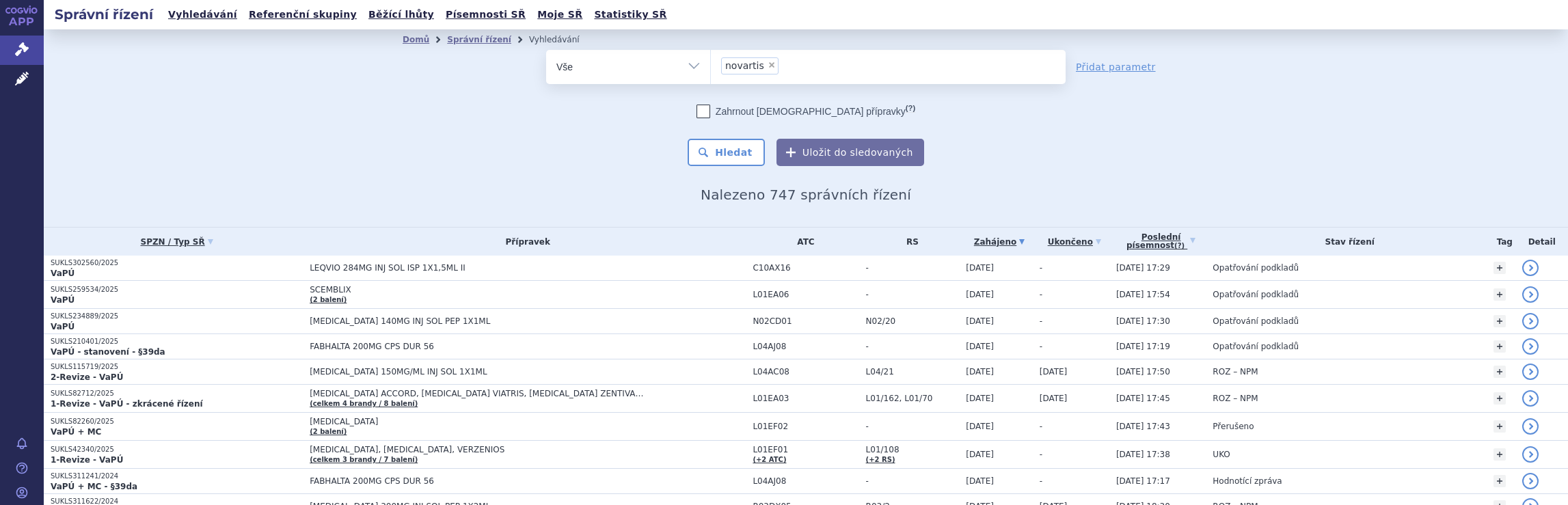
click at [821, 70] on ul "× novartis" at bounding box center [888, 65] width 355 height 30
click at [711, 70] on select "novartis" at bounding box center [710, 65] width 1 height 34
select select
type input "novartis"
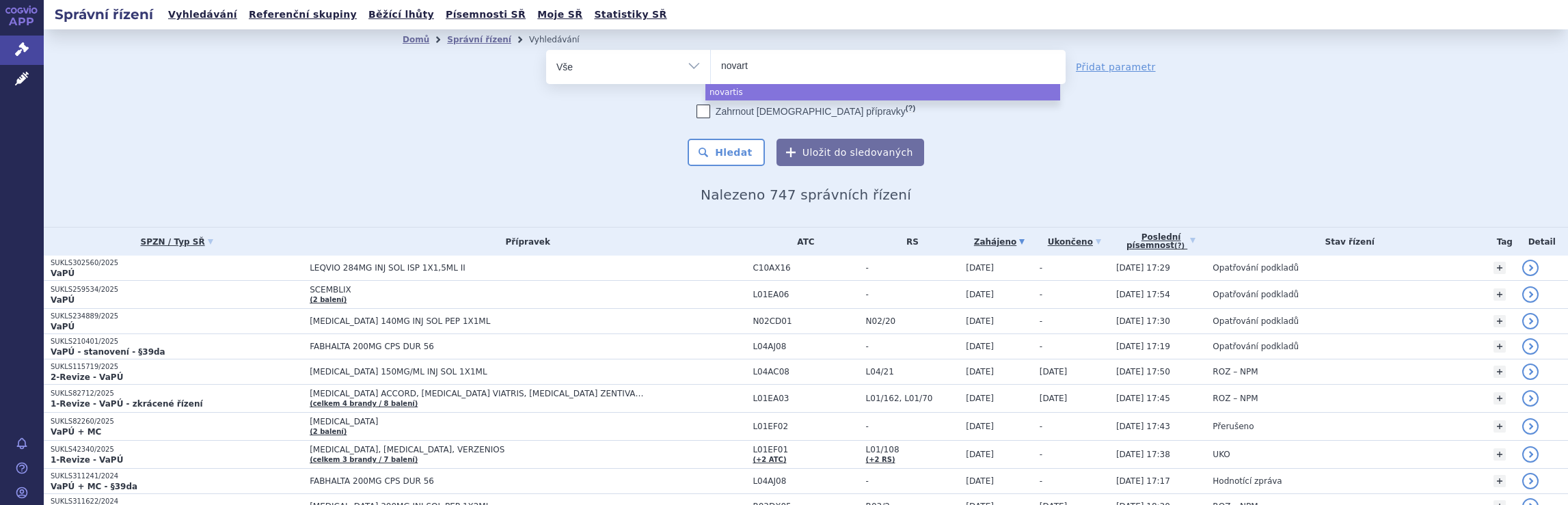
type input "novar"
type input "n"
type input "ro"
type input "roc"
type input "roch"
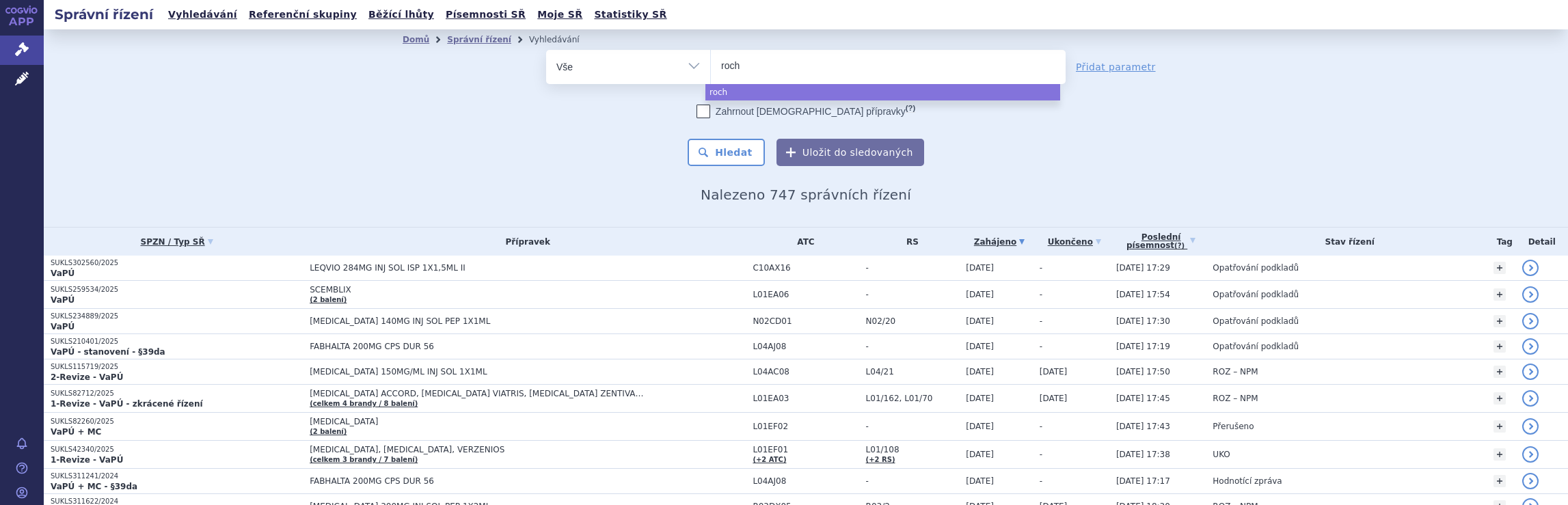
type input "roche"
select select "roche"
click at [728, 155] on button "Hledat" at bounding box center [726, 153] width 77 height 27
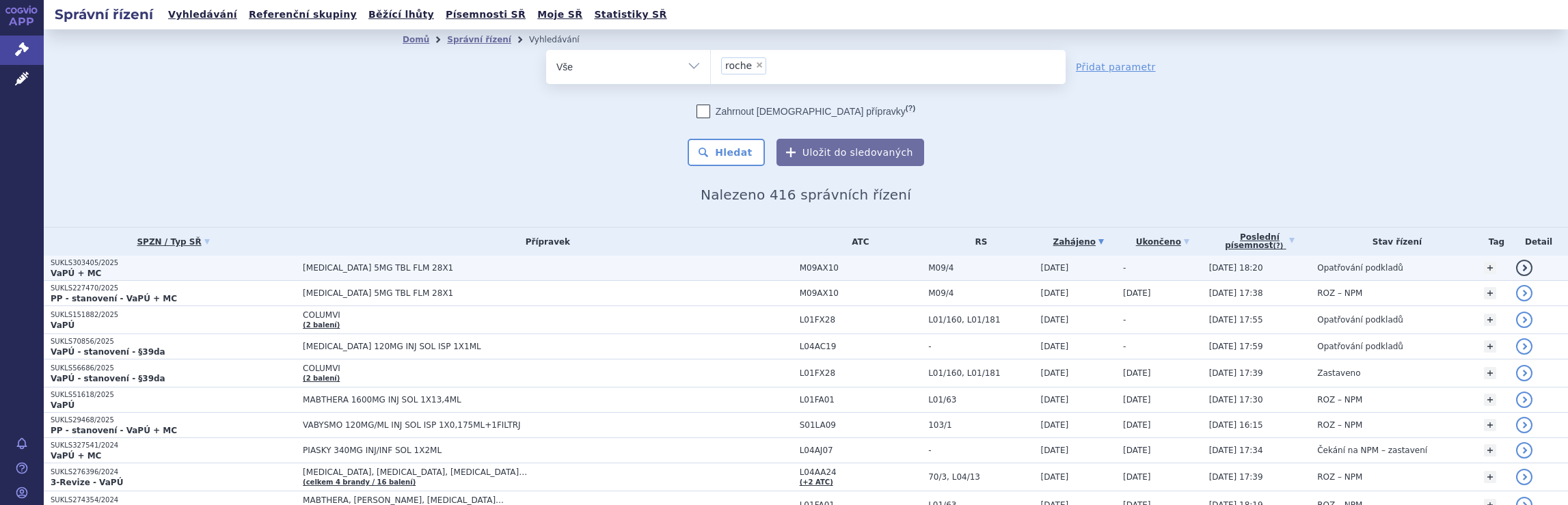
click at [785, 267] on span "[MEDICAL_DATA] 5MG TBL FLM 28X1" at bounding box center [548, 268] width 490 height 9
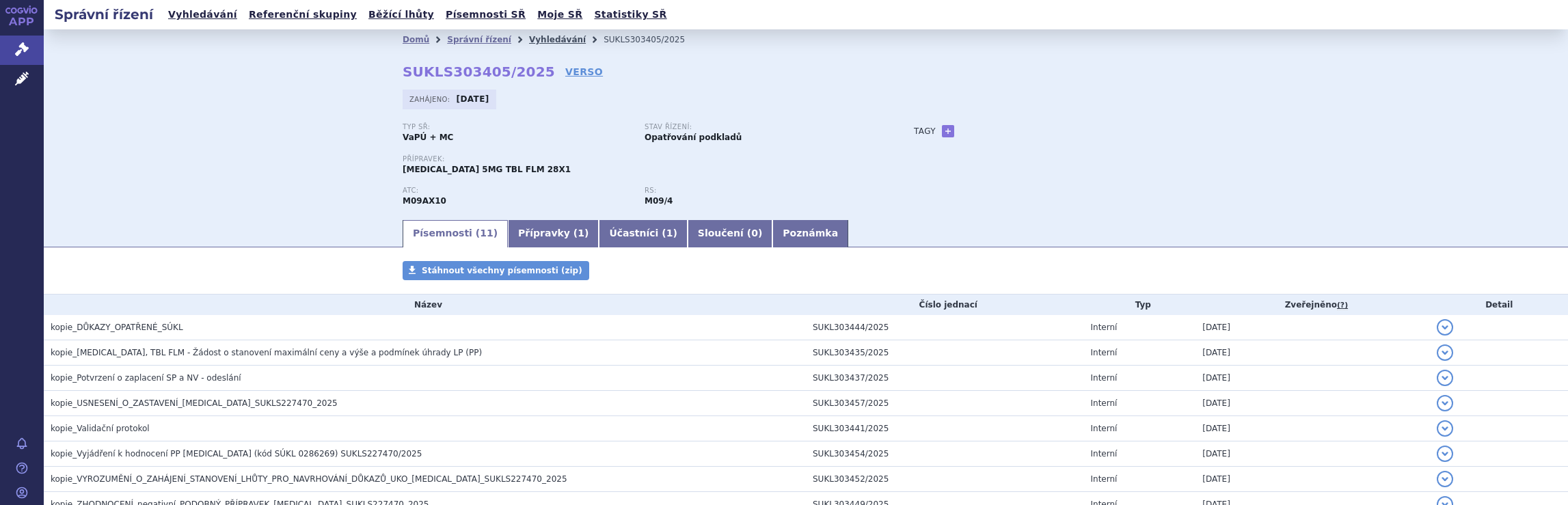
click at [536, 39] on link "Vyhledávání" at bounding box center [557, 39] width 57 height 9
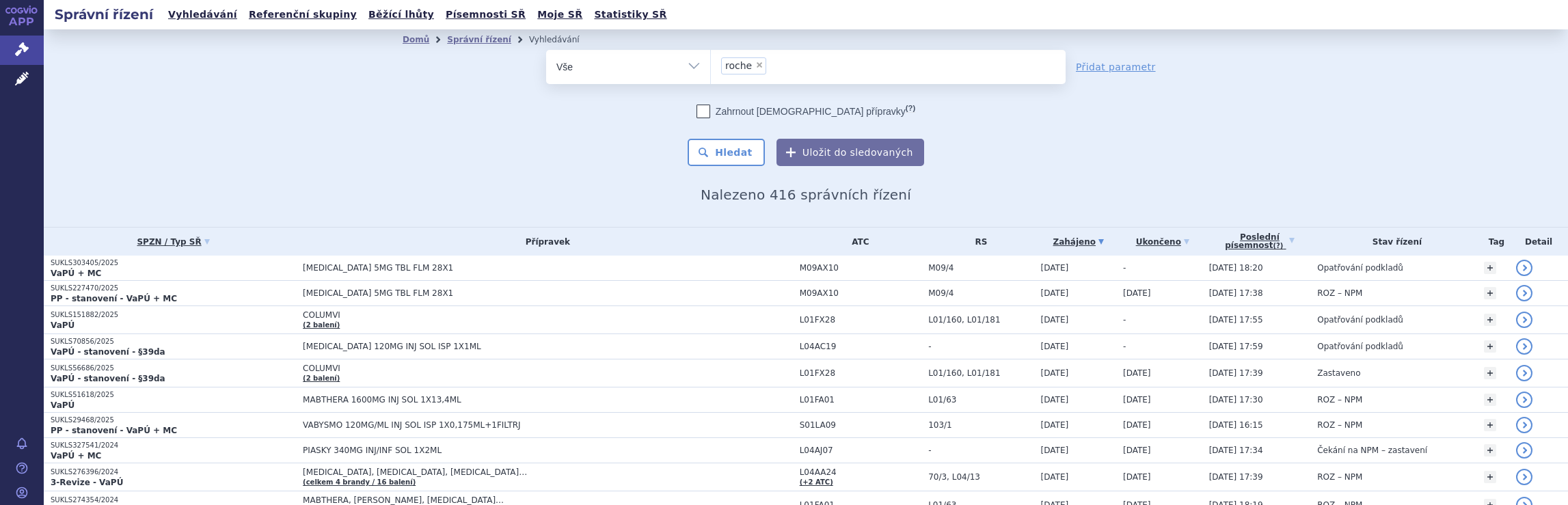
click at [807, 73] on ul "× roche" at bounding box center [888, 65] width 355 height 30
click at [711, 73] on select "roche" at bounding box center [710, 65] width 1 height 34
select select
type input "roche"
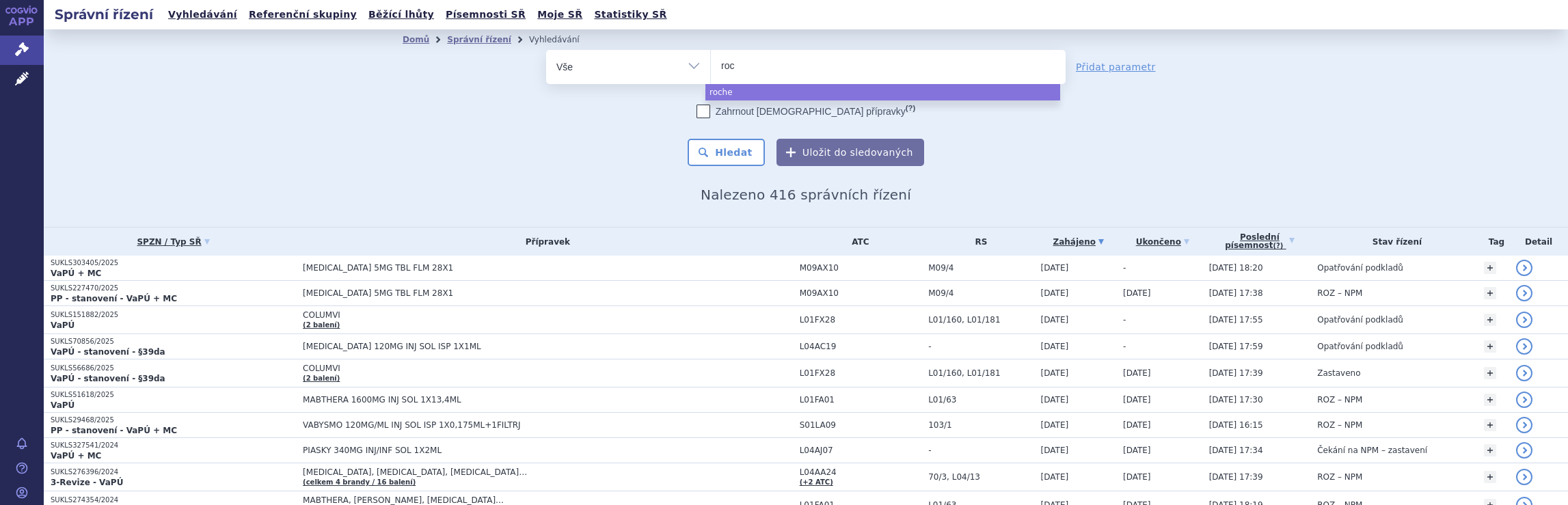
type input "ro"
type input "r"
type input "me"
type input "mer"
type input "merc"
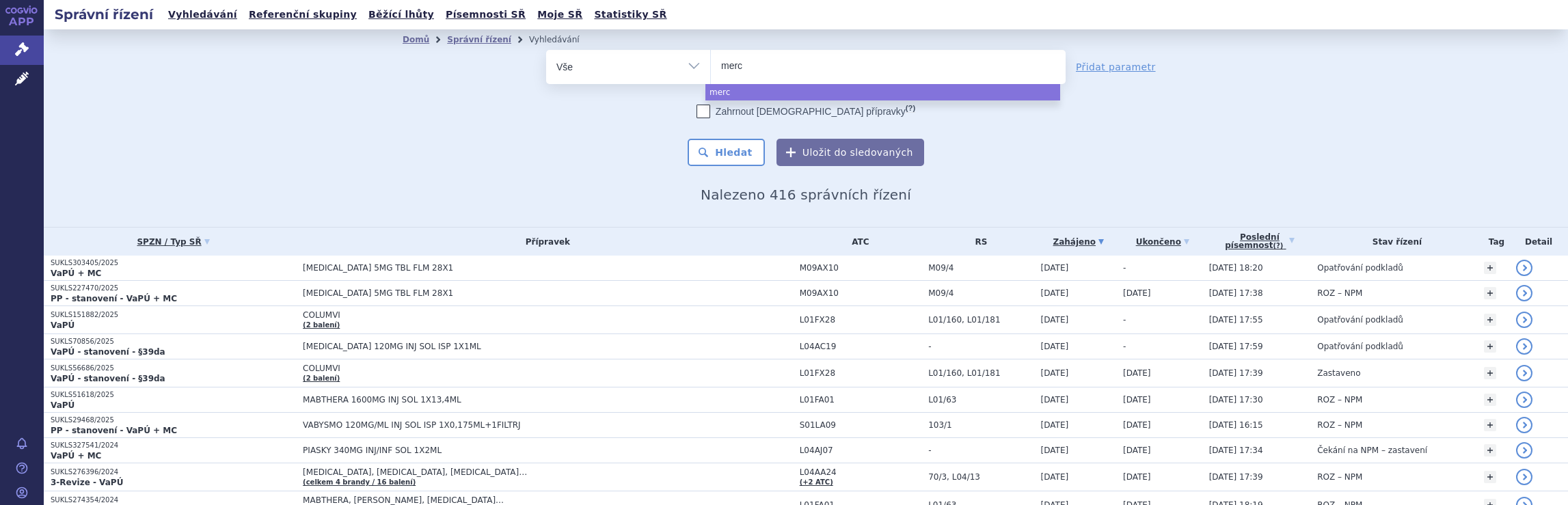
type input "merck"
type input "merck s"
type input "merck sp"
type input "merck spol"
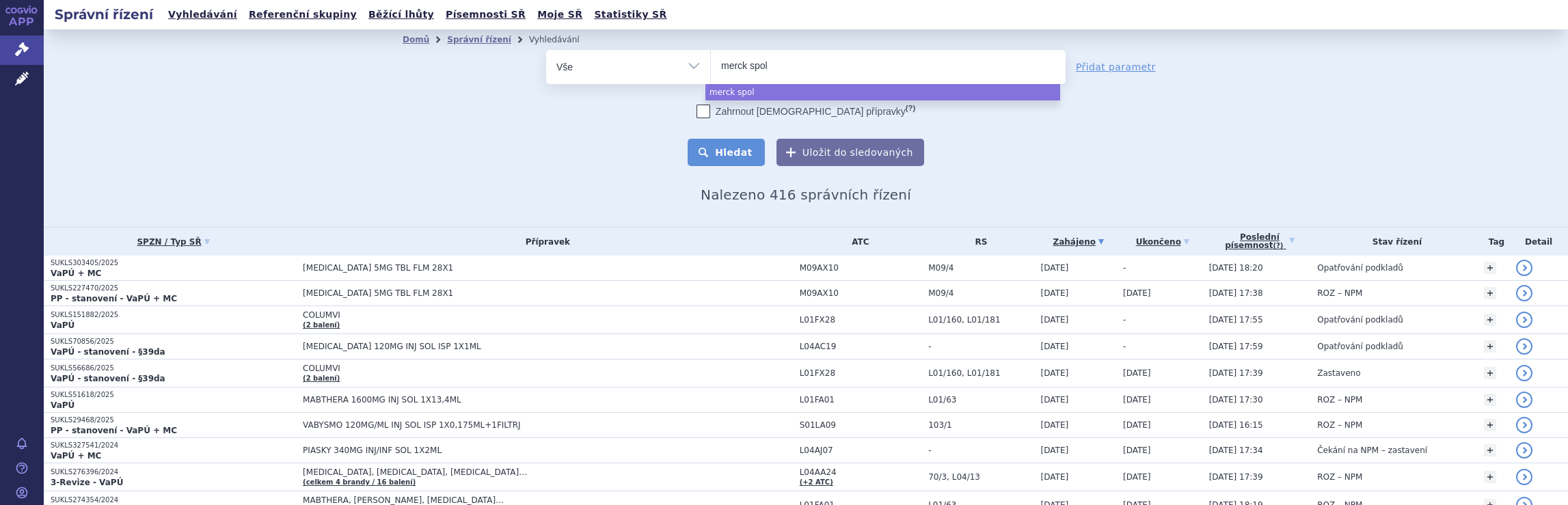
select select "merck spol"
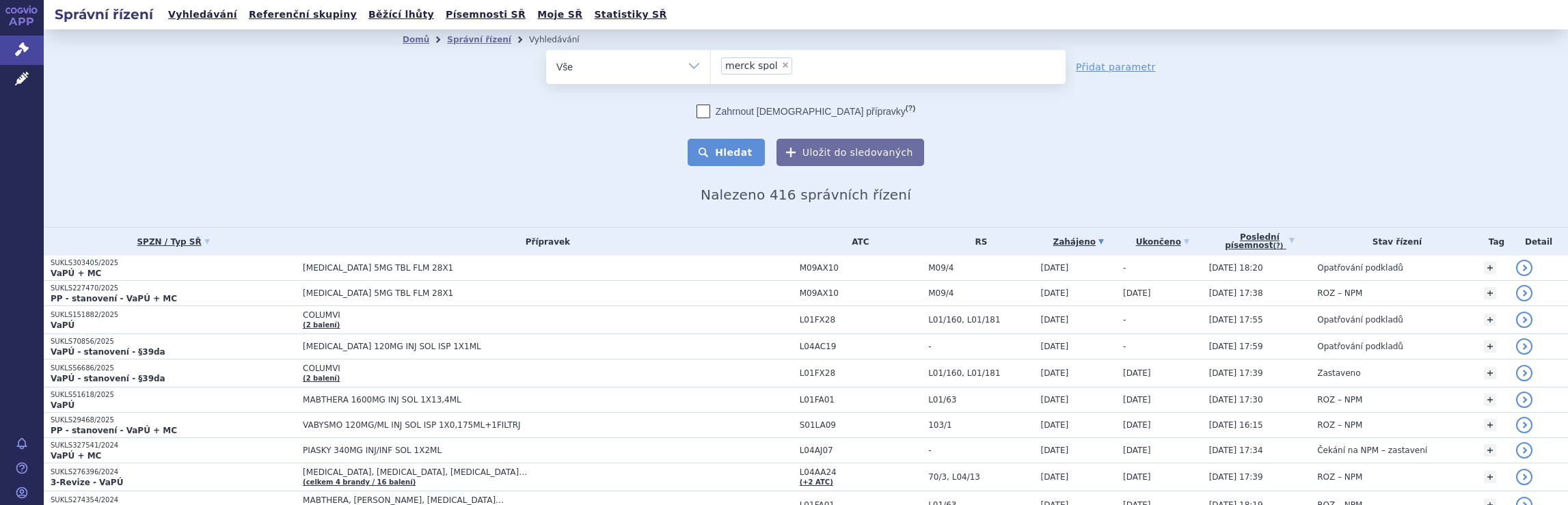
click at [730, 153] on button "Hledat" at bounding box center [726, 153] width 77 height 27
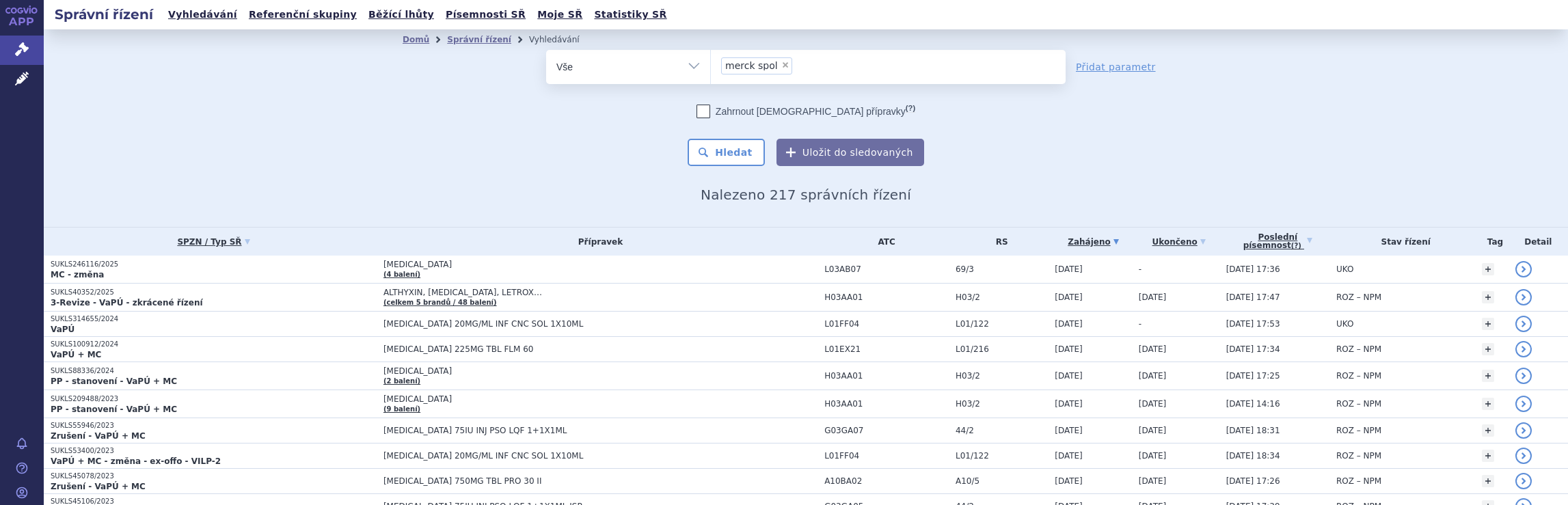
click at [806, 63] on ul "× merck spol" at bounding box center [888, 65] width 355 height 30
click at [711, 63] on select "merck spol" at bounding box center [710, 65] width 1 height 34
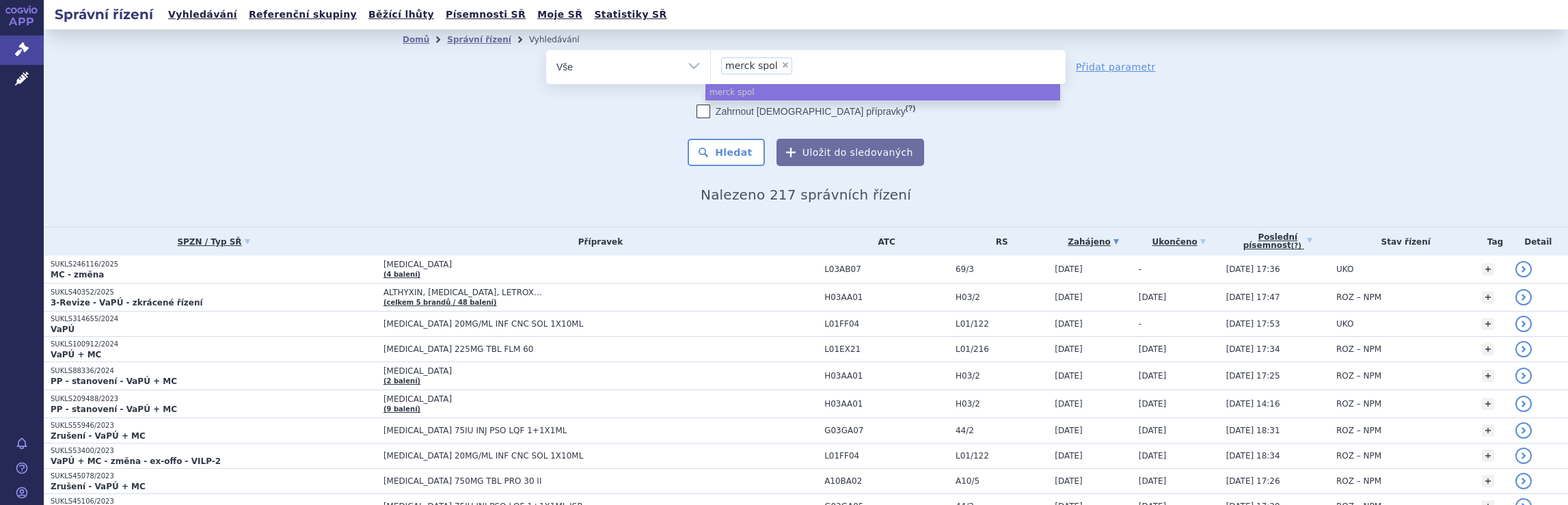
select select
type input "merck spol"
type input "merck sp"
type input "m"
type input "jen"
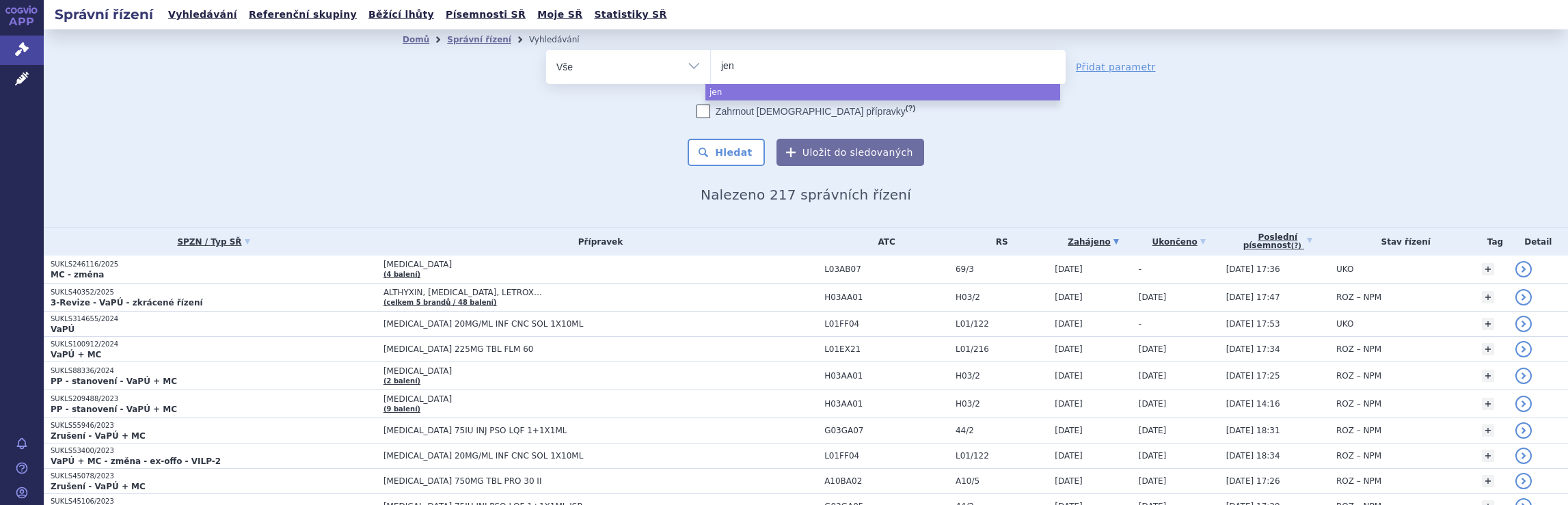
type input "je"
type input "j"
type input "ja"
type input "jans"
type input "janse"
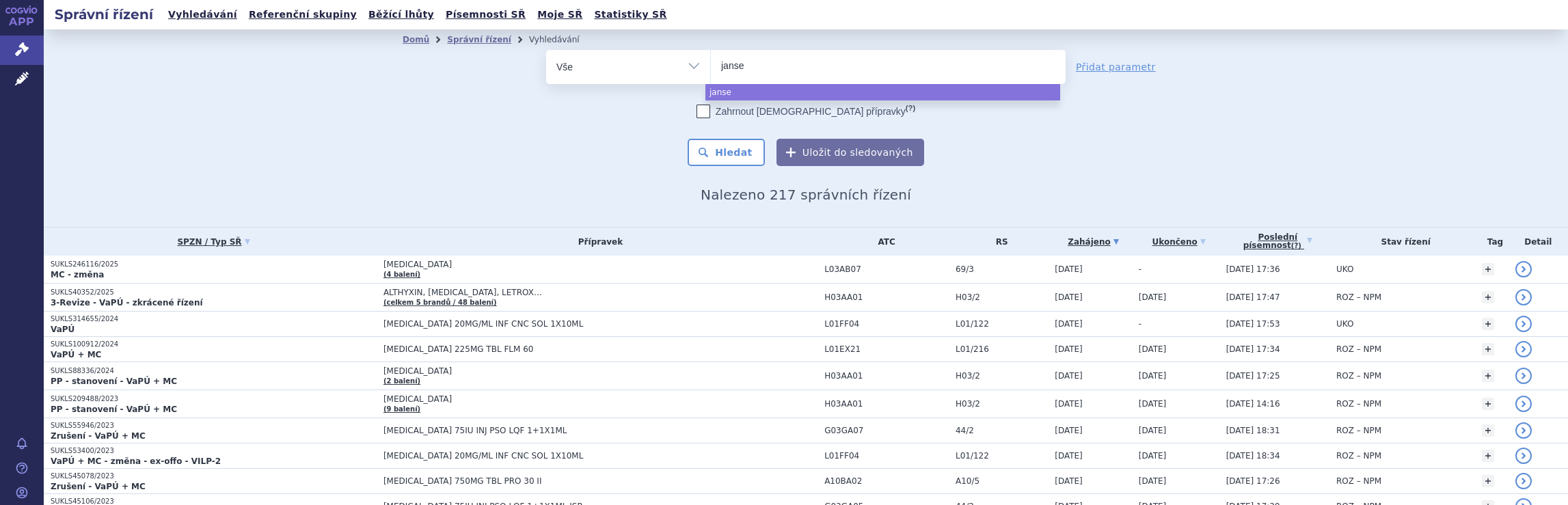
type input "jansee"
type input "janse"
type input "jans"
type input "janss"
type input "jansse"
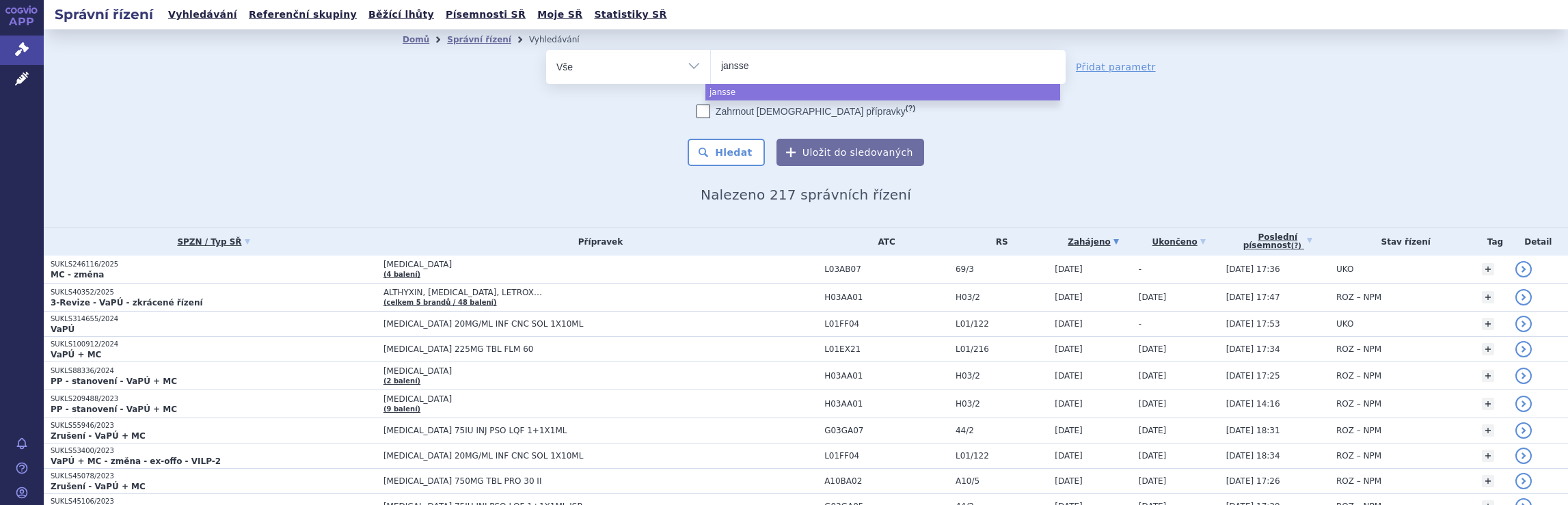
type input "[PERSON_NAME]"
select select "[PERSON_NAME]"
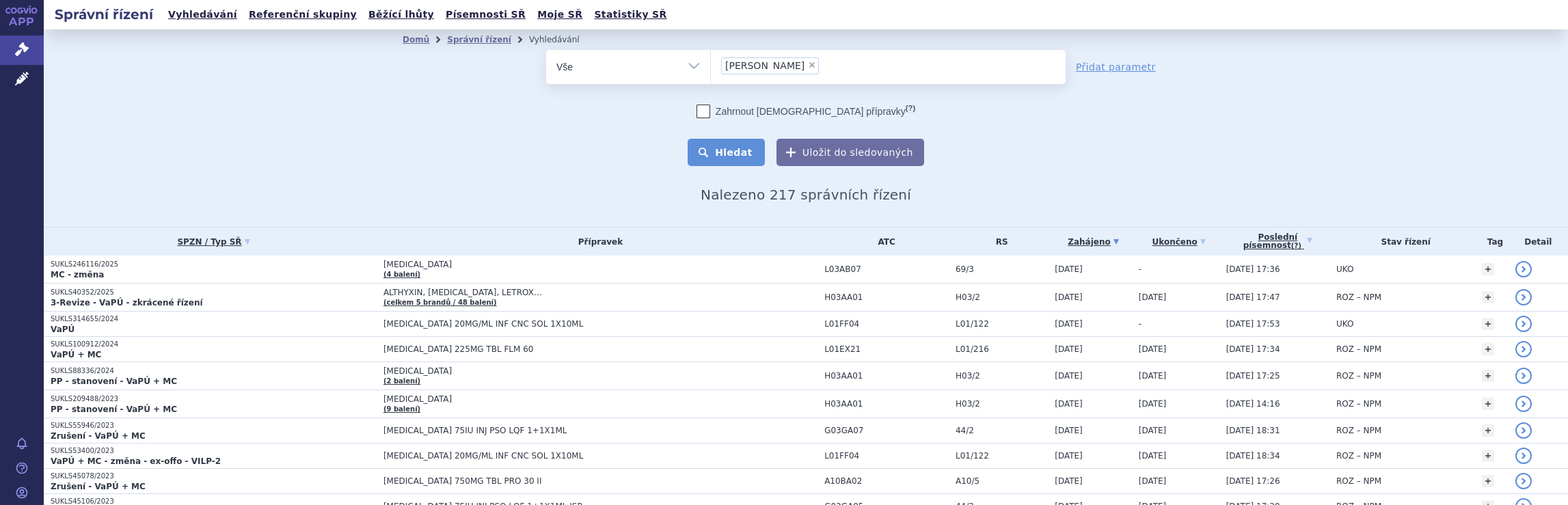
click at [725, 155] on button "Hledat" at bounding box center [726, 153] width 77 height 27
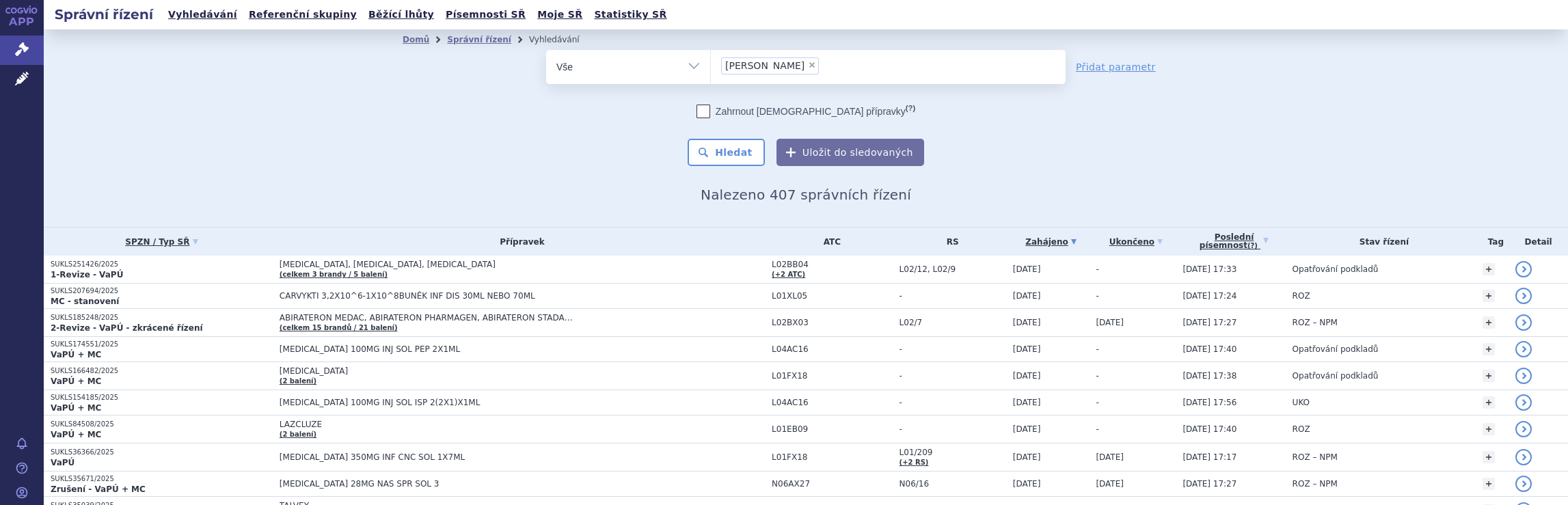
click at [808, 64] on ul "× [PERSON_NAME]" at bounding box center [888, 65] width 355 height 30
click at [711, 64] on select "[PERSON_NAME]" at bounding box center [710, 65] width 1 height 34
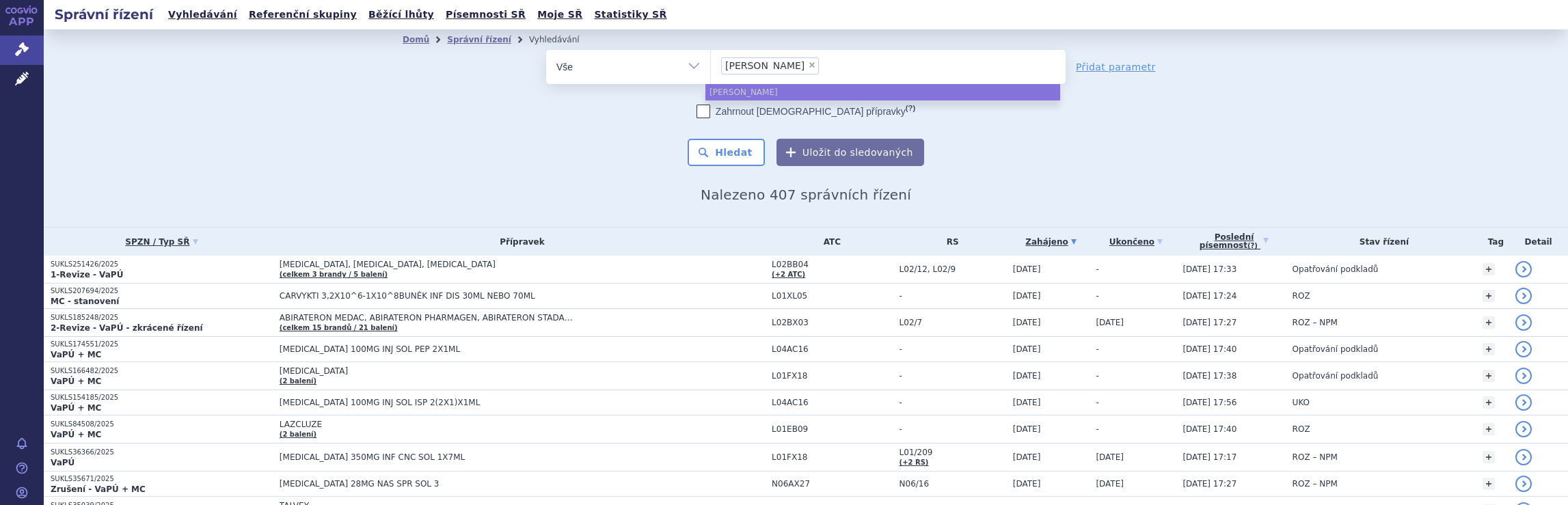
select select
type input "[PERSON_NAME]"
type input "ja"
type input "j"
type input "br"
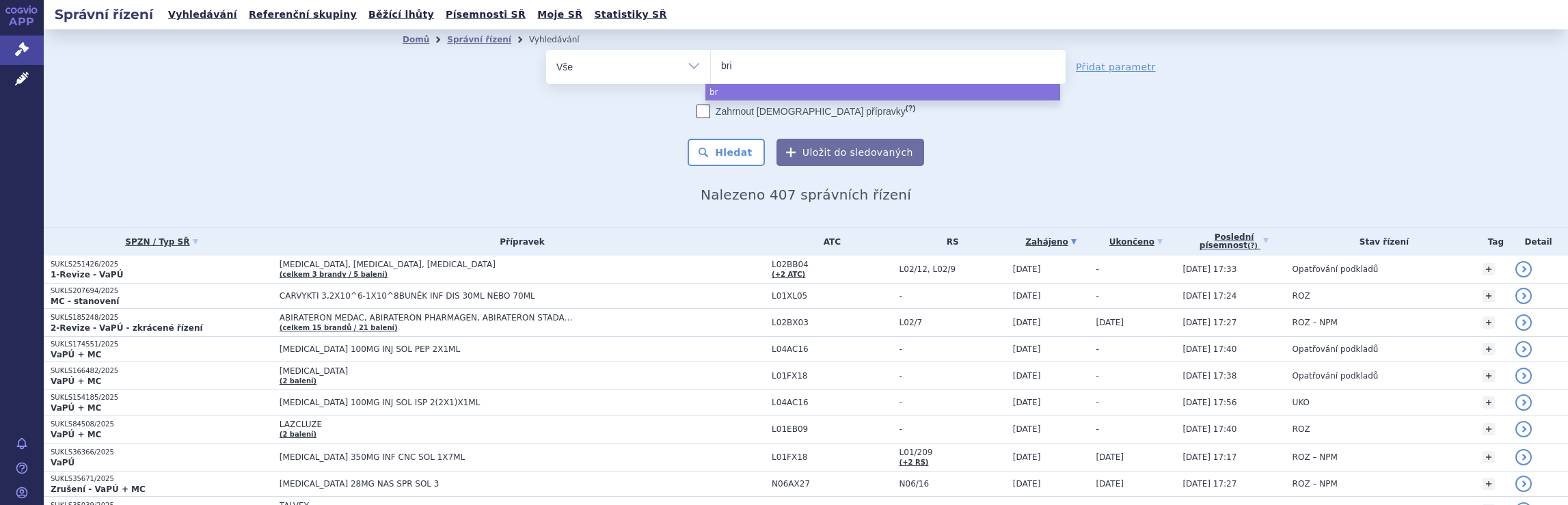
type input "bris"
type input "bristo"
type input "[GEOGRAPHIC_DATA]"
select select "[GEOGRAPHIC_DATA]"
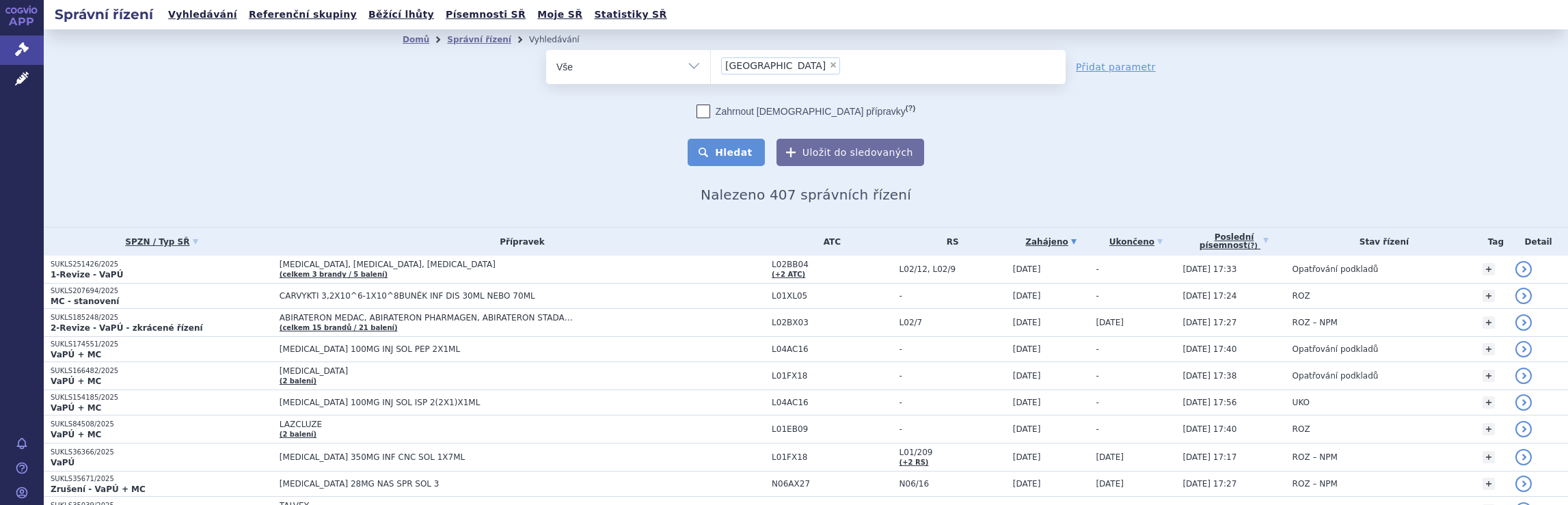
click at [734, 153] on button "Hledat" at bounding box center [726, 153] width 77 height 27
